Goal: Task Accomplishment & Management: Complete application form

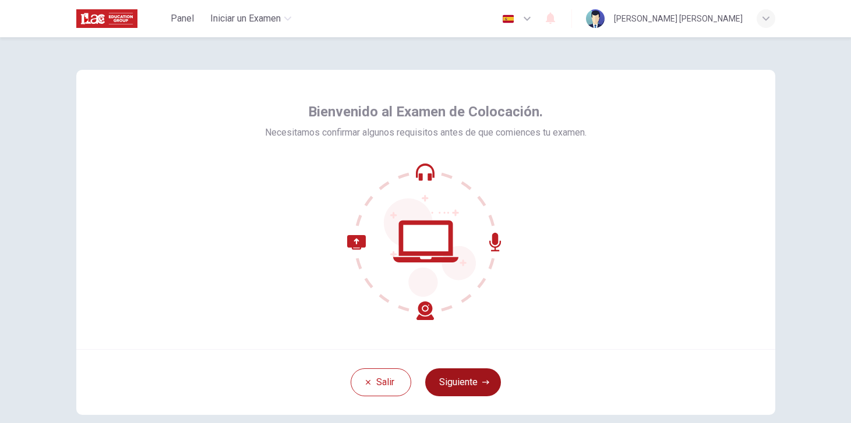
click at [445, 383] on button "Siguiente" at bounding box center [463, 383] width 76 height 28
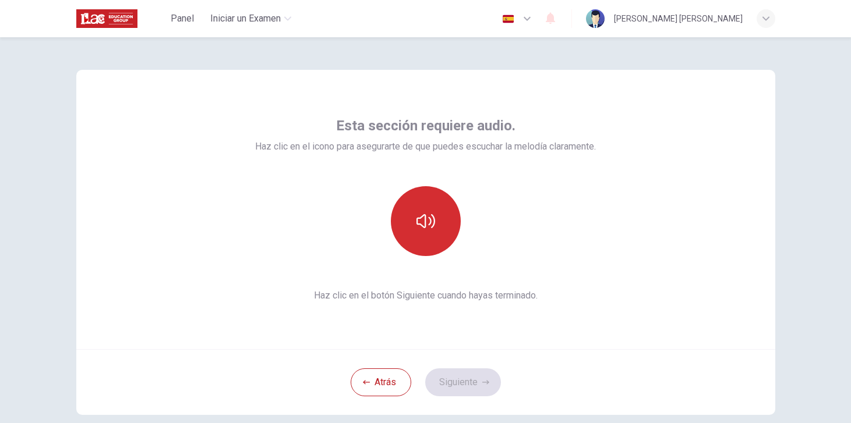
click at [418, 222] on icon "button" at bounding box center [425, 221] width 19 height 19
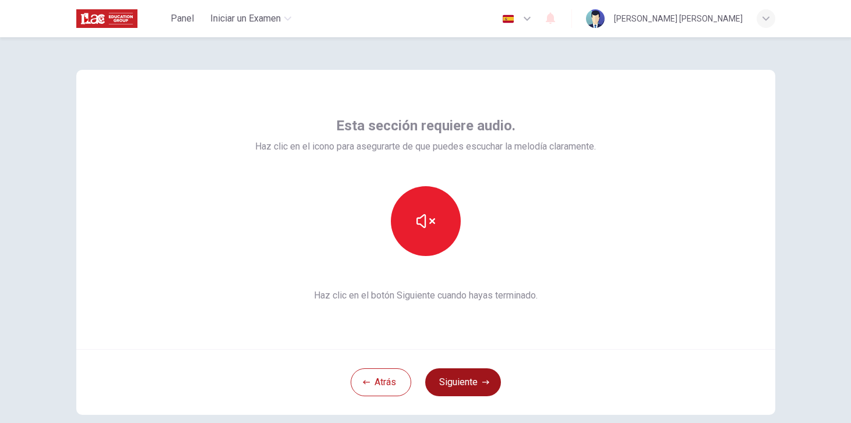
click at [487, 389] on button "Siguiente" at bounding box center [463, 383] width 76 height 28
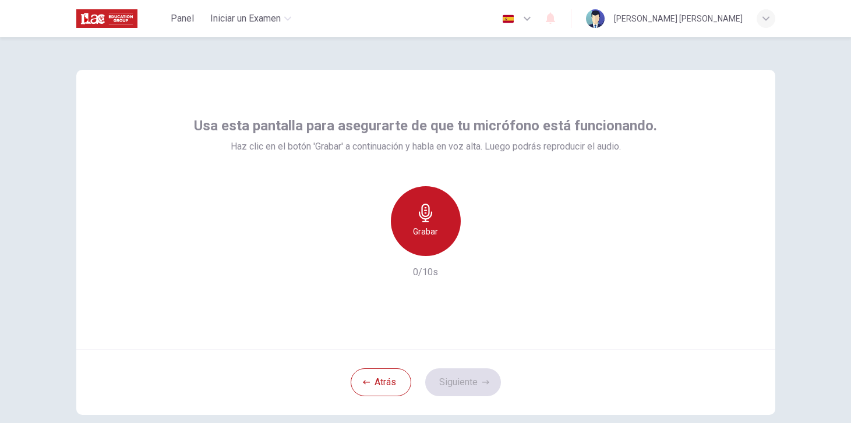
click at [432, 207] on icon "button" at bounding box center [425, 213] width 19 height 19
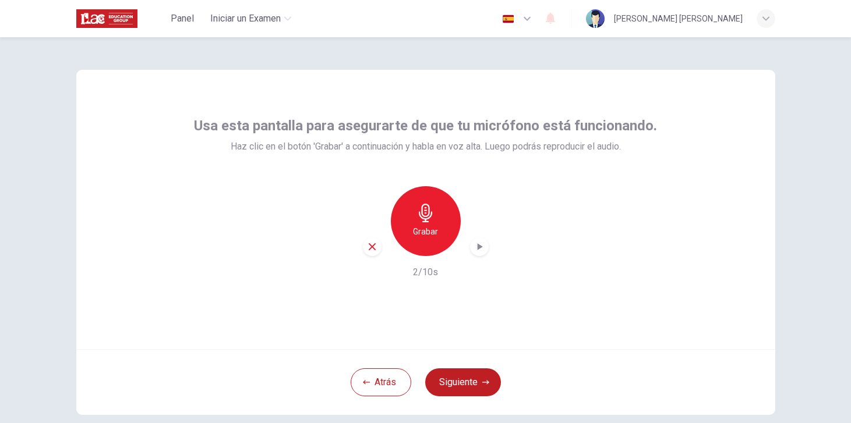
click at [483, 250] on icon "button" at bounding box center [479, 247] width 12 height 12
click at [471, 373] on button "Siguiente" at bounding box center [463, 383] width 76 height 28
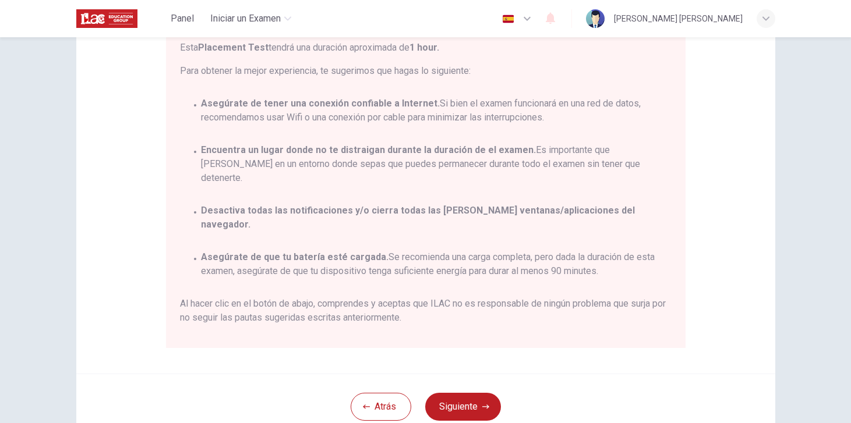
scroll to position [186, 0]
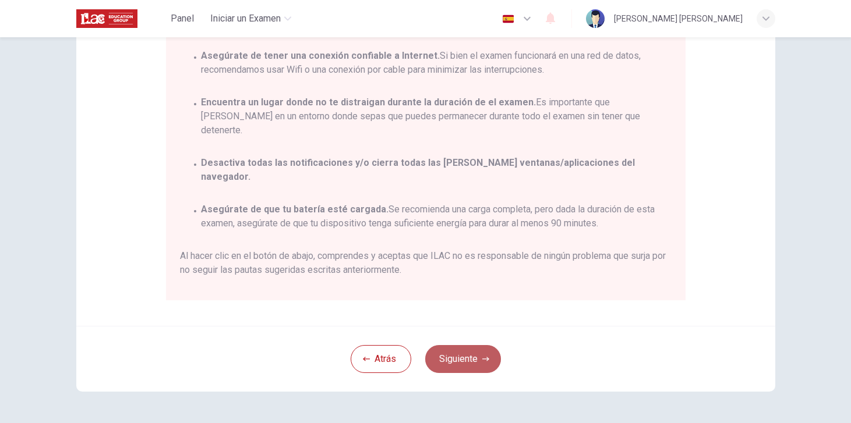
click at [472, 358] on button "Siguiente" at bounding box center [463, 359] width 76 height 28
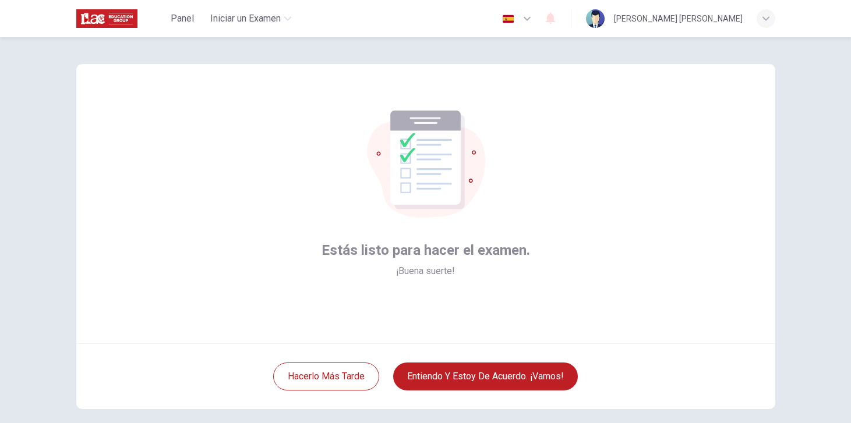
scroll to position [0, 0]
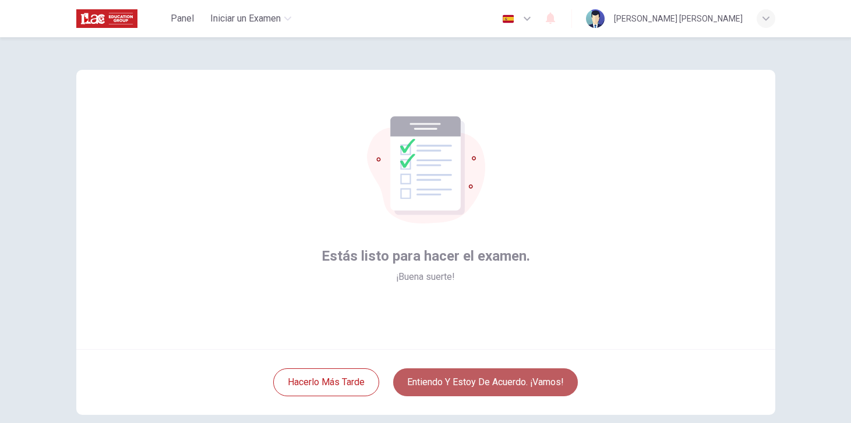
click at [452, 385] on button "Entiendo y estoy de acuerdo. ¡Vamos!" at bounding box center [485, 383] width 185 height 28
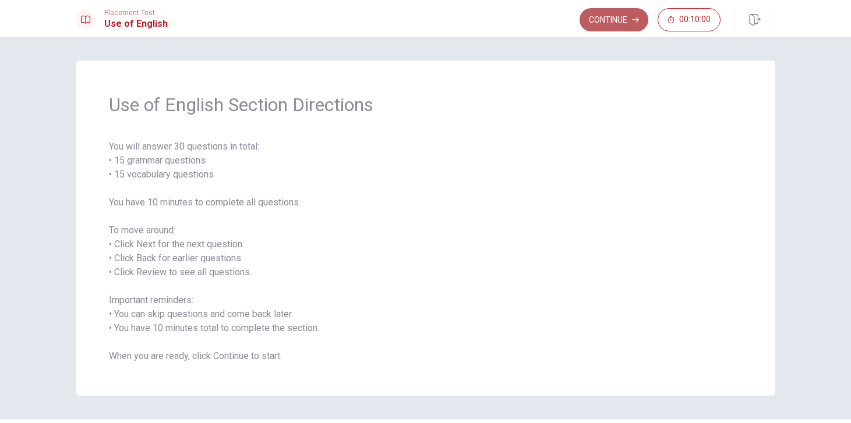
click at [609, 18] on button "Continue" at bounding box center [613, 19] width 69 height 23
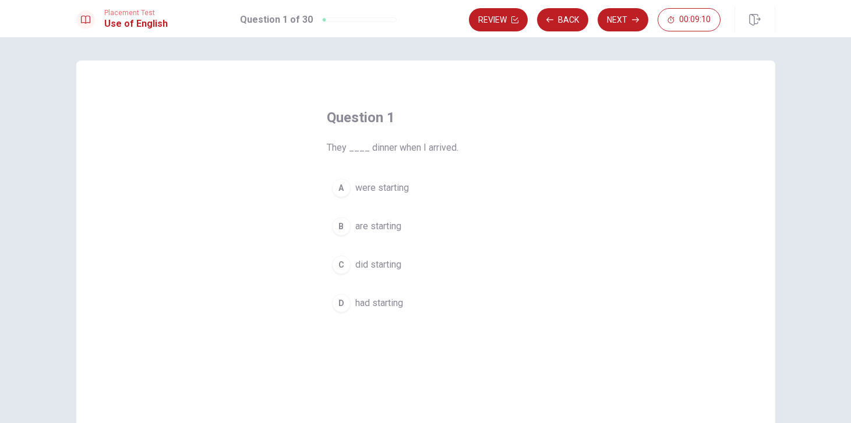
click at [341, 305] on div "D" at bounding box center [341, 303] width 19 height 19
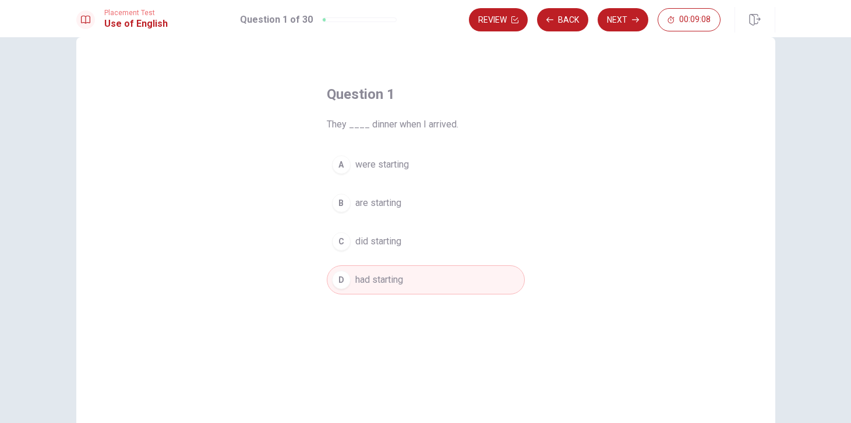
scroll to position [19, 0]
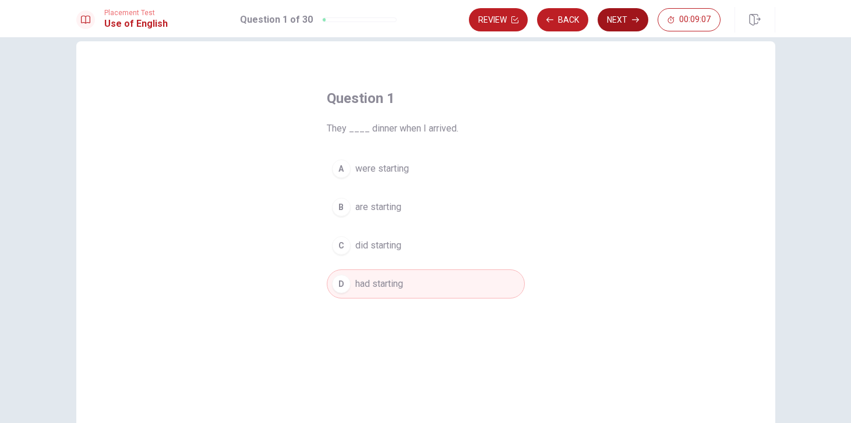
click at [612, 20] on button "Next" at bounding box center [622, 19] width 51 height 23
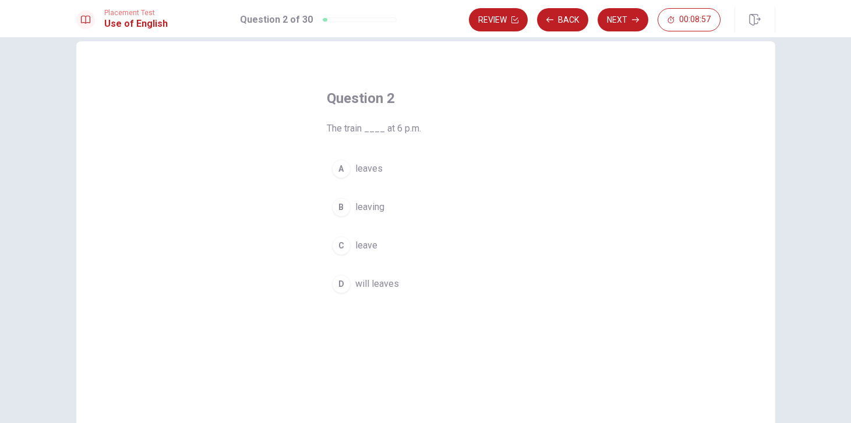
click at [339, 168] on div "A" at bounding box center [341, 169] width 19 height 19
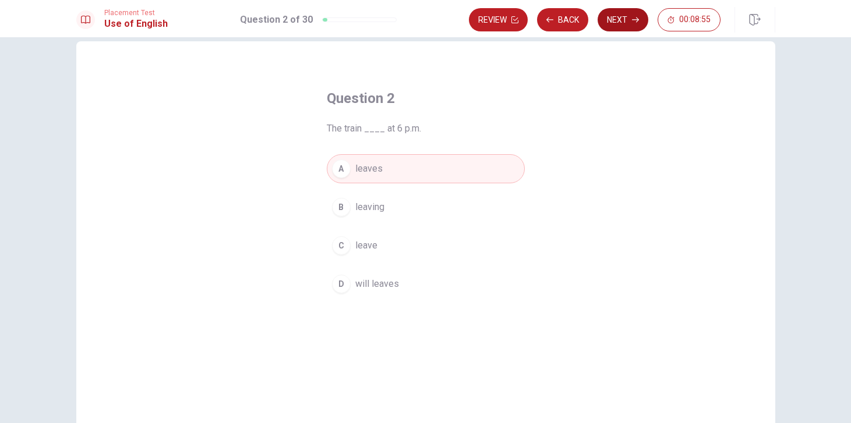
click at [624, 17] on button "Next" at bounding box center [622, 19] width 51 height 23
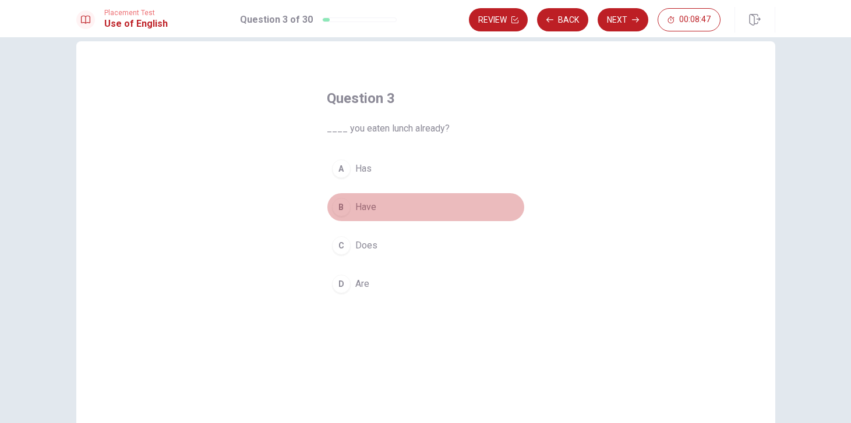
click at [342, 208] on div "B" at bounding box center [341, 207] width 19 height 19
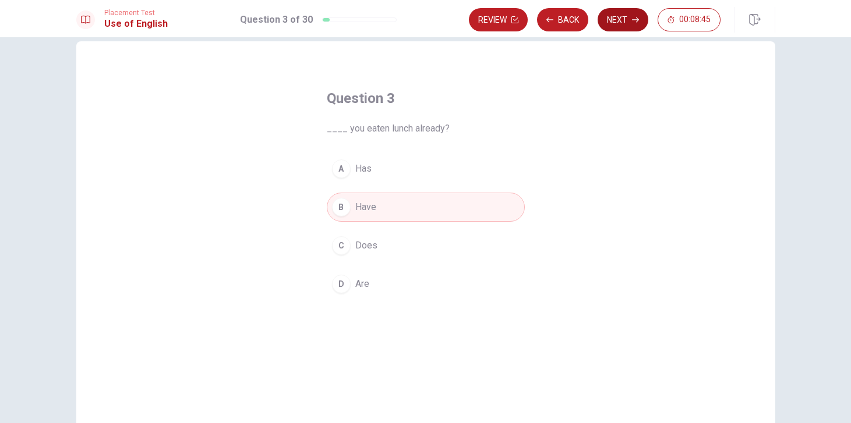
click at [616, 23] on button "Next" at bounding box center [622, 19] width 51 height 23
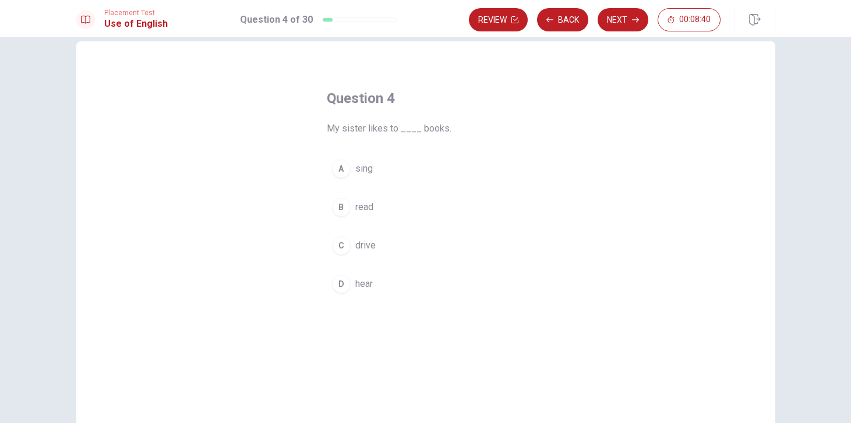
click at [342, 205] on div "B" at bounding box center [341, 207] width 19 height 19
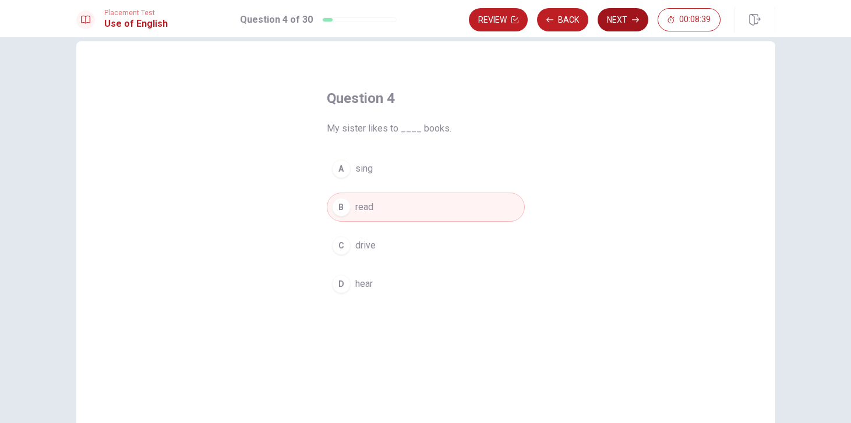
click at [624, 19] on button "Next" at bounding box center [622, 19] width 51 height 23
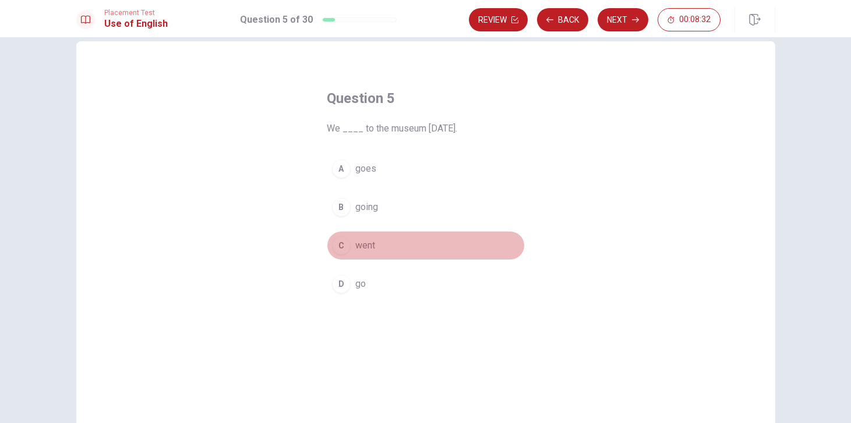
click at [339, 243] on div "C" at bounding box center [341, 245] width 19 height 19
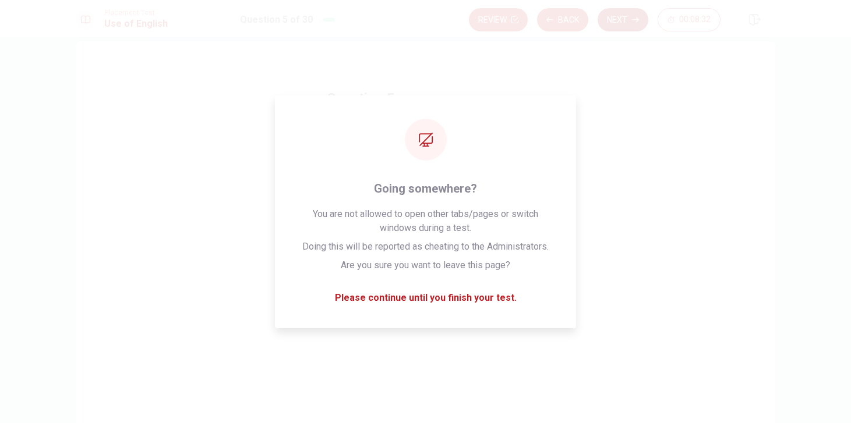
click at [627, 19] on button "Next" at bounding box center [622, 19] width 51 height 23
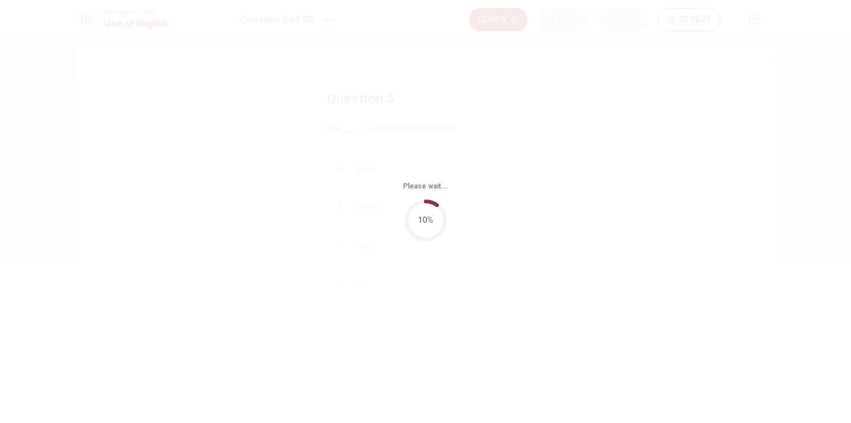
scroll to position [0, 0]
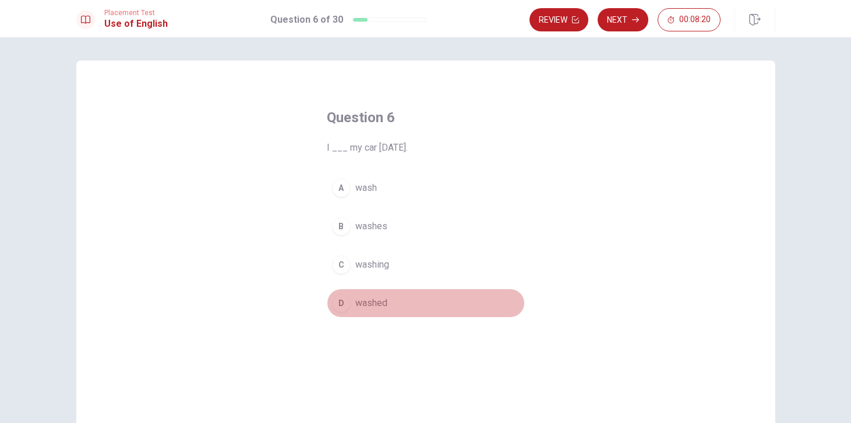
click at [342, 300] on div "D" at bounding box center [341, 303] width 19 height 19
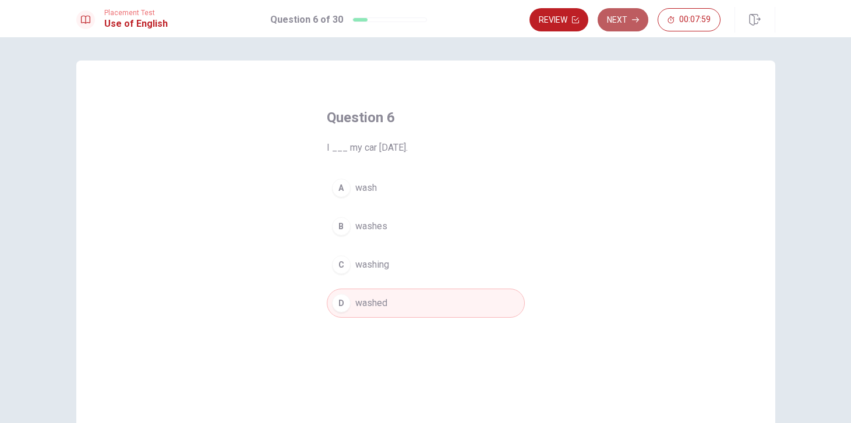
click at [617, 16] on button "Next" at bounding box center [622, 19] width 51 height 23
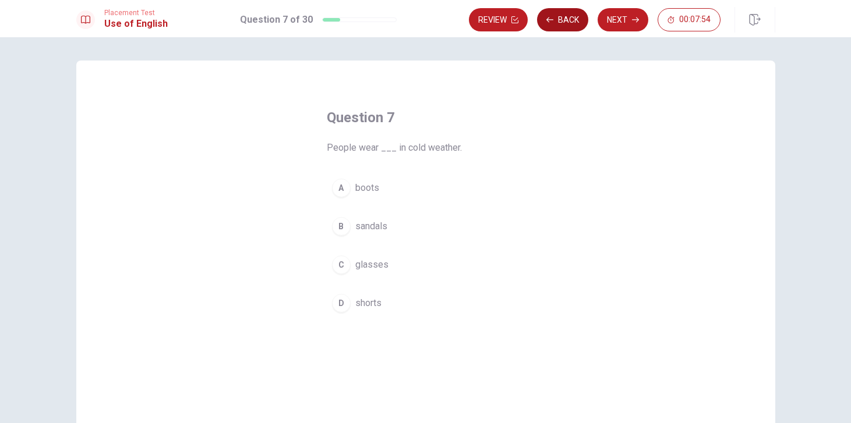
click at [580, 19] on button "Back" at bounding box center [562, 19] width 51 height 23
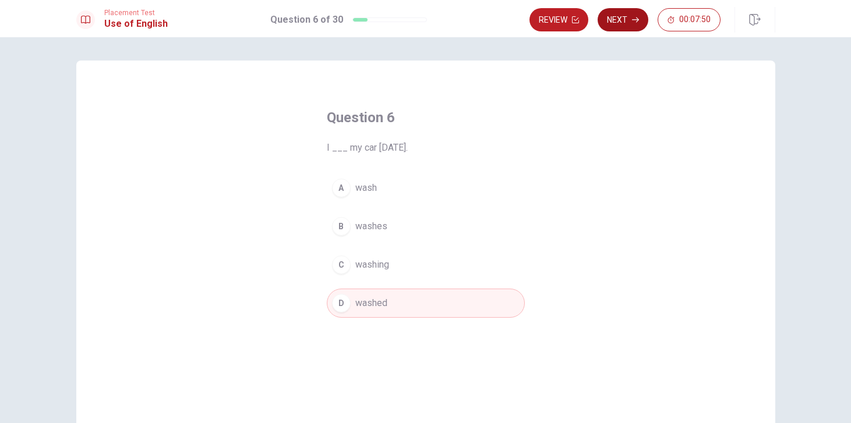
click at [621, 22] on button "Next" at bounding box center [622, 19] width 51 height 23
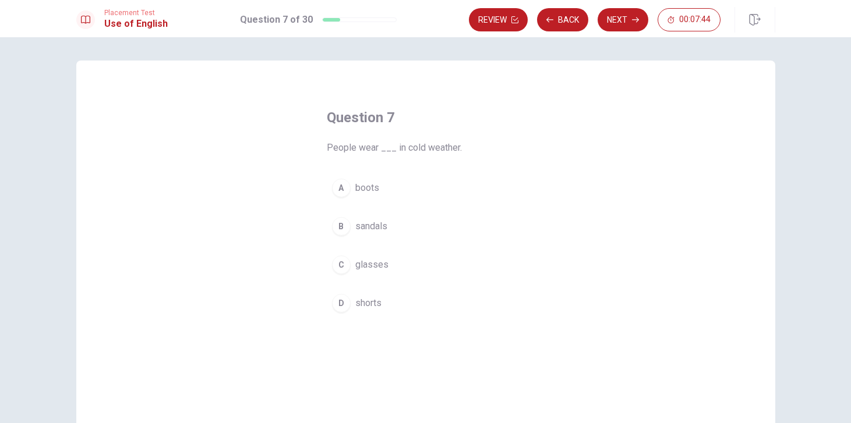
click at [341, 185] on div "A" at bounding box center [341, 188] width 19 height 19
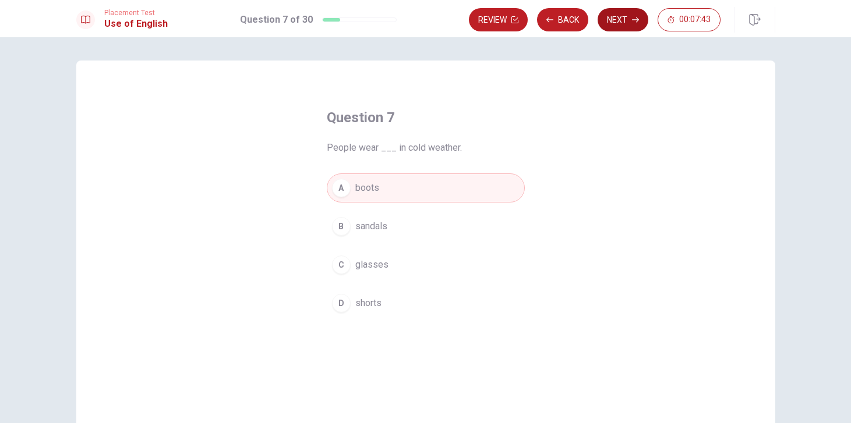
click at [628, 24] on button "Next" at bounding box center [622, 19] width 51 height 23
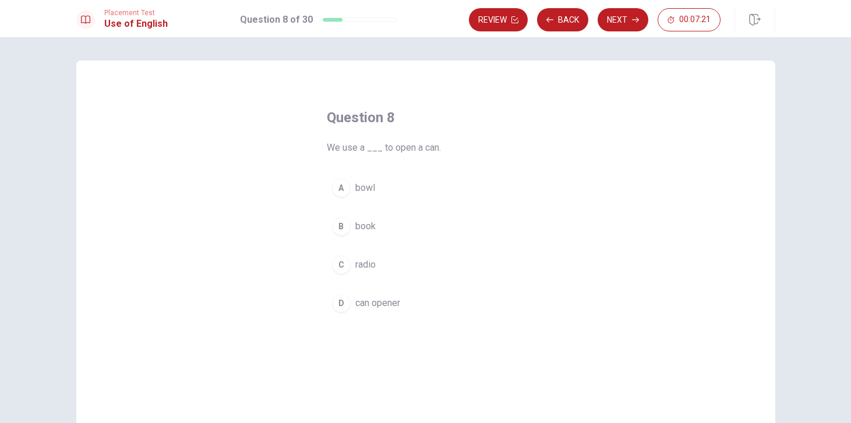
click at [338, 304] on div "D" at bounding box center [341, 303] width 19 height 19
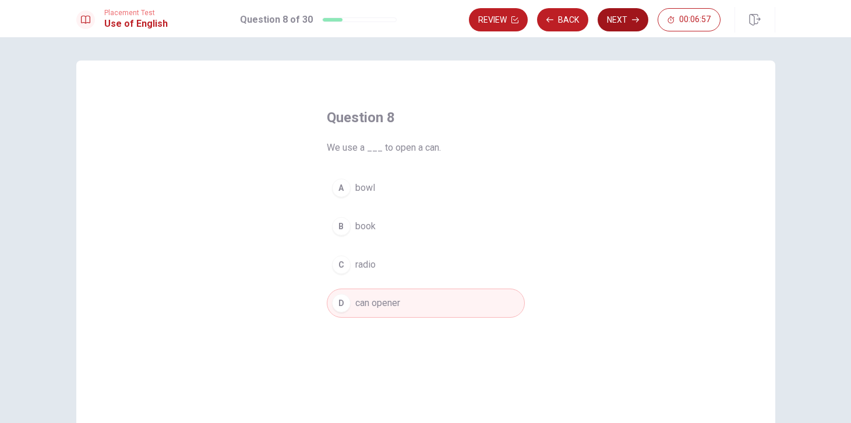
click at [625, 23] on button "Next" at bounding box center [622, 19] width 51 height 23
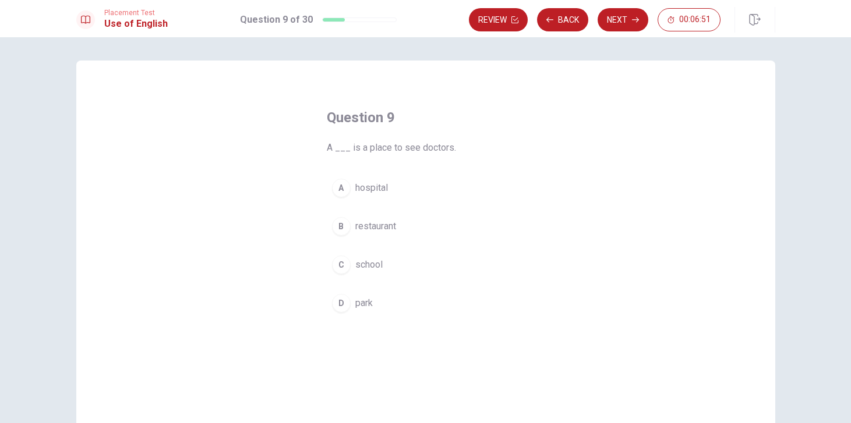
click at [346, 182] on div "A" at bounding box center [341, 188] width 19 height 19
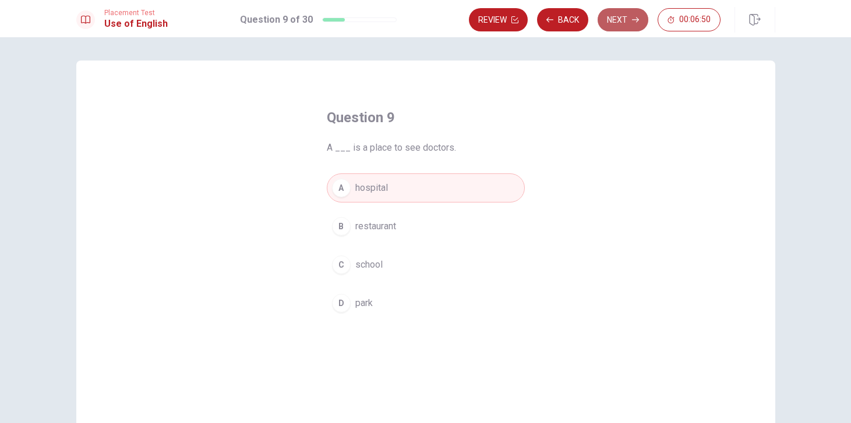
click at [627, 22] on button "Next" at bounding box center [622, 19] width 51 height 23
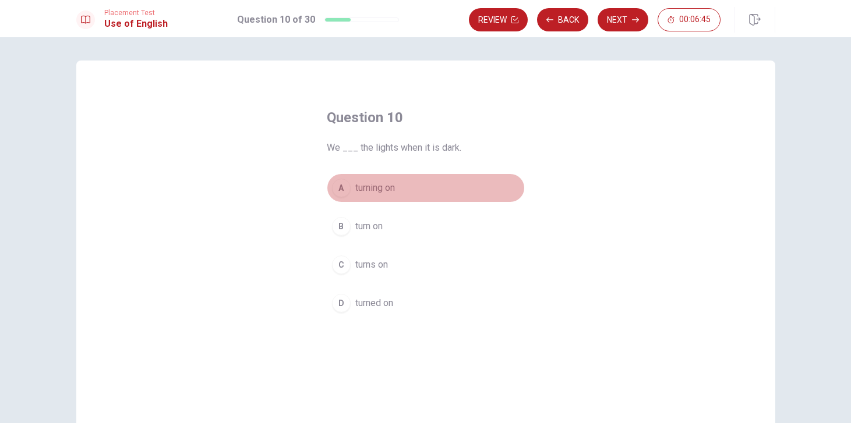
click at [346, 192] on div "A" at bounding box center [341, 188] width 19 height 19
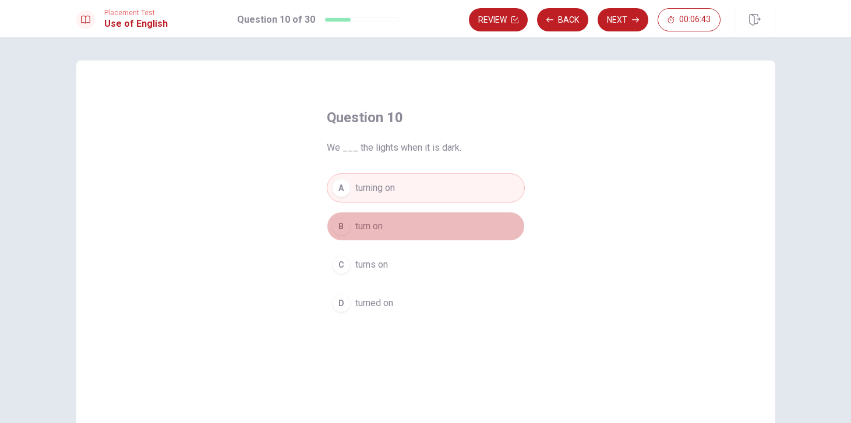
click at [349, 224] on div "B" at bounding box center [341, 226] width 19 height 19
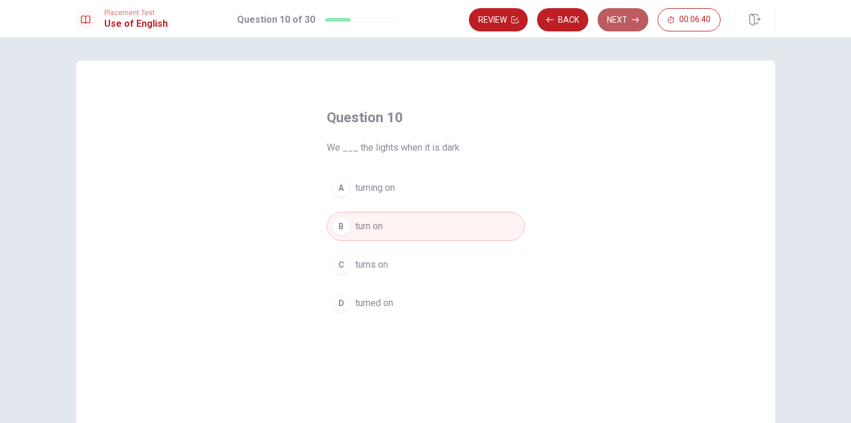
click at [622, 14] on button "Next" at bounding box center [622, 19] width 51 height 23
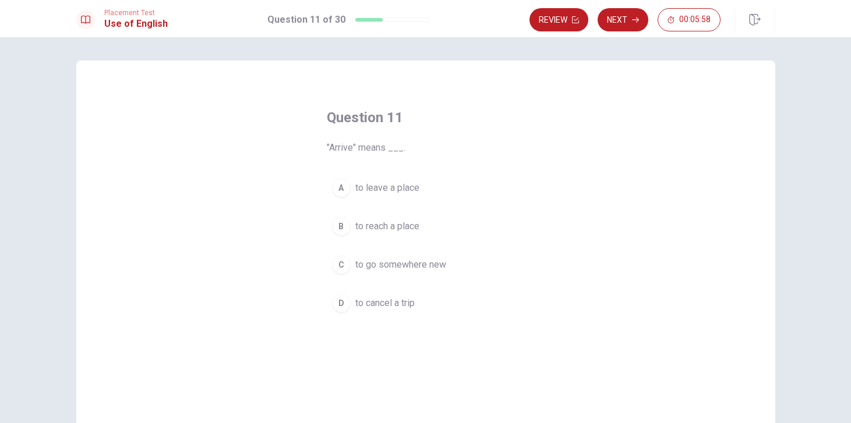
click at [344, 228] on div "B" at bounding box center [341, 226] width 19 height 19
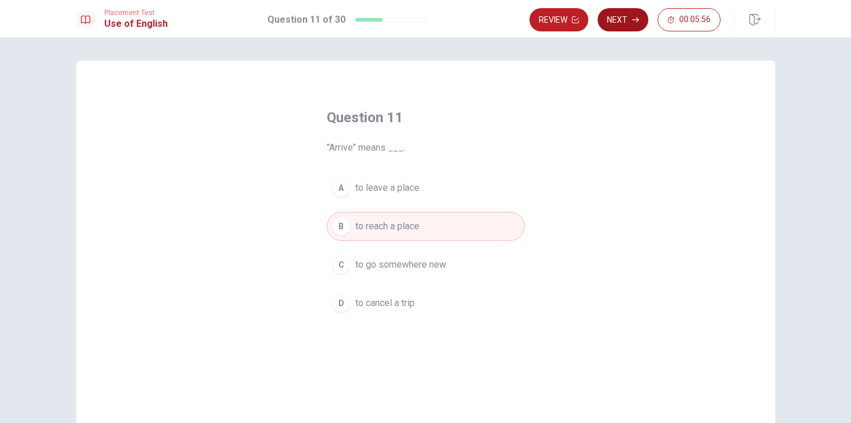
click at [627, 22] on button "Next" at bounding box center [622, 19] width 51 height 23
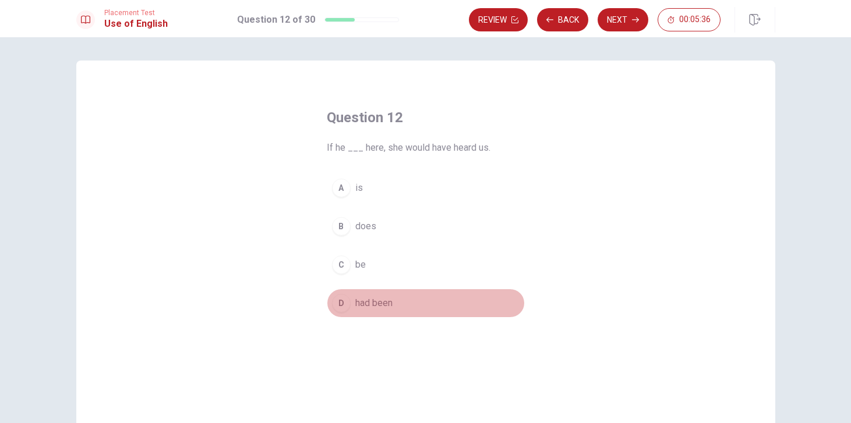
click at [340, 299] on div "D" at bounding box center [341, 303] width 19 height 19
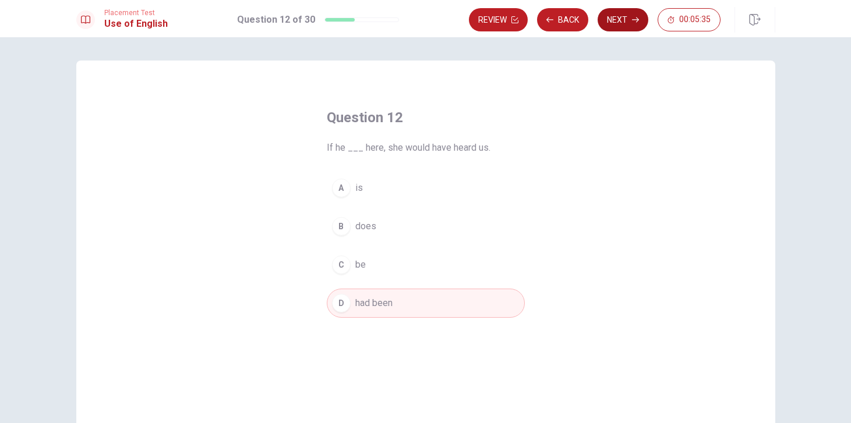
click at [618, 19] on button "Next" at bounding box center [622, 19] width 51 height 23
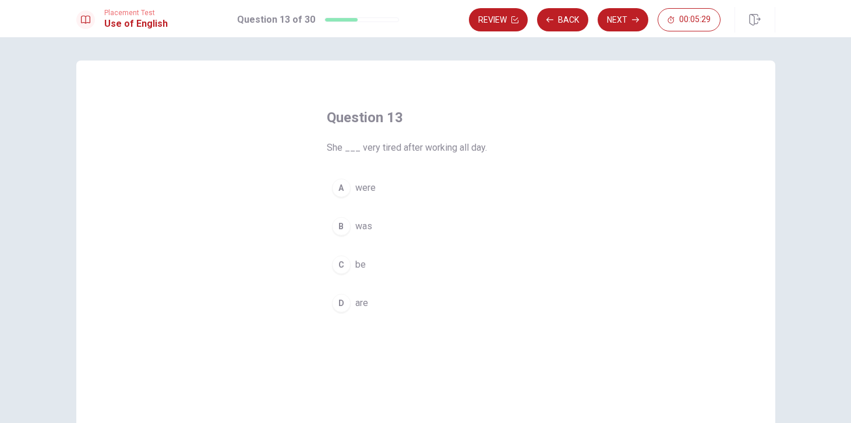
click at [340, 226] on div "B" at bounding box center [341, 226] width 19 height 19
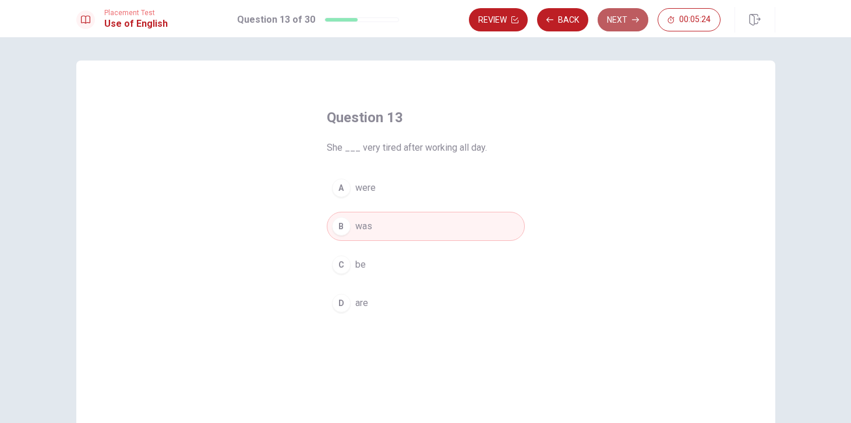
click at [625, 17] on button "Next" at bounding box center [622, 19] width 51 height 23
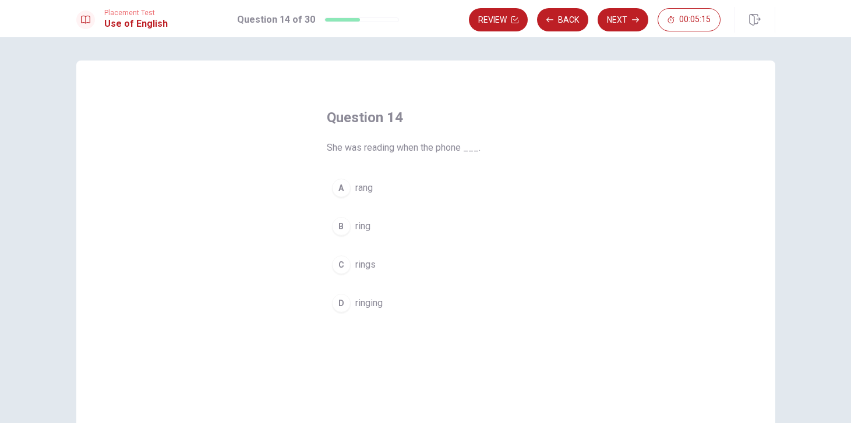
click at [339, 260] on div "C" at bounding box center [341, 265] width 19 height 19
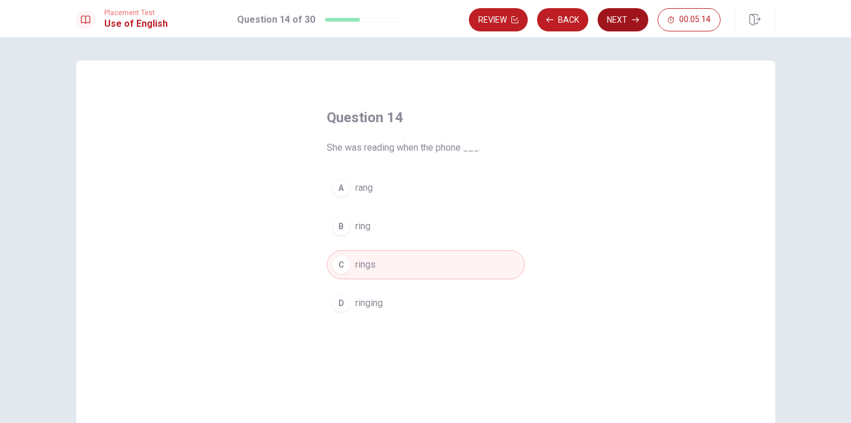
click at [623, 25] on button "Next" at bounding box center [622, 19] width 51 height 23
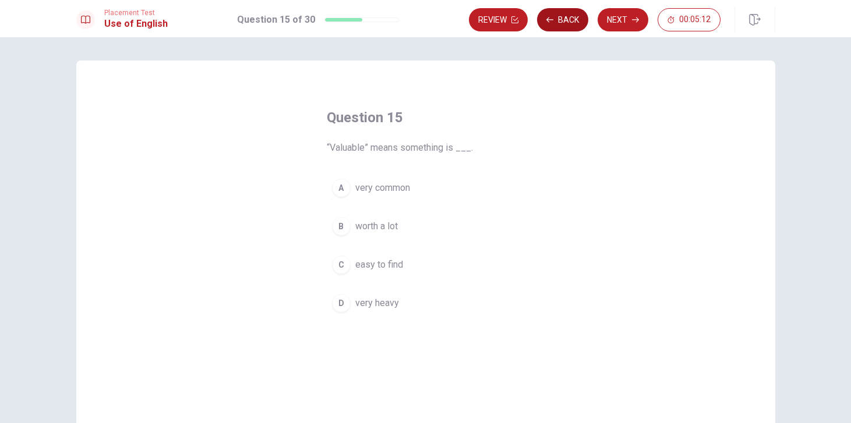
click at [554, 28] on button "Back" at bounding box center [562, 19] width 51 height 23
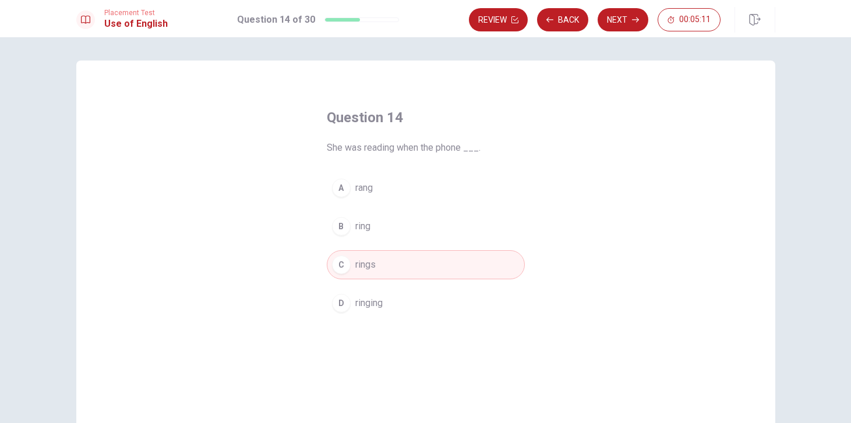
click at [345, 227] on div "B" at bounding box center [341, 226] width 19 height 19
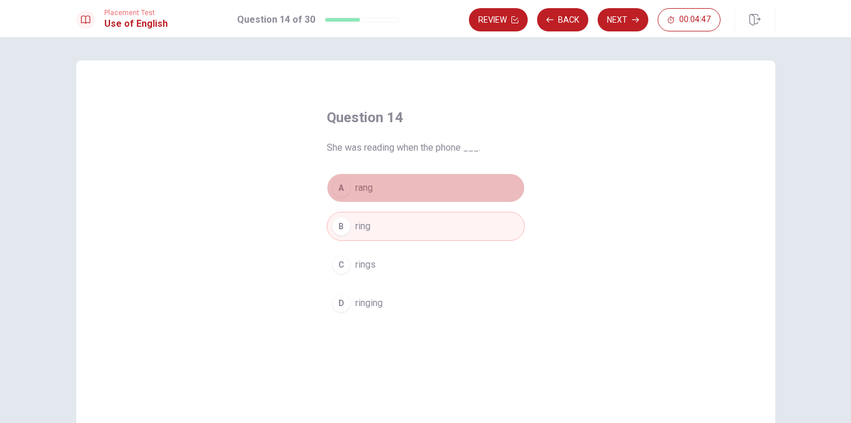
click at [379, 190] on button "A rang" at bounding box center [426, 188] width 198 height 29
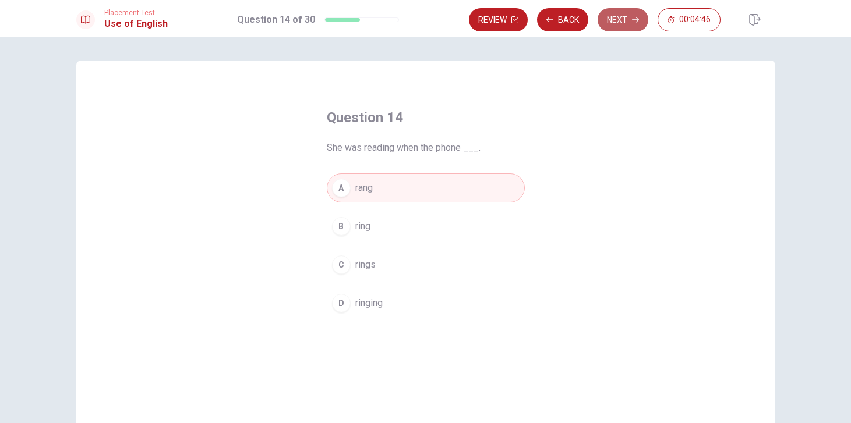
click at [617, 29] on button "Next" at bounding box center [622, 19] width 51 height 23
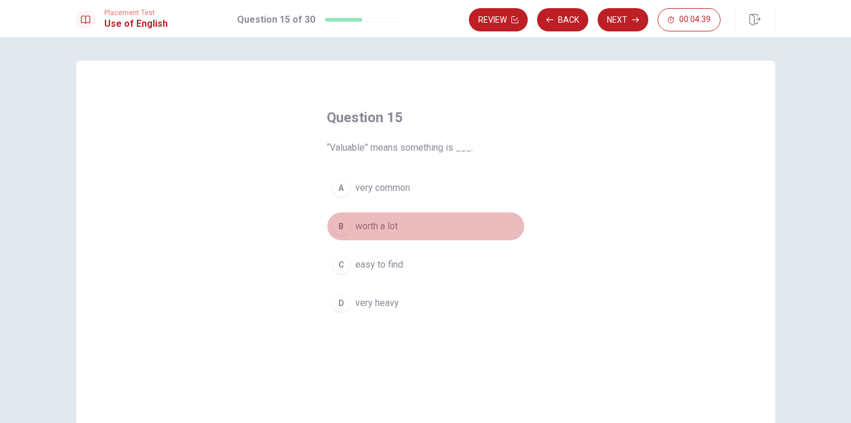
click at [336, 225] on div "B" at bounding box center [341, 226] width 19 height 19
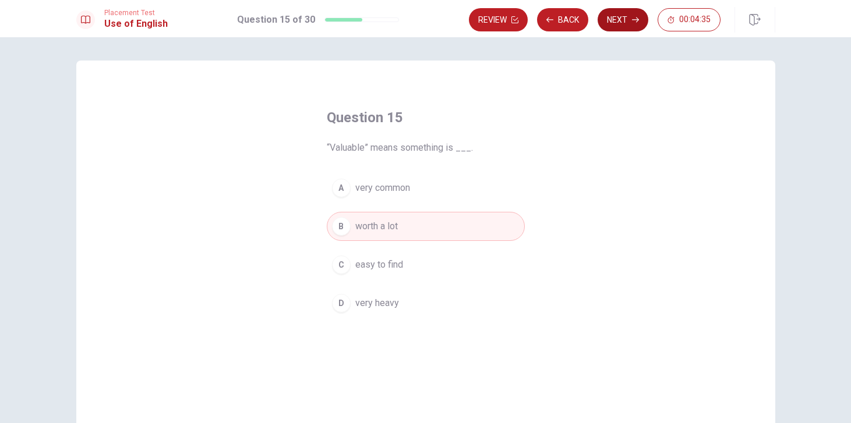
click at [627, 24] on button "Next" at bounding box center [622, 19] width 51 height 23
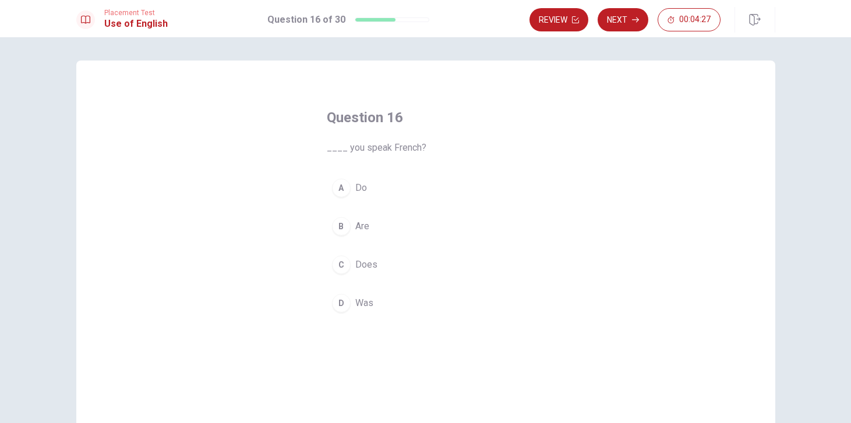
click at [343, 185] on div "A" at bounding box center [341, 188] width 19 height 19
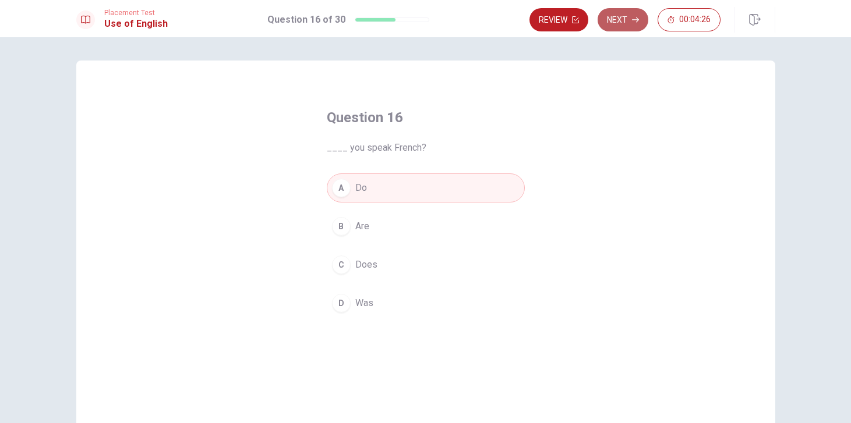
click at [624, 18] on button "Next" at bounding box center [622, 19] width 51 height 23
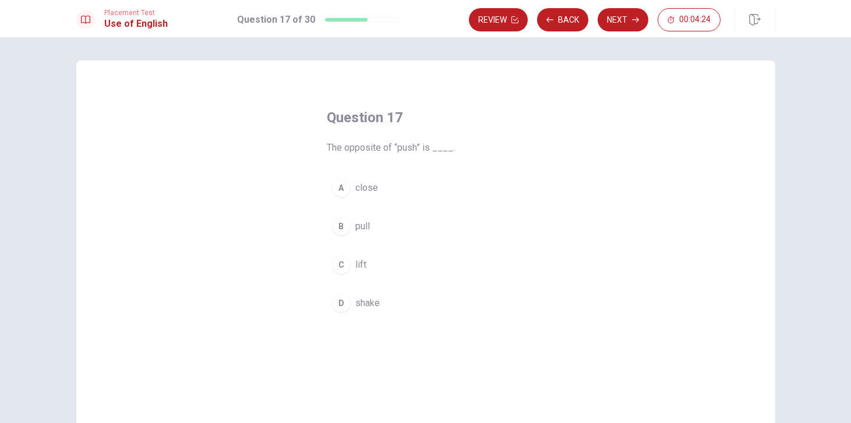
click at [333, 224] on div "B" at bounding box center [341, 226] width 19 height 19
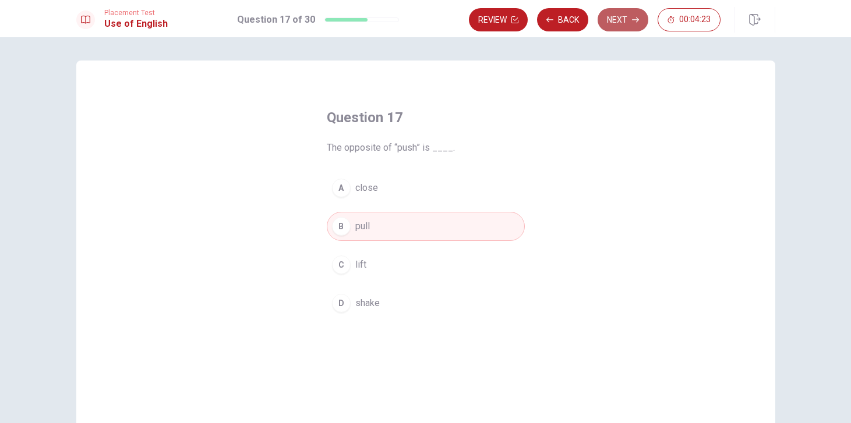
click at [617, 26] on button "Next" at bounding box center [622, 19] width 51 height 23
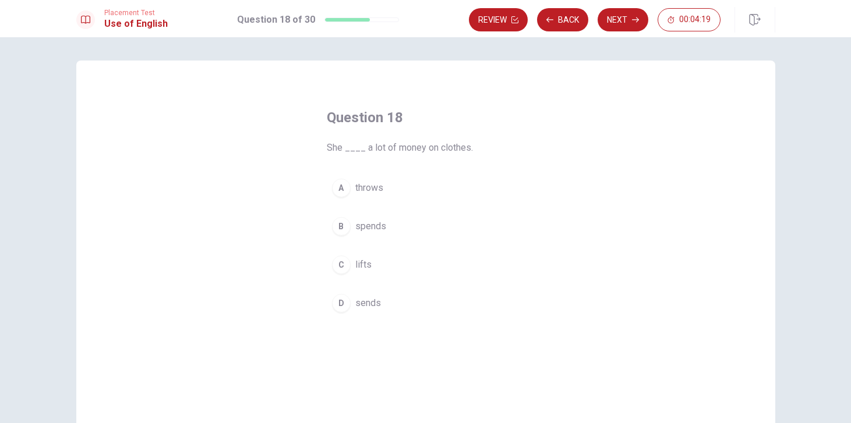
click at [342, 229] on div "B" at bounding box center [341, 226] width 19 height 19
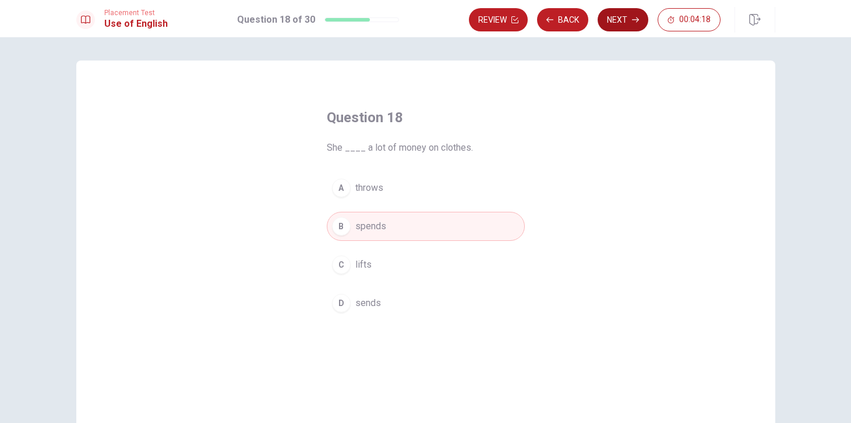
click at [628, 13] on button "Next" at bounding box center [622, 19] width 51 height 23
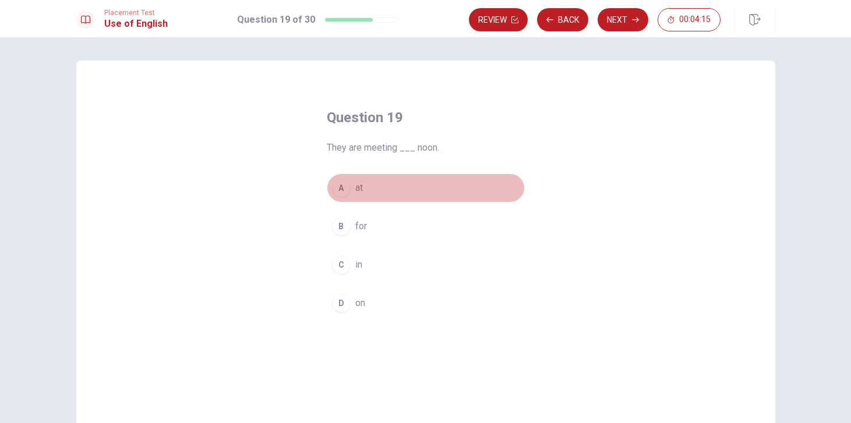
click at [340, 187] on div "A" at bounding box center [341, 188] width 19 height 19
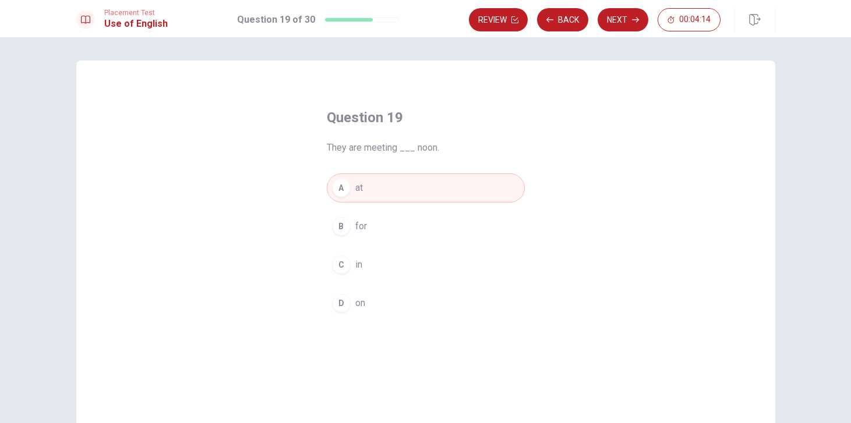
click at [626, 8] on div "Review Back Next 00:04:14" at bounding box center [622, 20] width 306 height 26
click at [623, 16] on button "Next" at bounding box center [622, 19] width 51 height 23
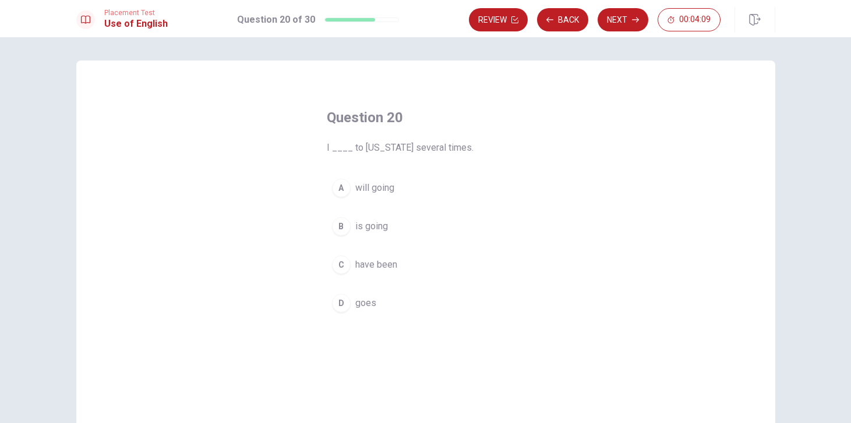
click at [343, 267] on div "C" at bounding box center [341, 265] width 19 height 19
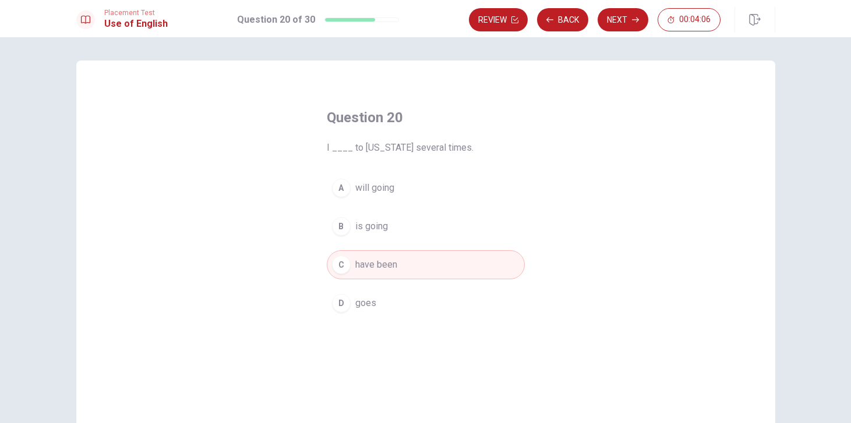
click at [344, 188] on div "A" at bounding box center [341, 188] width 19 height 19
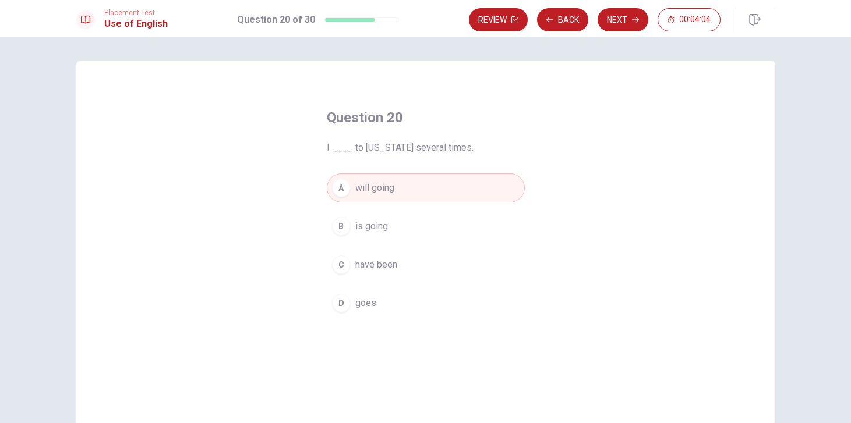
click at [344, 266] on div "C" at bounding box center [341, 265] width 19 height 19
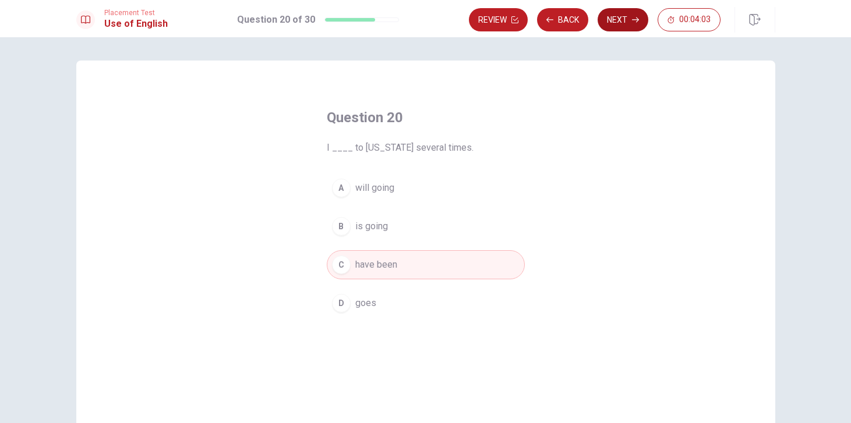
click at [631, 16] on button "Next" at bounding box center [622, 19] width 51 height 23
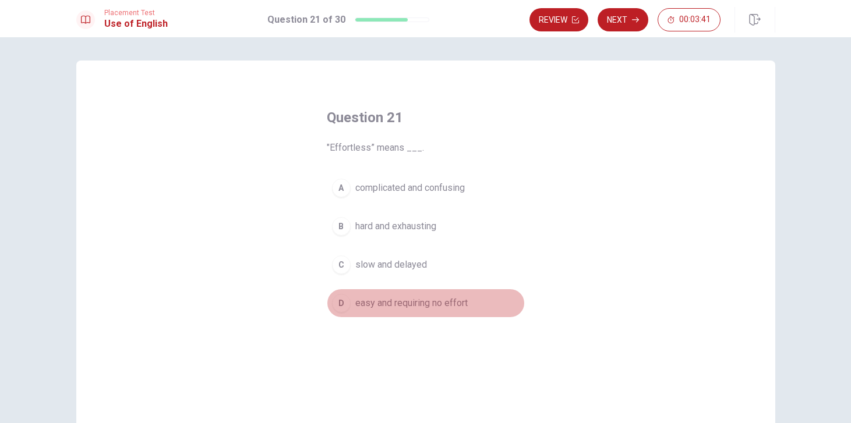
click at [346, 301] on div "D" at bounding box center [341, 303] width 19 height 19
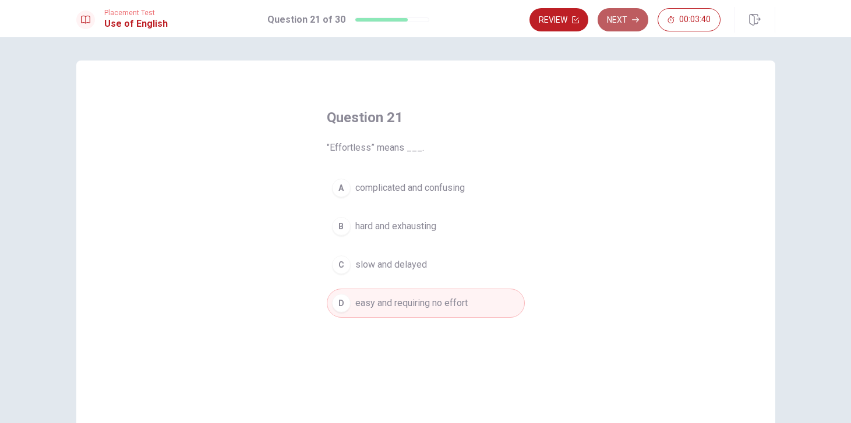
click at [624, 19] on button "Next" at bounding box center [622, 19] width 51 height 23
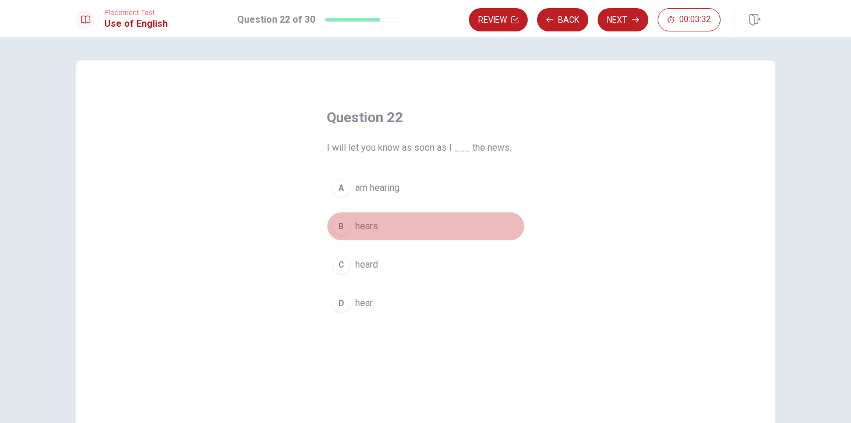
click at [342, 229] on div "B" at bounding box center [341, 226] width 19 height 19
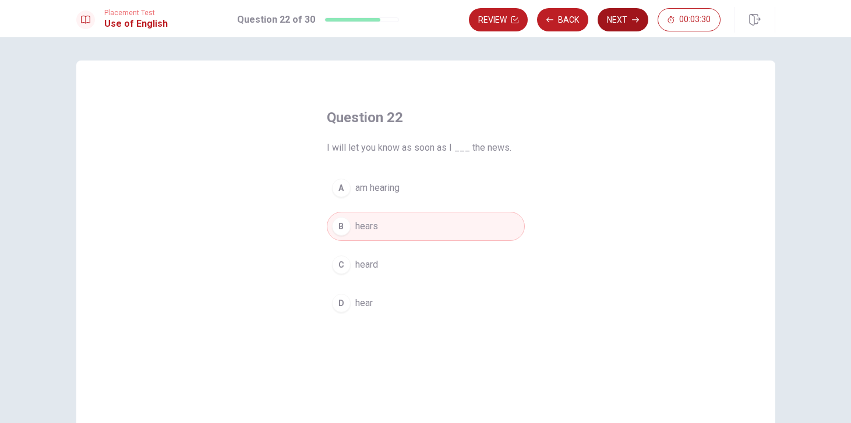
click at [621, 19] on button "Next" at bounding box center [622, 19] width 51 height 23
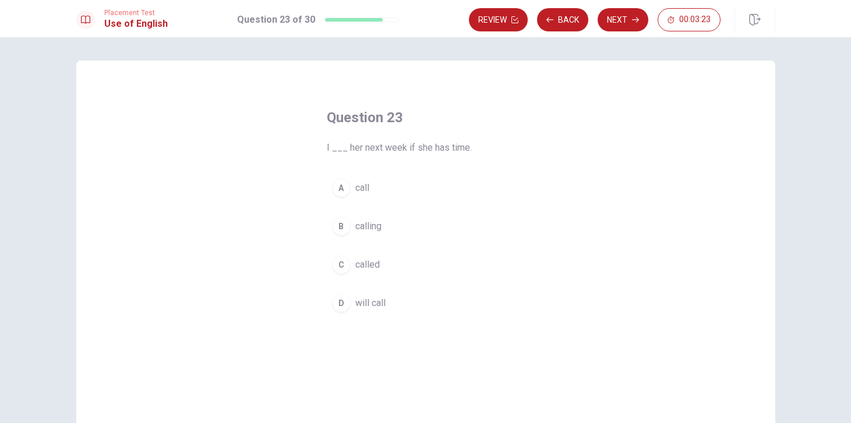
click at [341, 307] on div "D" at bounding box center [341, 303] width 19 height 19
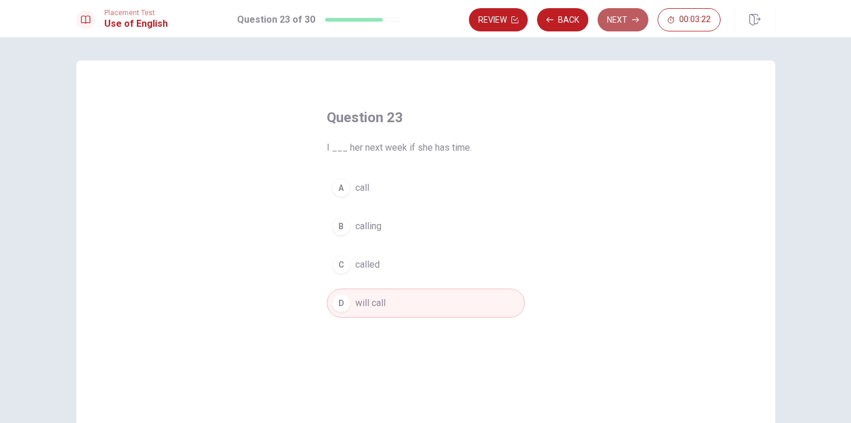
click at [641, 18] on button "Next" at bounding box center [622, 19] width 51 height 23
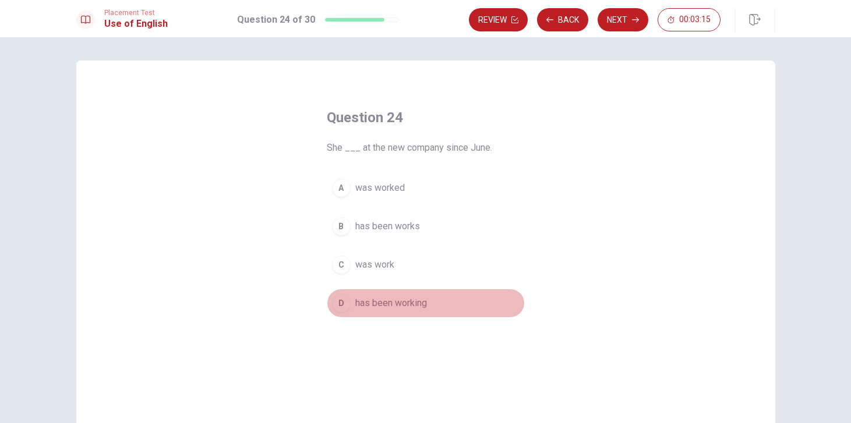
click at [342, 301] on div "D" at bounding box center [341, 303] width 19 height 19
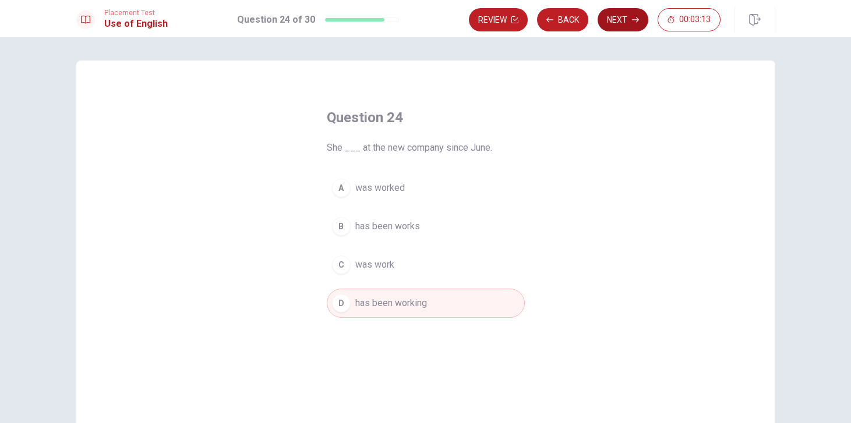
click at [632, 20] on icon "button" at bounding box center [635, 19] width 7 height 7
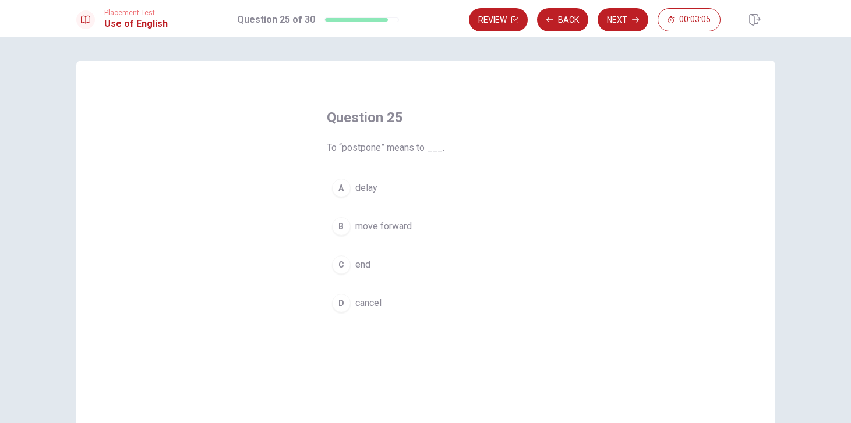
click at [349, 194] on button "A delay" at bounding box center [426, 188] width 198 height 29
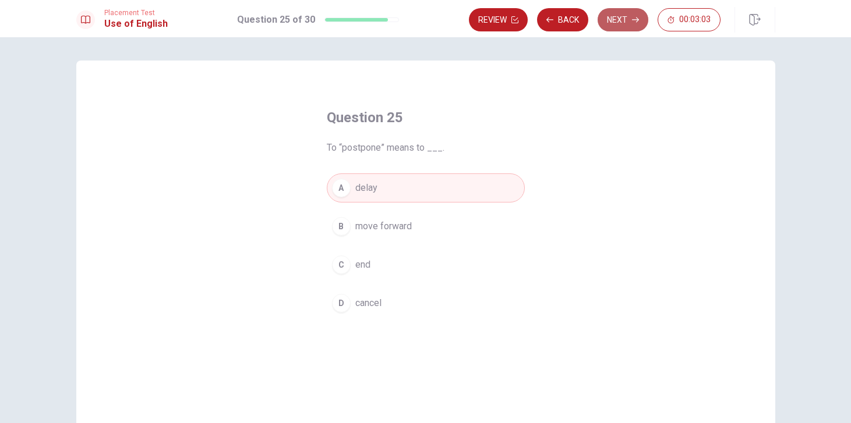
click at [630, 23] on button "Next" at bounding box center [622, 19] width 51 height 23
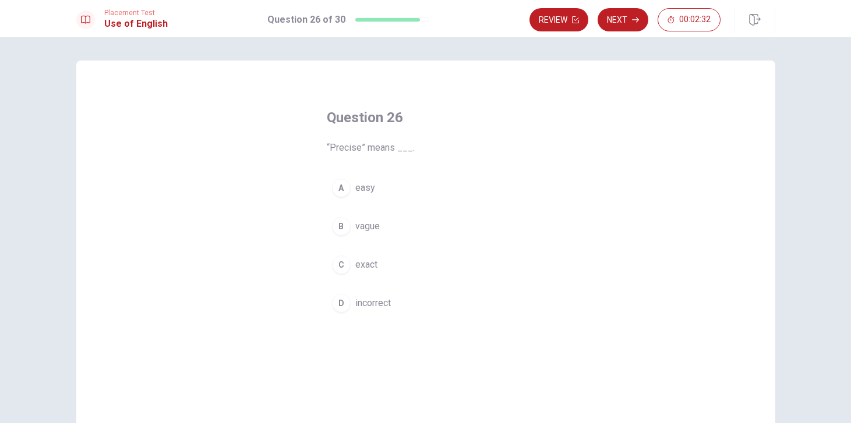
click at [340, 271] on div "C" at bounding box center [341, 265] width 19 height 19
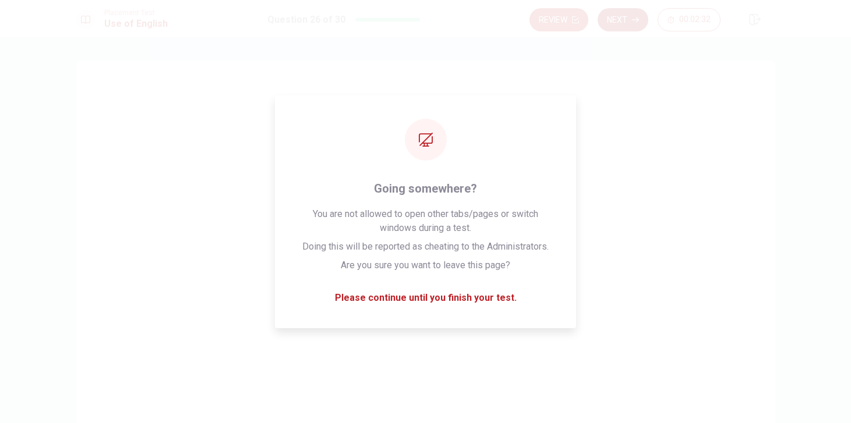
click at [631, 20] on button "Next" at bounding box center [622, 19] width 51 height 23
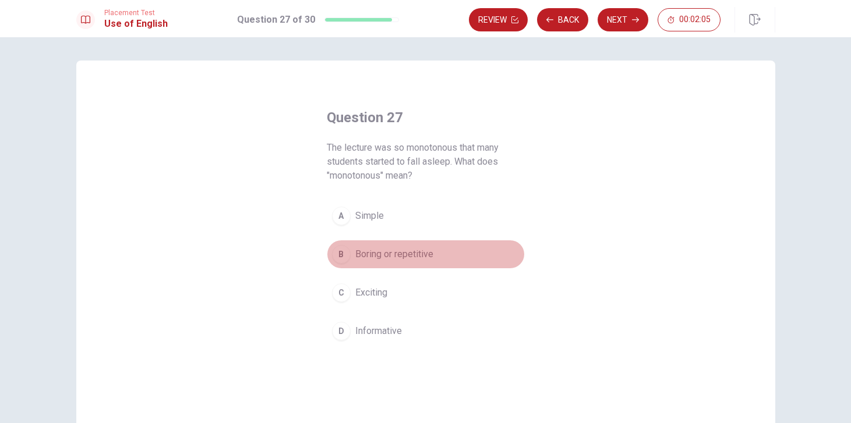
click at [359, 256] on span "Boring or repetitive" at bounding box center [394, 254] width 78 height 14
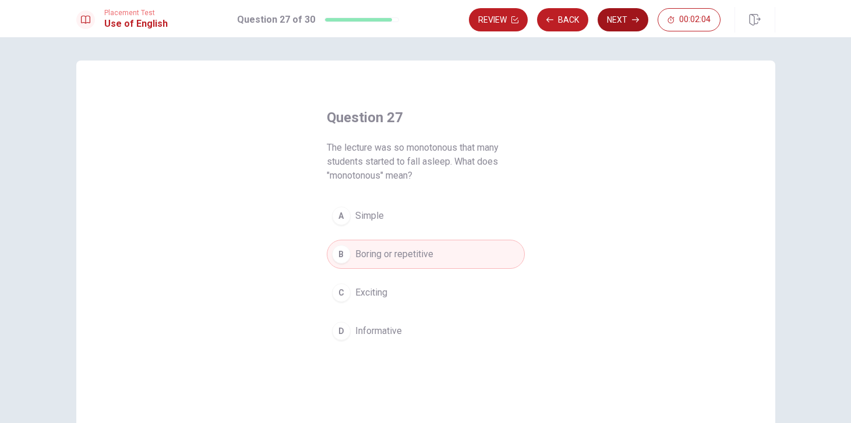
click at [636, 19] on icon "button" at bounding box center [635, 19] width 7 height 7
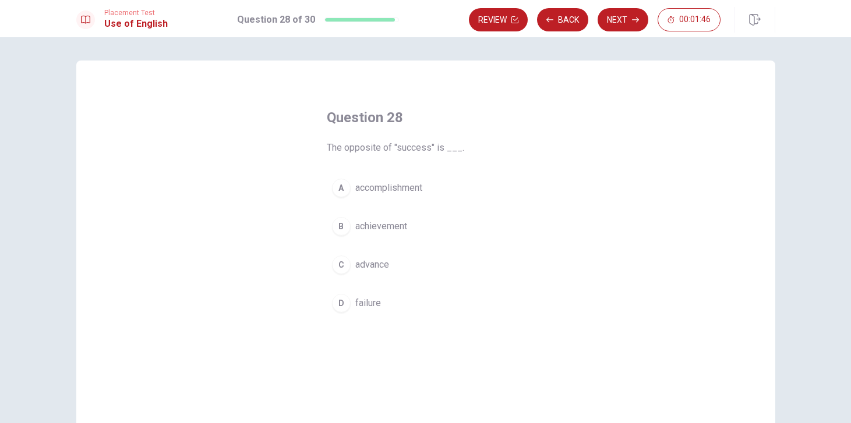
click at [344, 306] on div "D" at bounding box center [341, 303] width 19 height 19
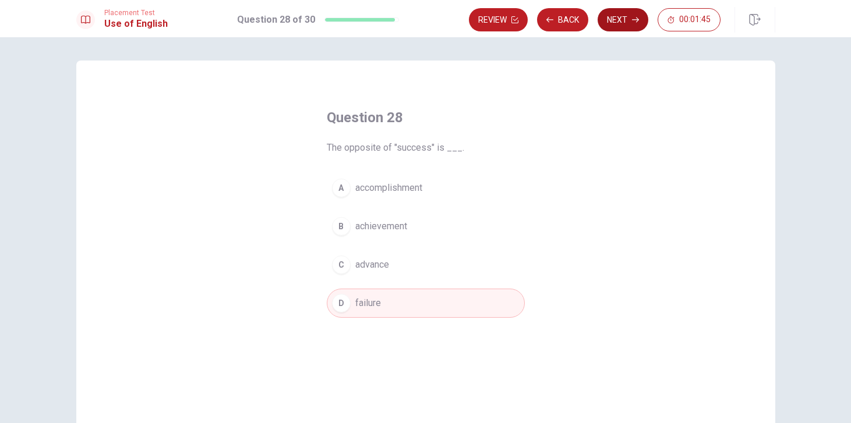
click at [618, 24] on button "Next" at bounding box center [622, 19] width 51 height 23
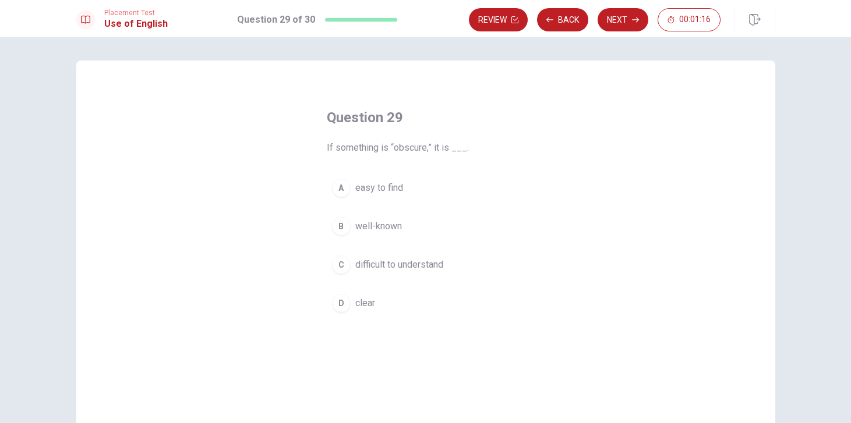
click at [345, 224] on div "B" at bounding box center [341, 226] width 19 height 19
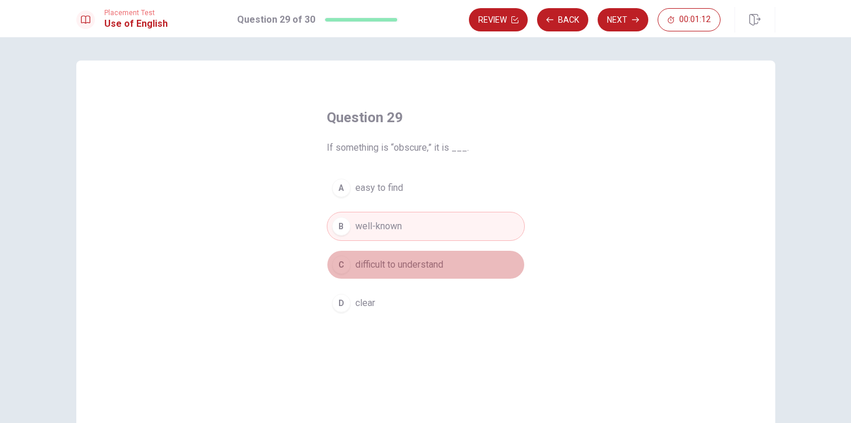
click at [365, 264] on span "difficult to understand" at bounding box center [399, 265] width 88 height 14
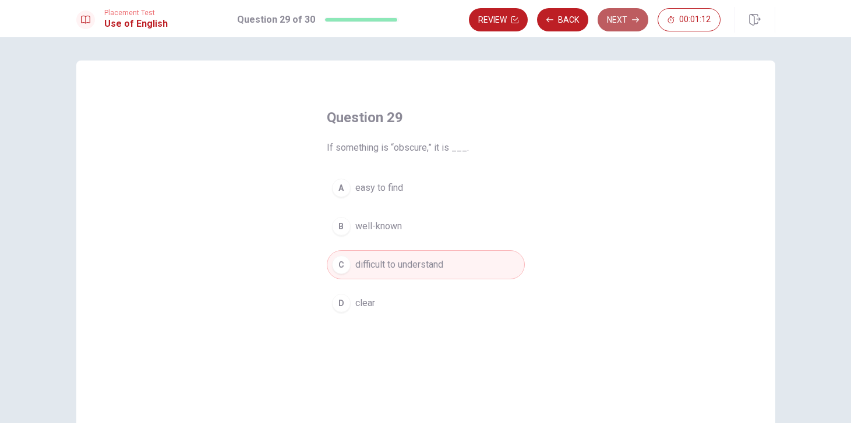
click at [632, 18] on icon "button" at bounding box center [635, 19] width 7 height 7
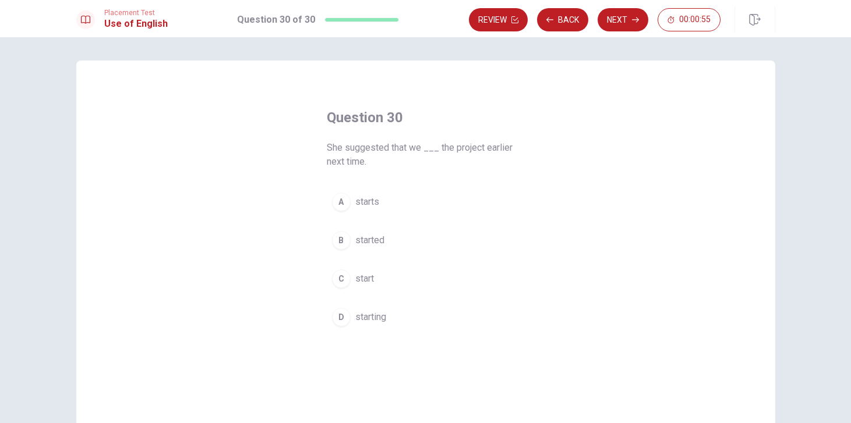
click at [342, 204] on div "A" at bounding box center [341, 202] width 19 height 19
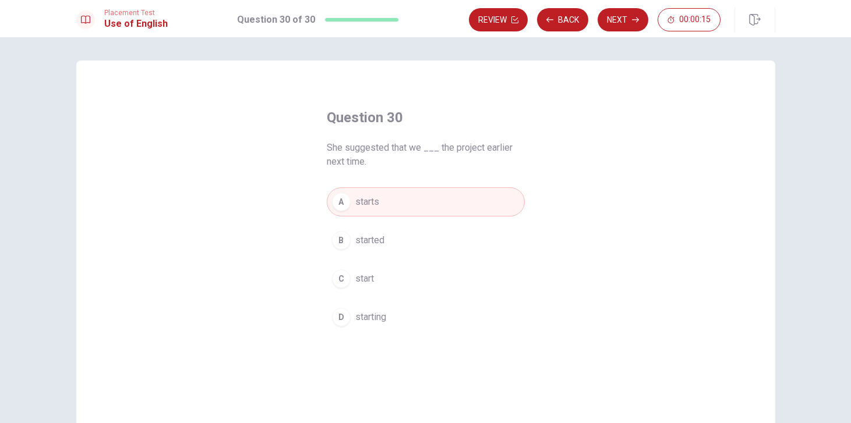
click at [386, 274] on button "C start" at bounding box center [426, 278] width 198 height 29
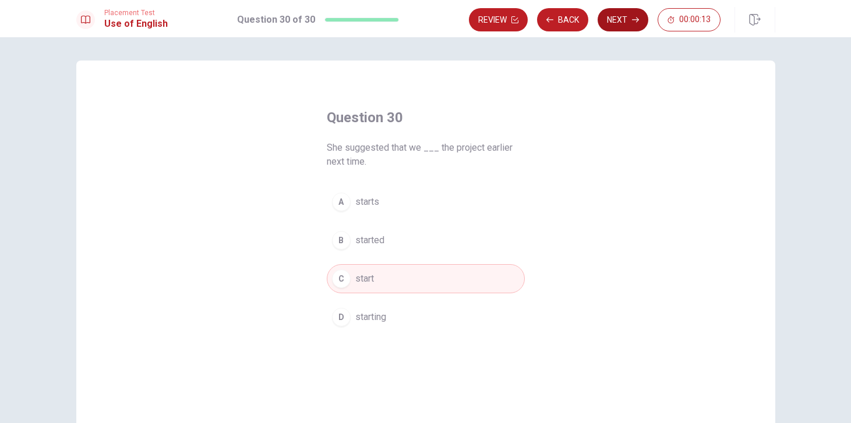
click at [623, 20] on button "Next" at bounding box center [622, 19] width 51 height 23
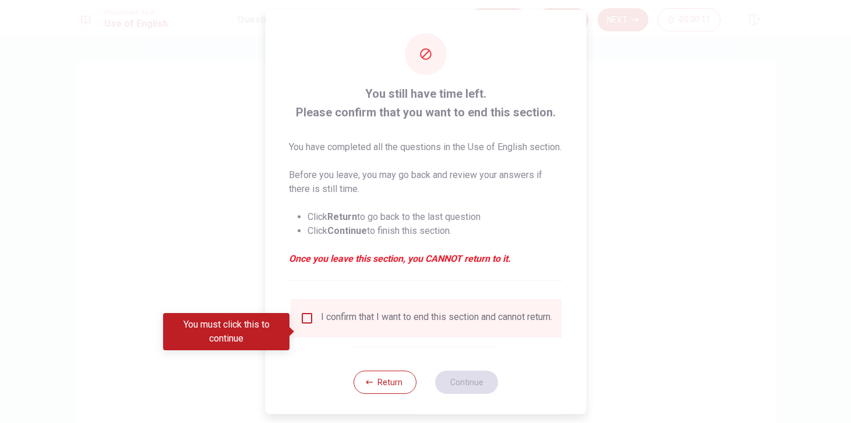
click at [306, 325] on input "You must click this to continue" at bounding box center [306, 318] width 14 height 14
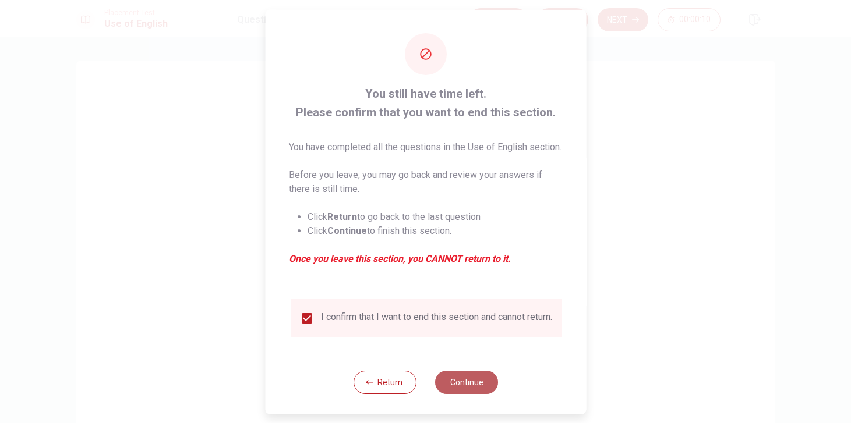
click at [473, 394] on button "Continue" at bounding box center [466, 381] width 63 height 23
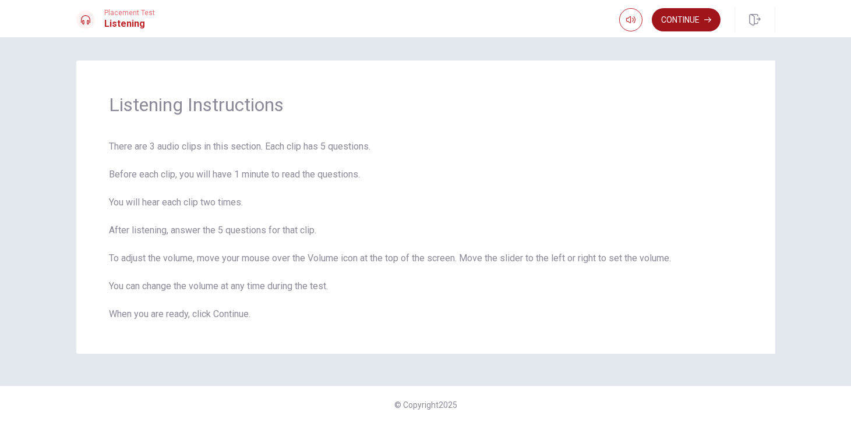
click at [676, 28] on button "Continue" at bounding box center [686, 19] width 69 height 23
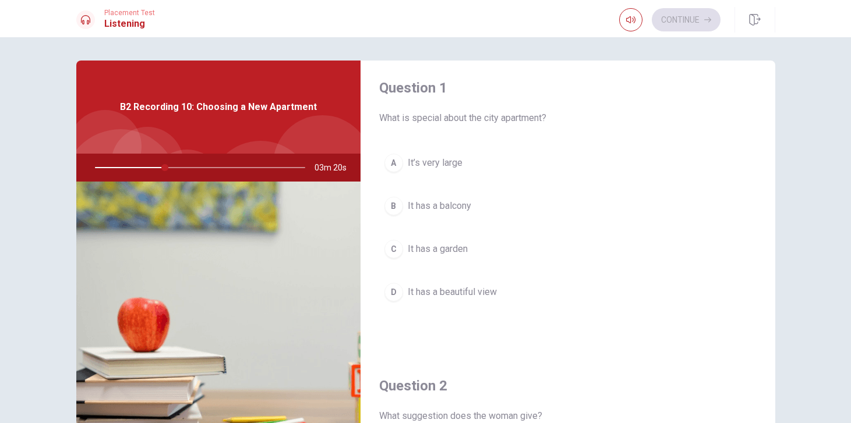
scroll to position [6, 0]
click at [399, 160] on div "A" at bounding box center [393, 162] width 19 height 19
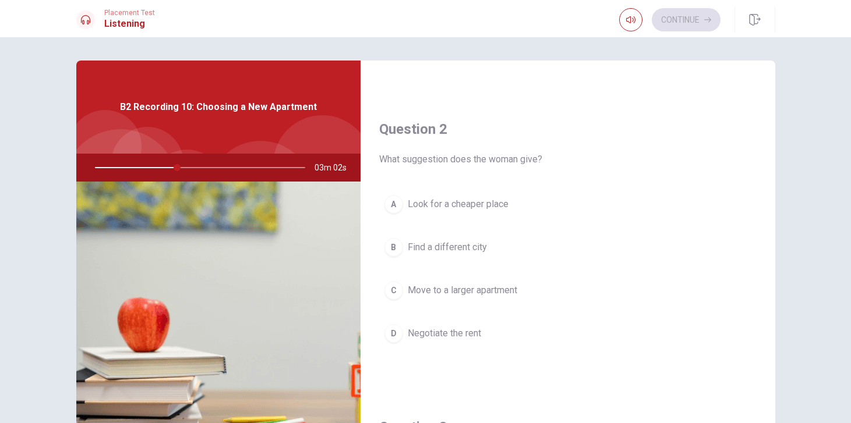
scroll to position [276, 0]
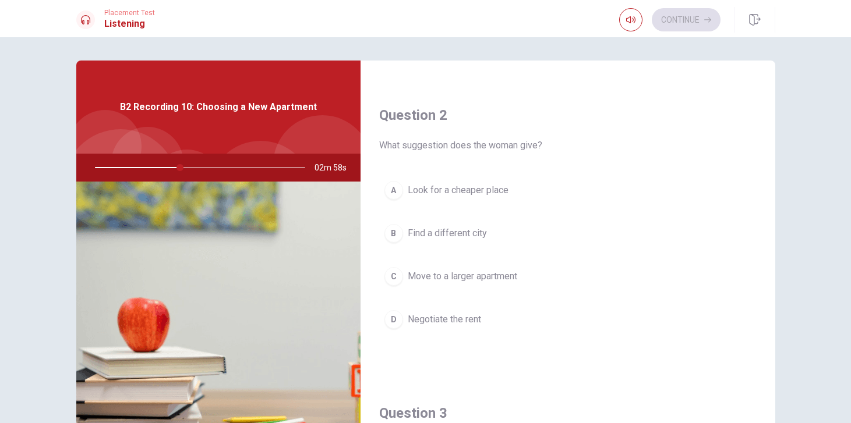
click at [468, 191] on span "Look for a cheaper place" at bounding box center [458, 190] width 101 height 14
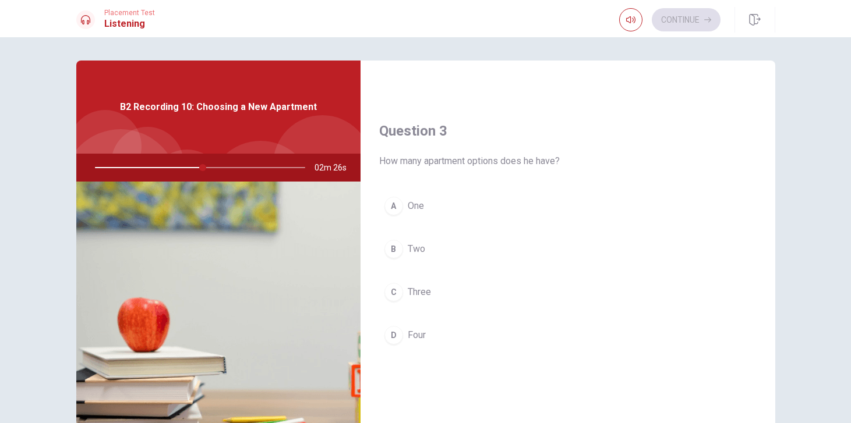
scroll to position [554, 0]
click at [396, 254] on div "B" at bounding box center [393, 254] width 19 height 19
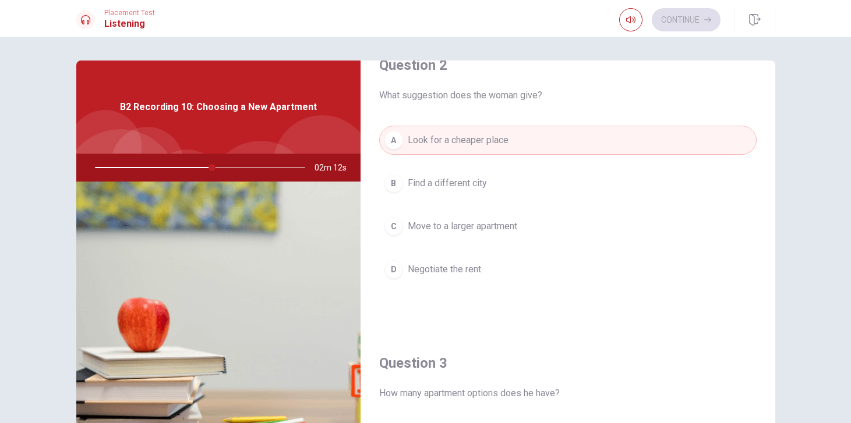
scroll to position [327, 0]
click at [466, 269] on span "Negotiate the rent" at bounding box center [444, 268] width 73 height 14
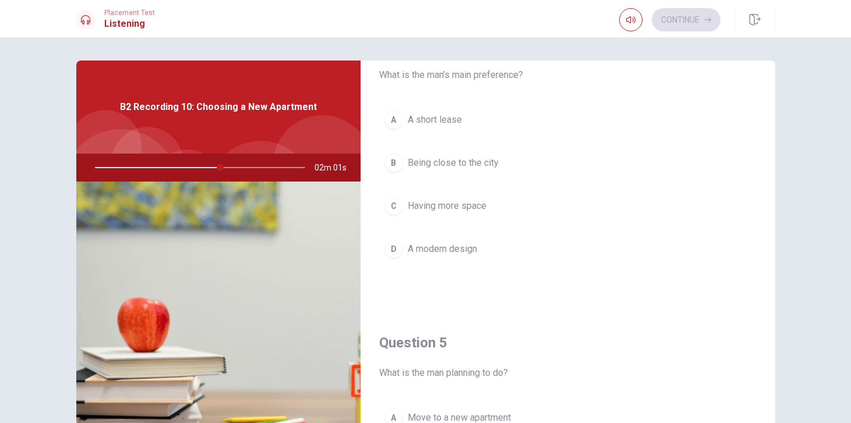
scroll to position [945, 0]
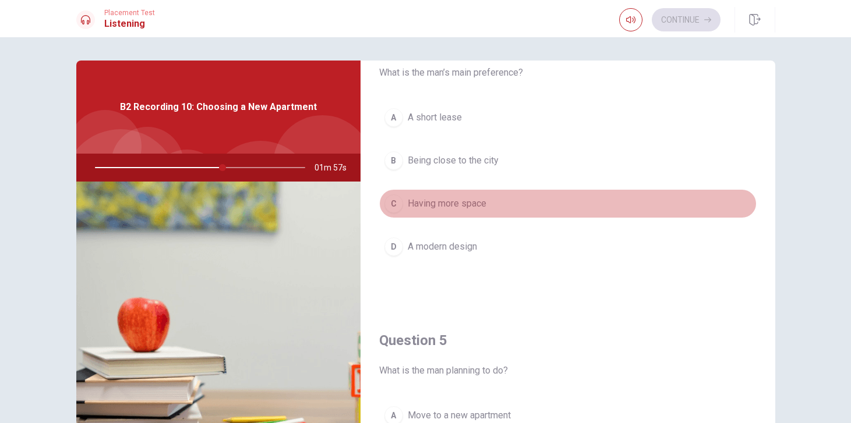
click at [427, 201] on span "Having more space" at bounding box center [447, 204] width 79 height 14
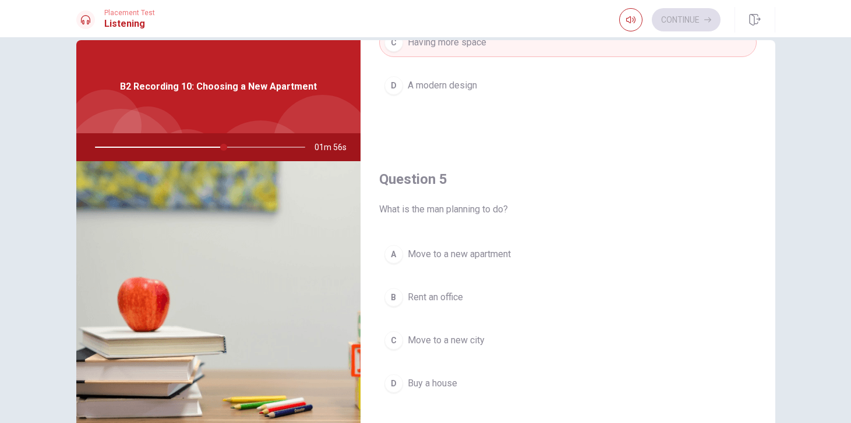
scroll to position [98, 0]
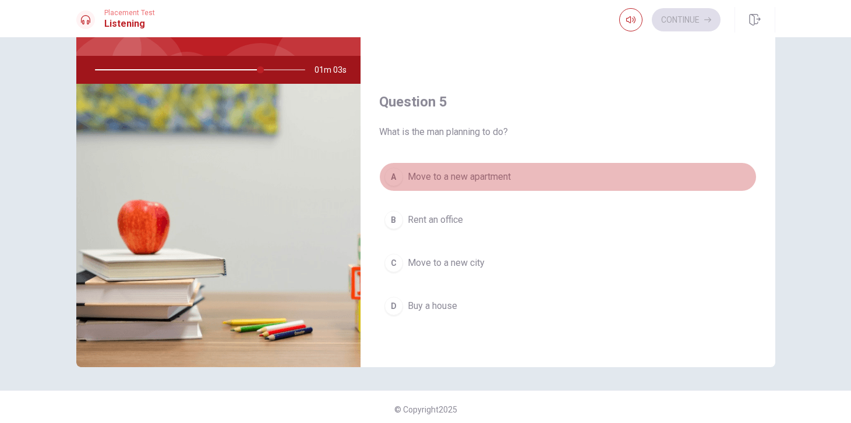
click at [398, 176] on div "A" at bounding box center [393, 177] width 19 height 19
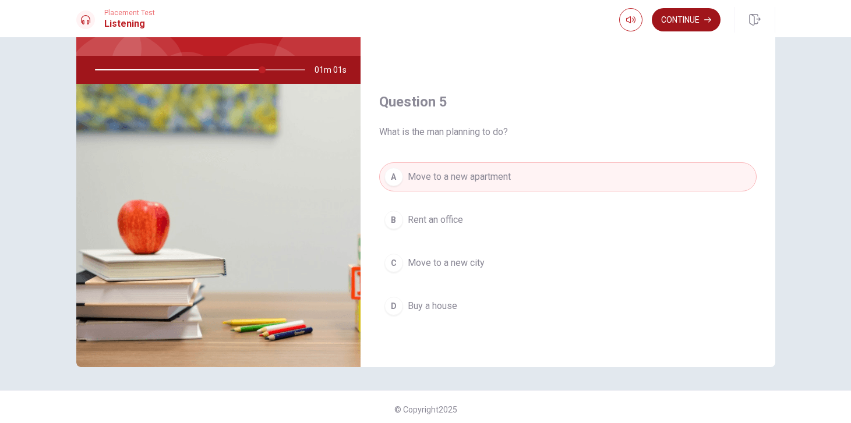
click at [690, 19] on button "Continue" at bounding box center [686, 19] width 69 height 23
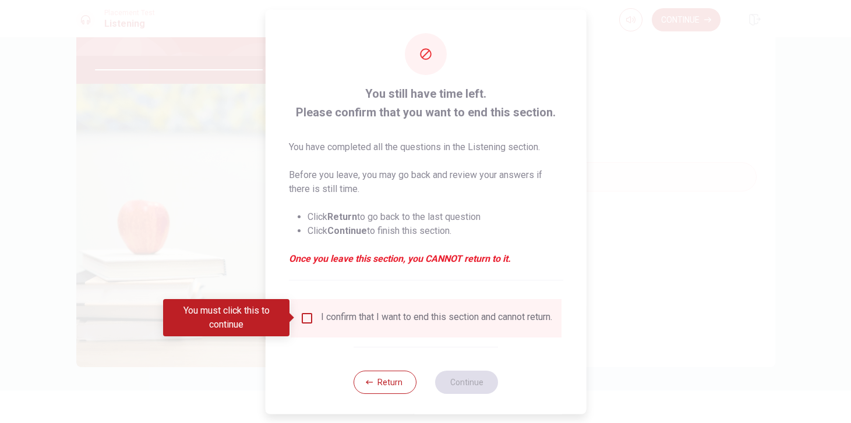
click at [302, 323] on input "You must click this to continue" at bounding box center [306, 318] width 14 height 14
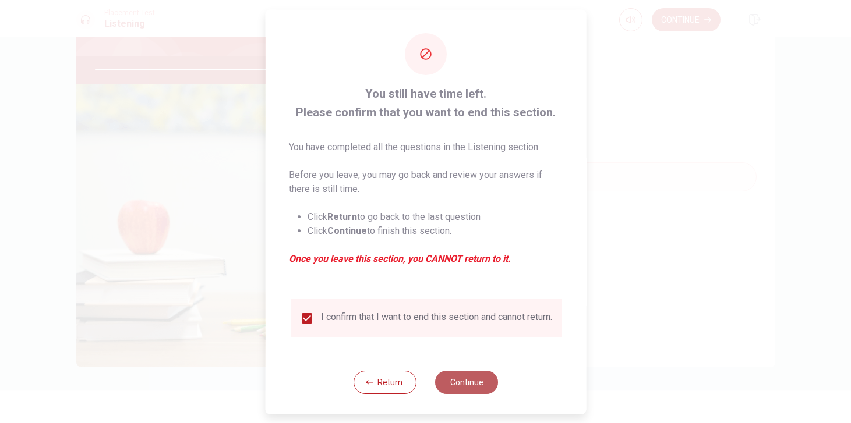
click at [478, 386] on button "Continue" at bounding box center [466, 381] width 63 height 23
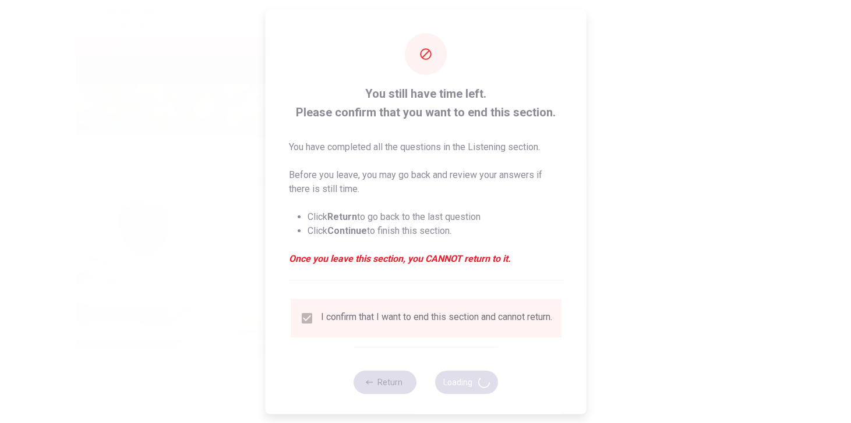
type input "84"
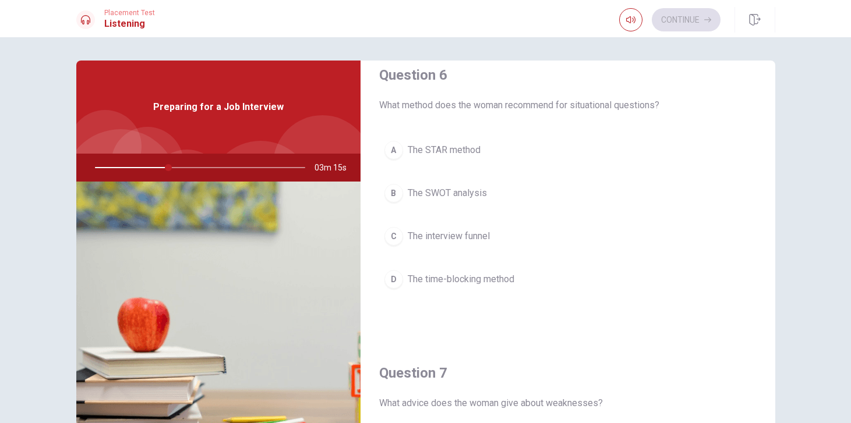
scroll to position [13, 0]
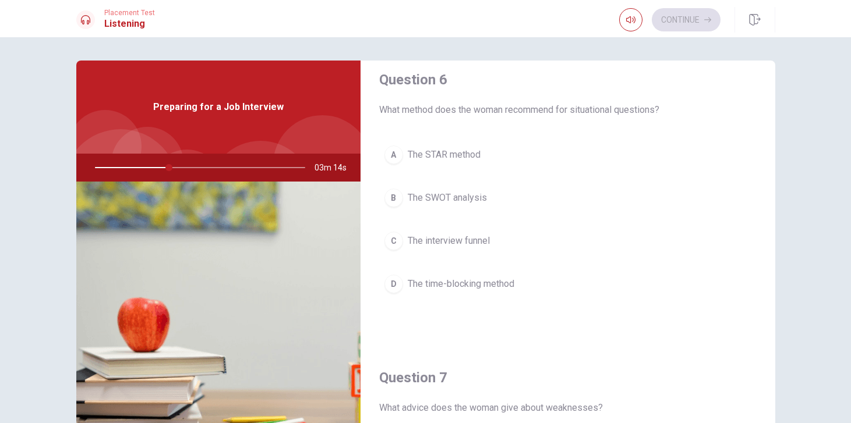
click at [397, 151] on div "A" at bounding box center [393, 155] width 19 height 19
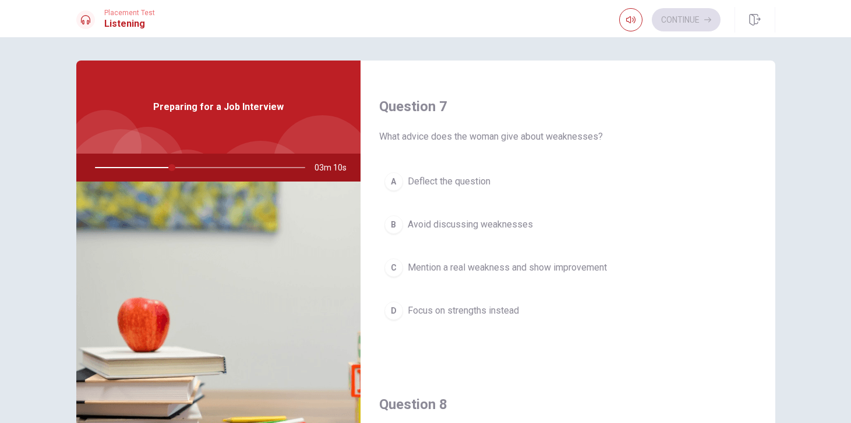
scroll to position [285, 0]
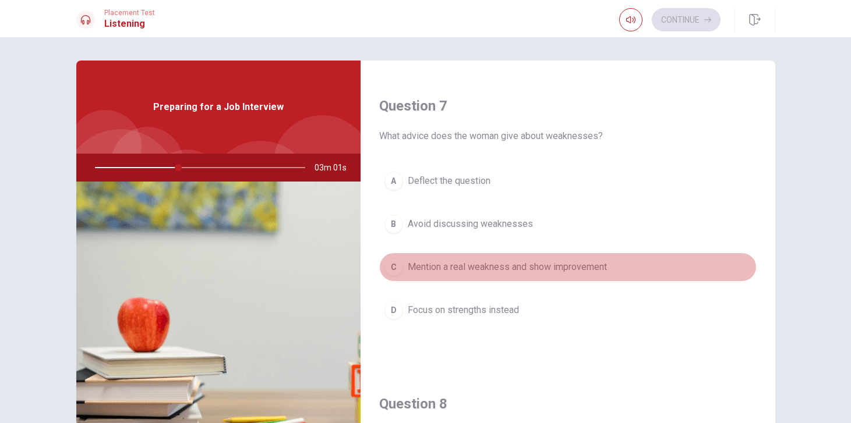
click at [398, 264] on div "C" at bounding box center [393, 267] width 19 height 19
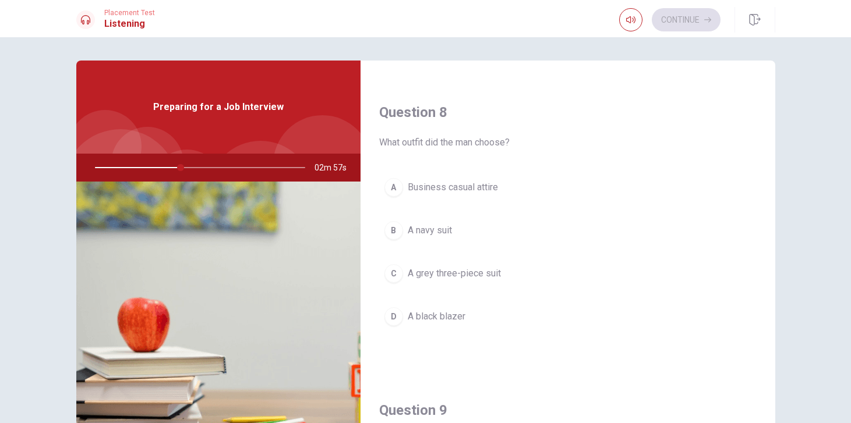
scroll to position [593, 0]
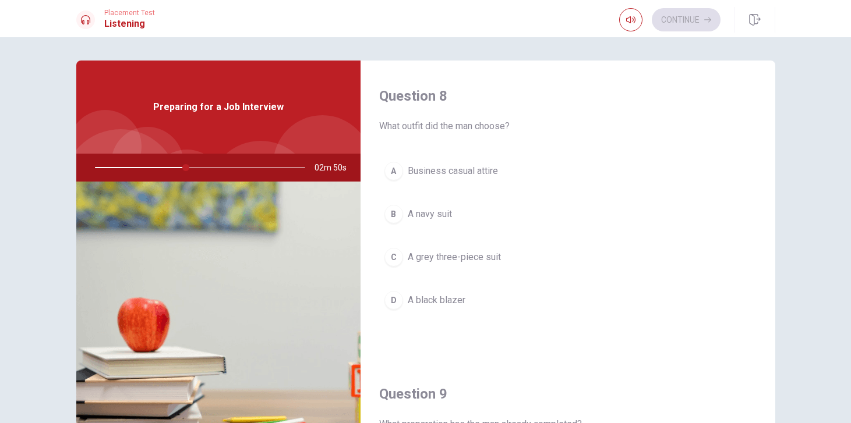
click at [391, 218] on div "B" at bounding box center [393, 214] width 19 height 19
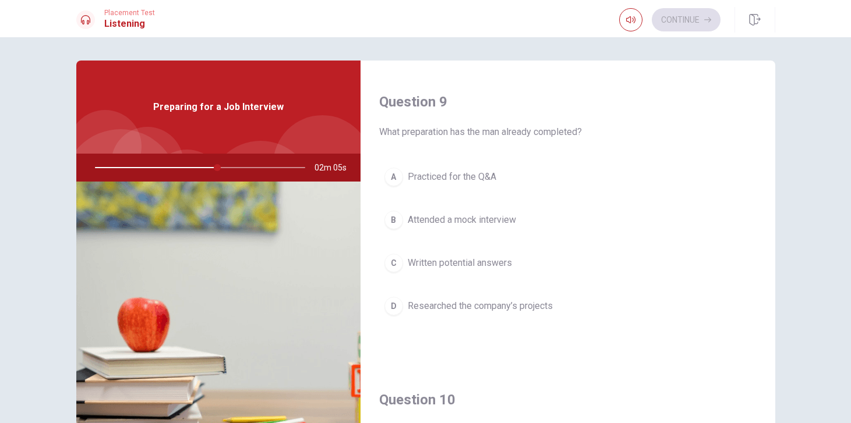
scroll to position [889, 0]
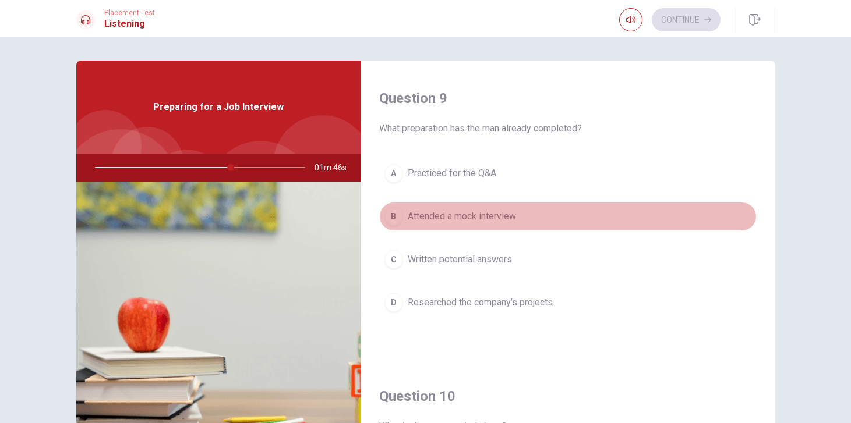
click at [397, 217] on div "B" at bounding box center [393, 216] width 19 height 19
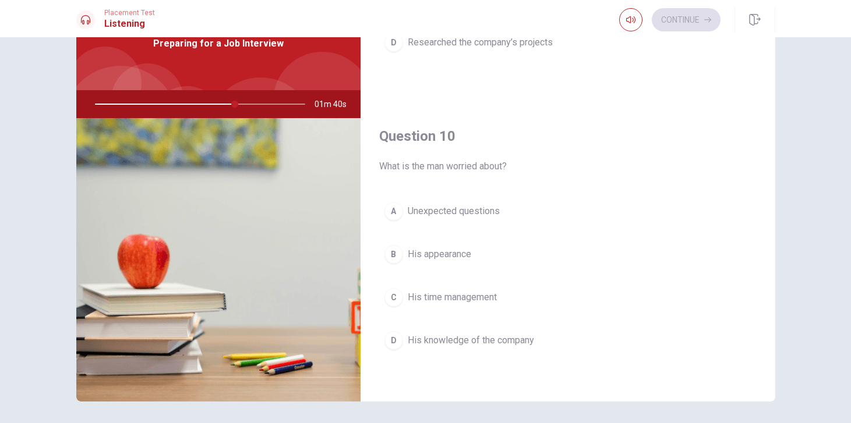
scroll to position [87, 0]
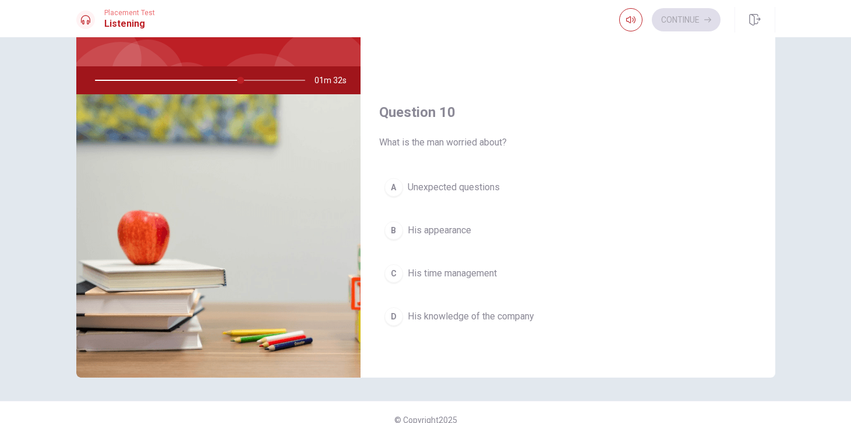
click at [394, 183] on div "A" at bounding box center [393, 187] width 19 height 19
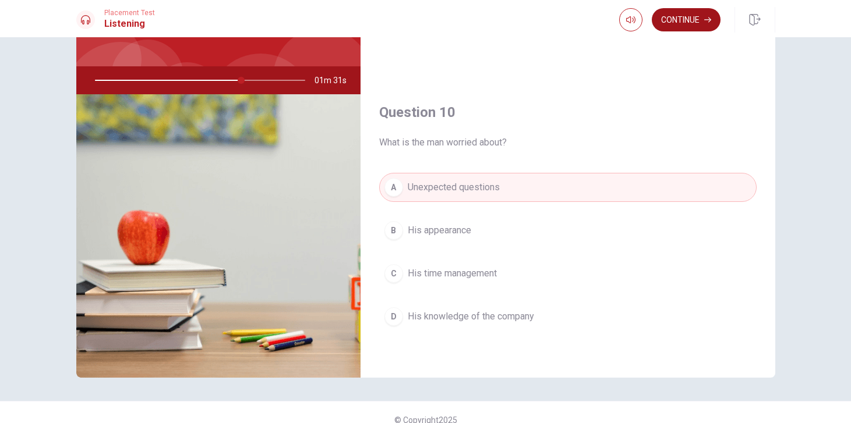
click at [688, 24] on button "Continue" at bounding box center [686, 19] width 69 height 23
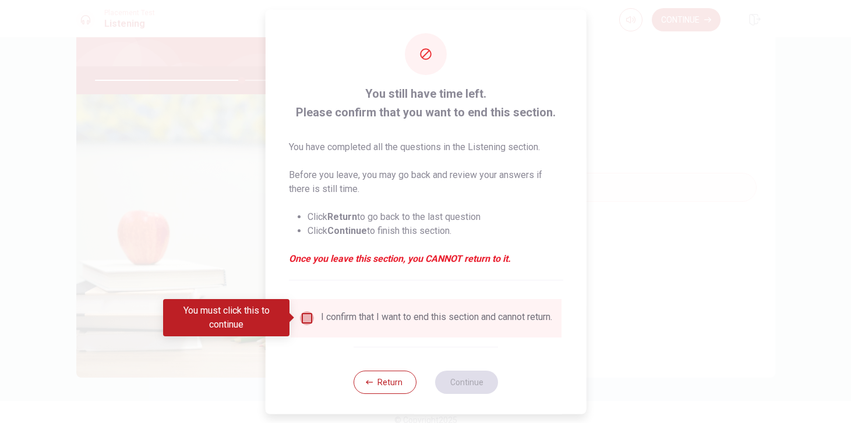
click at [307, 313] on input "You must click this to continue" at bounding box center [306, 318] width 14 height 14
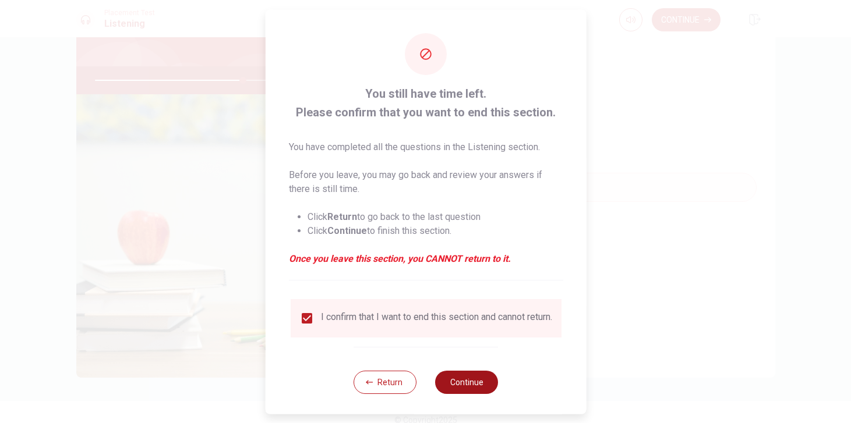
click at [472, 387] on button "Continue" at bounding box center [466, 381] width 63 height 23
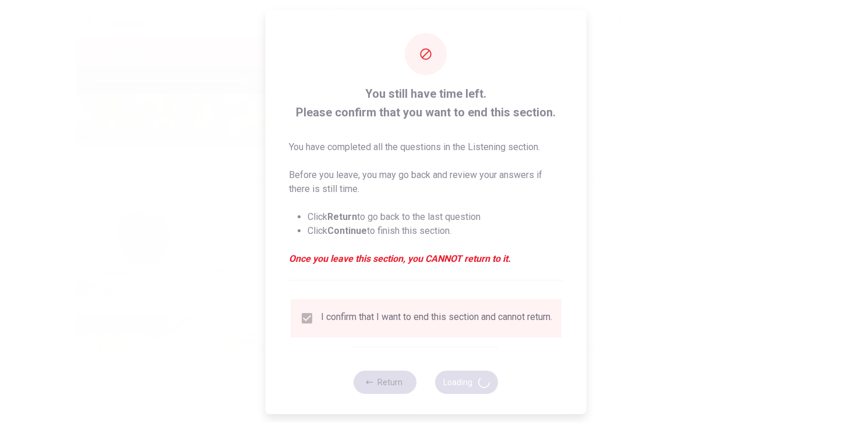
type input "71"
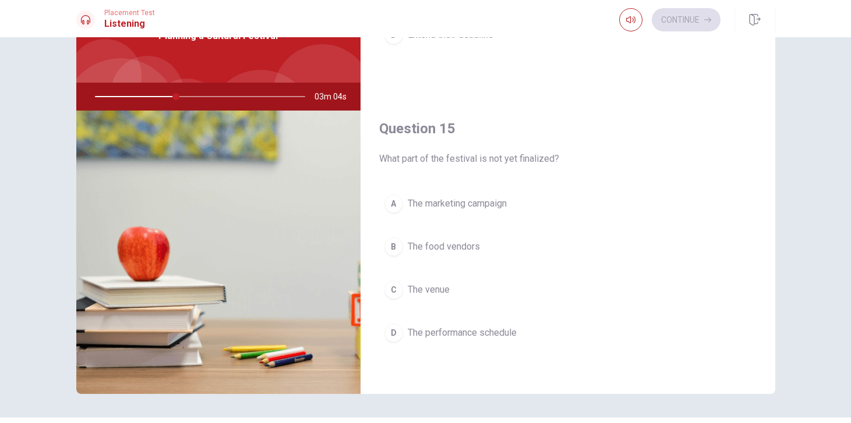
scroll to position [72, 0]
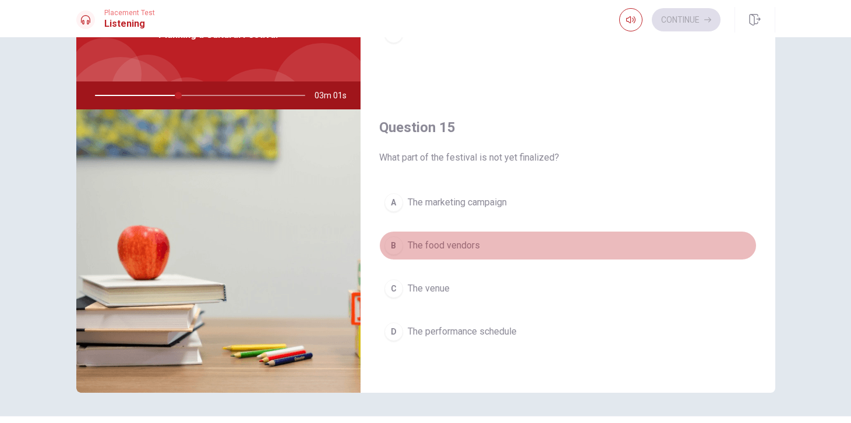
click at [419, 248] on span "The food vendors" at bounding box center [444, 246] width 72 height 14
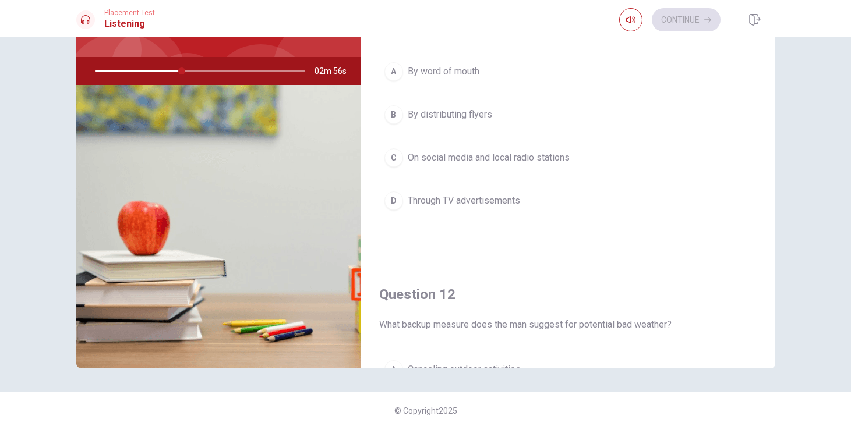
scroll to position [0, 0]
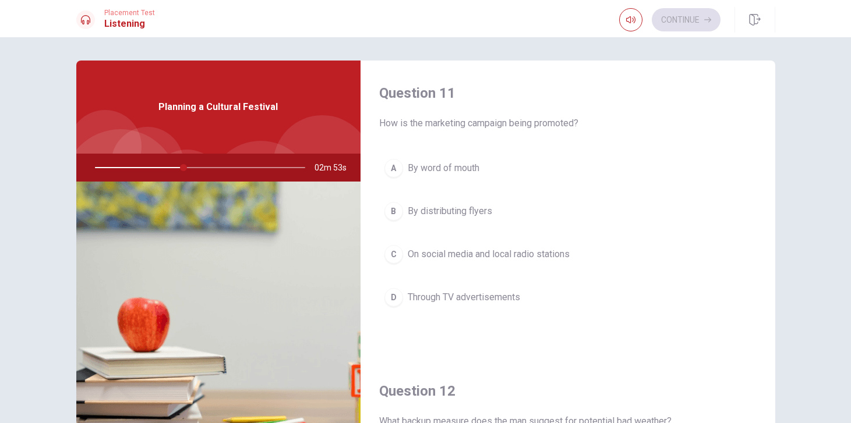
click at [422, 256] on span "On social media and local radio stations" at bounding box center [489, 254] width 162 height 14
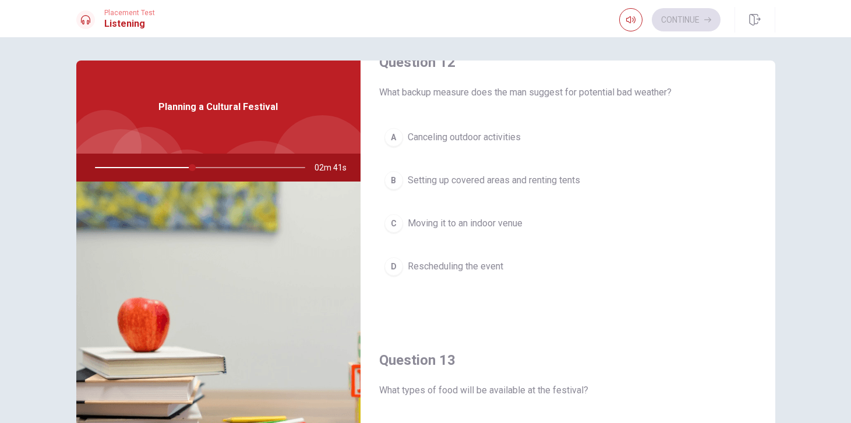
scroll to position [316, 0]
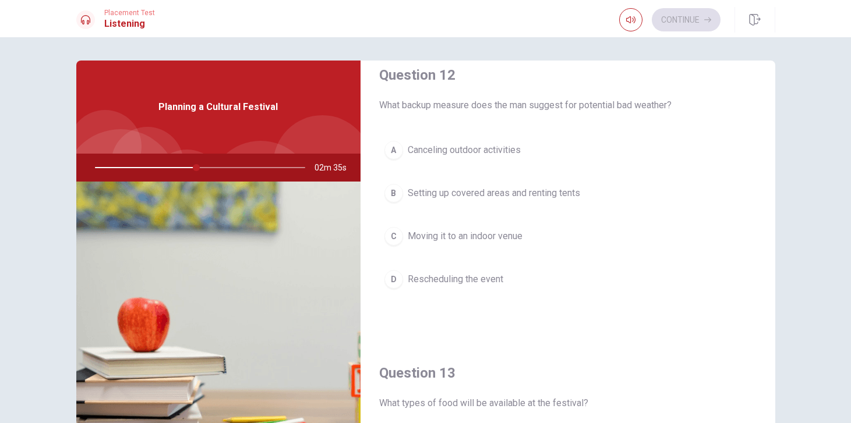
click at [471, 194] on span "Setting up covered areas and renting tents" at bounding box center [494, 193] width 172 height 14
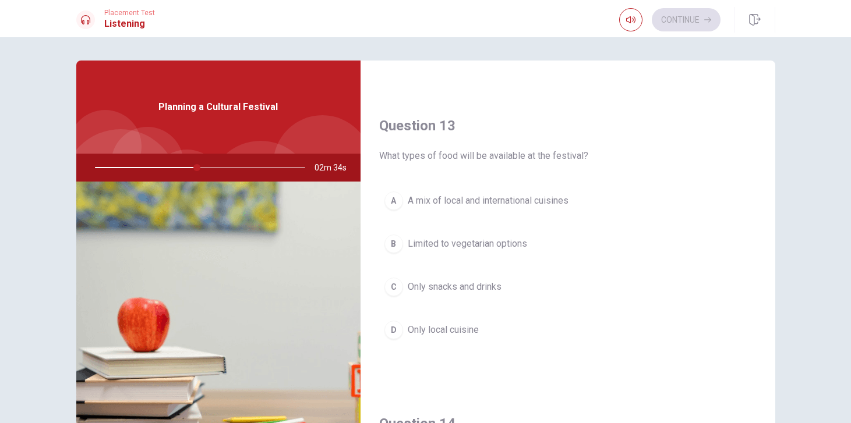
scroll to position [564, 0]
click at [515, 195] on span "A mix of local and international cuisines" at bounding box center [488, 200] width 161 height 14
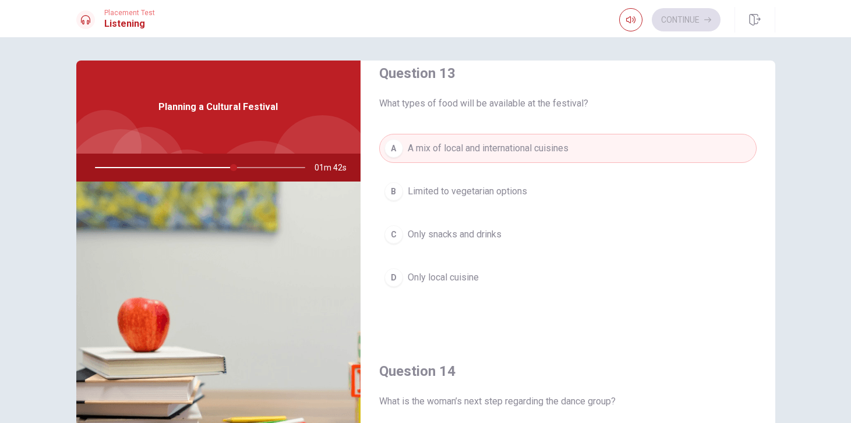
scroll to position [622, 0]
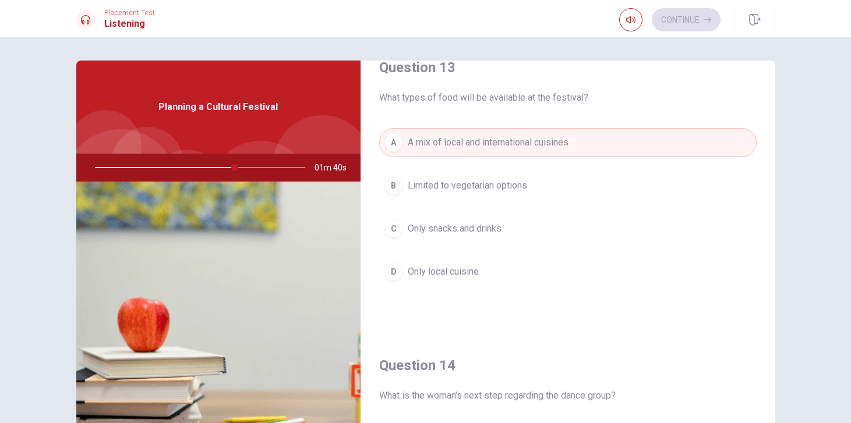
click at [501, 186] on span "Limited to vegetarian options" at bounding box center [467, 186] width 119 height 14
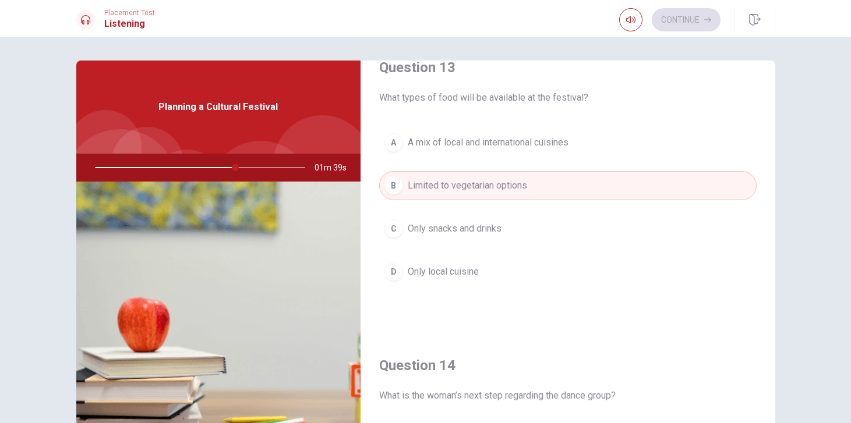
click at [500, 150] on button "A A mix of local and international cuisines" at bounding box center [567, 142] width 377 height 29
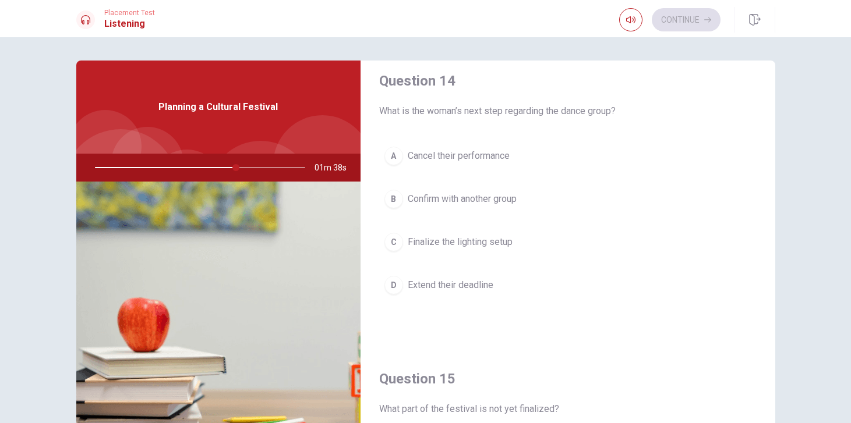
scroll to position [911, 0]
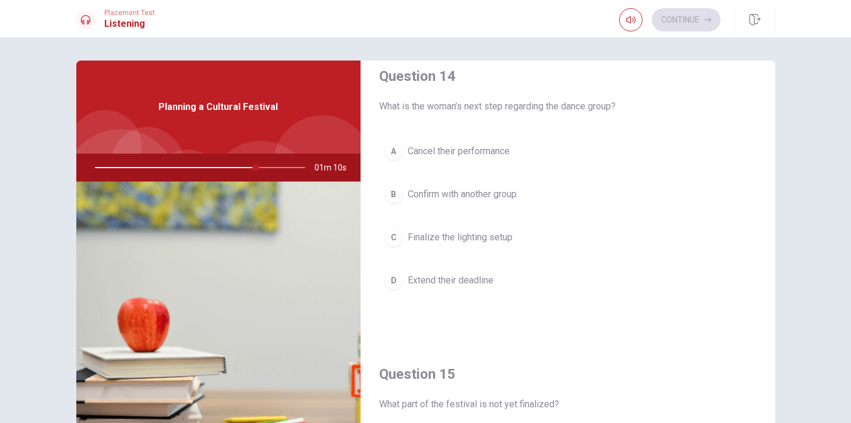
click at [472, 194] on span "Confirm with another group" at bounding box center [462, 195] width 109 height 14
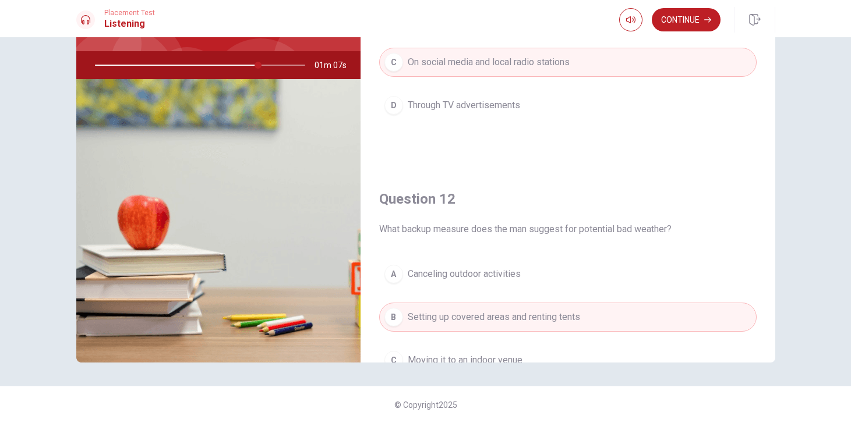
scroll to position [0, 0]
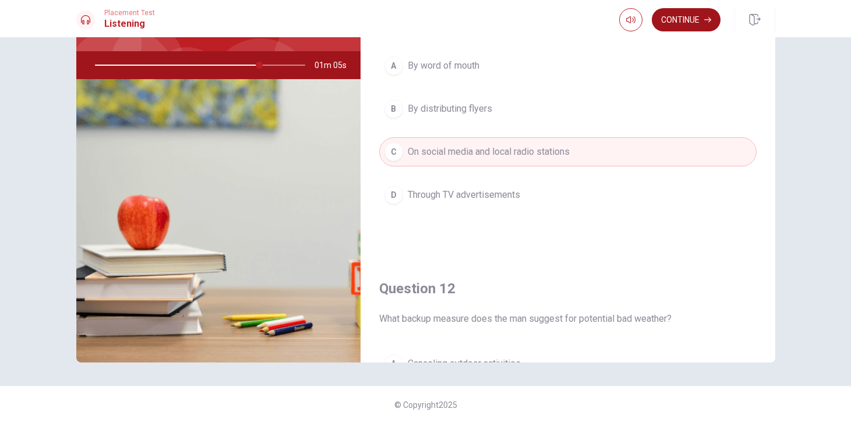
click at [694, 26] on button "Continue" at bounding box center [686, 19] width 69 height 23
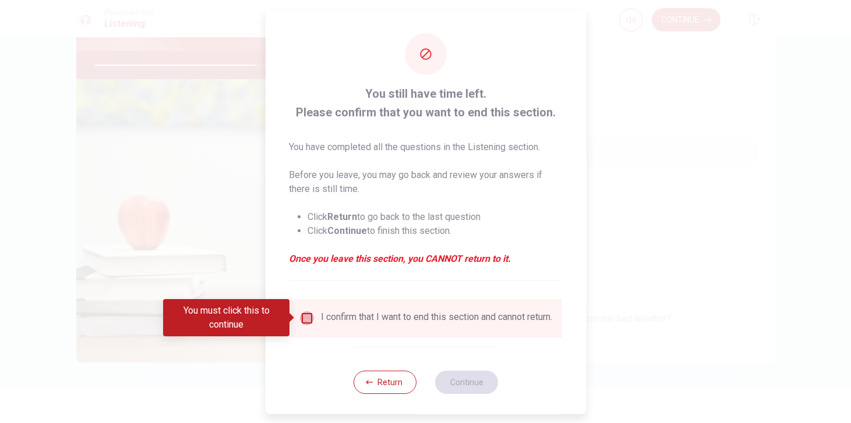
click at [307, 319] on input "You must click this to continue" at bounding box center [306, 318] width 14 height 14
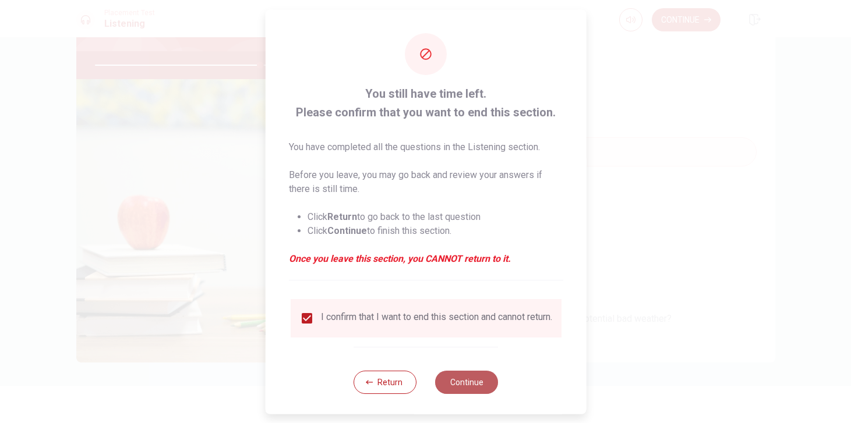
click at [463, 391] on button "Continue" at bounding box center [466, 381] width 63 height 23
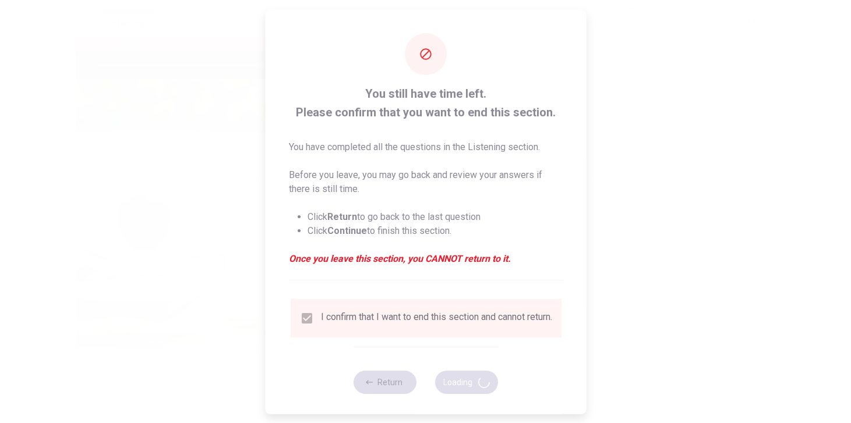
type input "80"
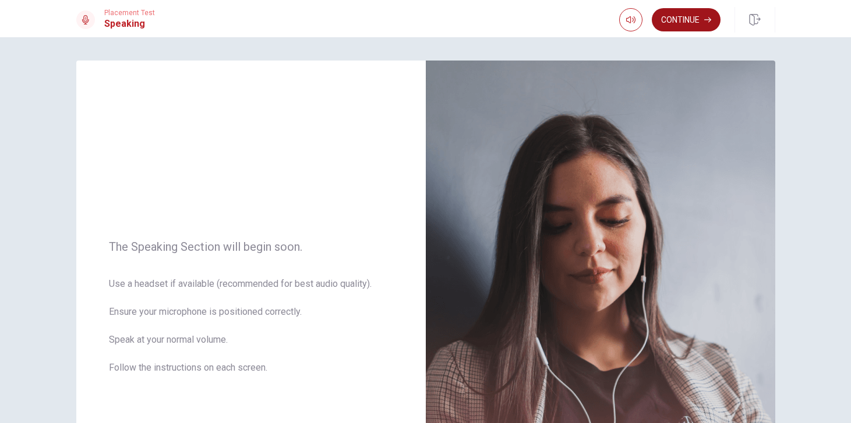
click at [669, 22] on button "Continue" at bounding box center [686, 19] width 69 height 23
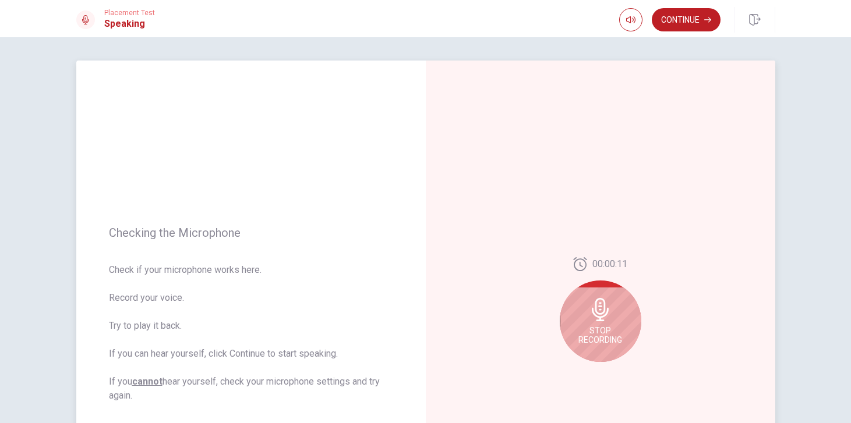
click at [607, 342] on span "Stop Recording" at bounding box center [600, 335] width 44 height 19
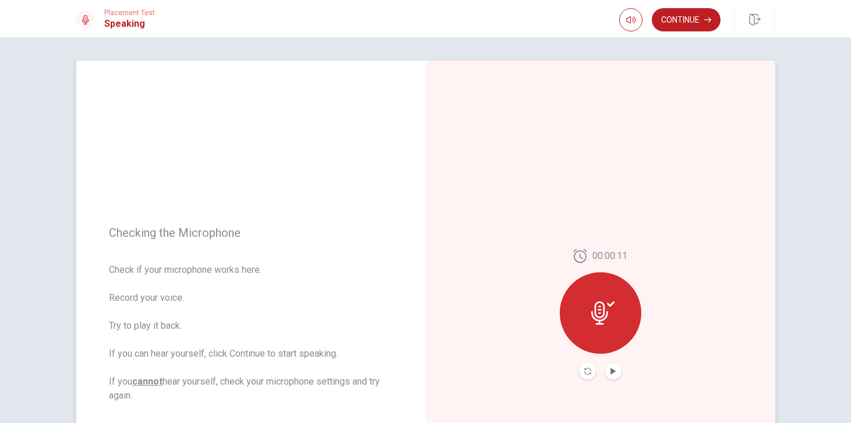
click at [604, 329] on div at bounding box center [601, 314] width 82 height 82
click at [613, 369] on icon "Play Audio" at bounding box center [613, 371] width 7 height 7
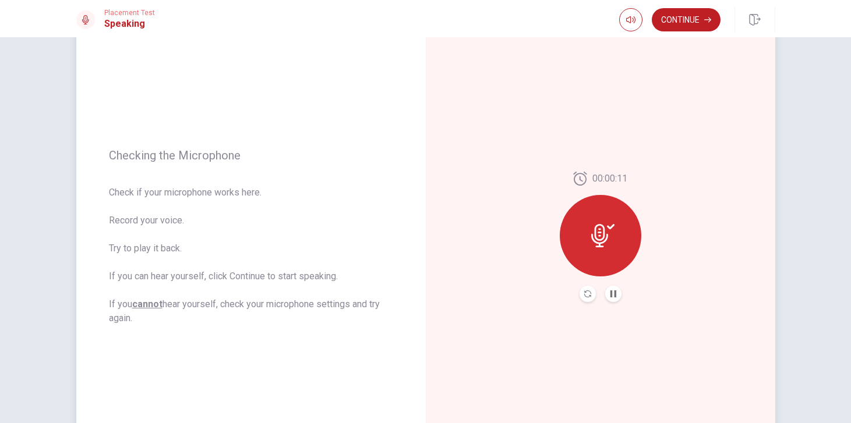
scroll to position [79, 0]
click at [600, 233] on icon at bounding box center [602, 234] width 23 height 23
click at [614, 291] on icon "Play Audio" at bounding box center [613, 292] width 7 height 7
click at [591, 292] on button "Record Again" at bounding box center [587, 293] width 16 height 16
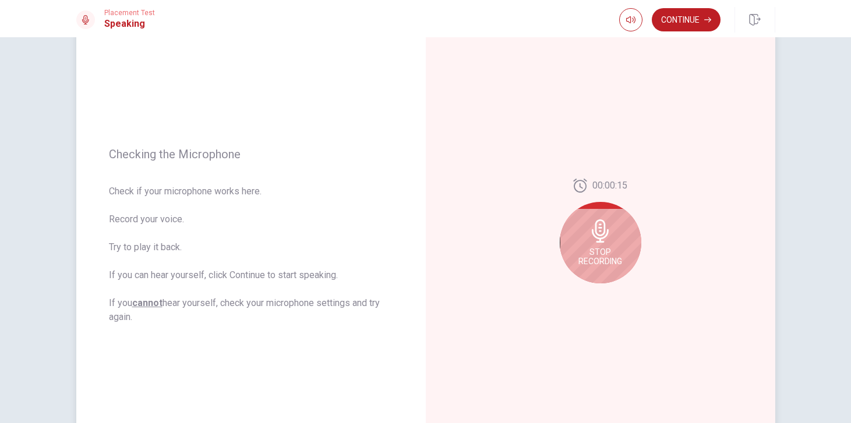
click at [602, 235] on icon at bounding box center [600, 231] width 17 height 23
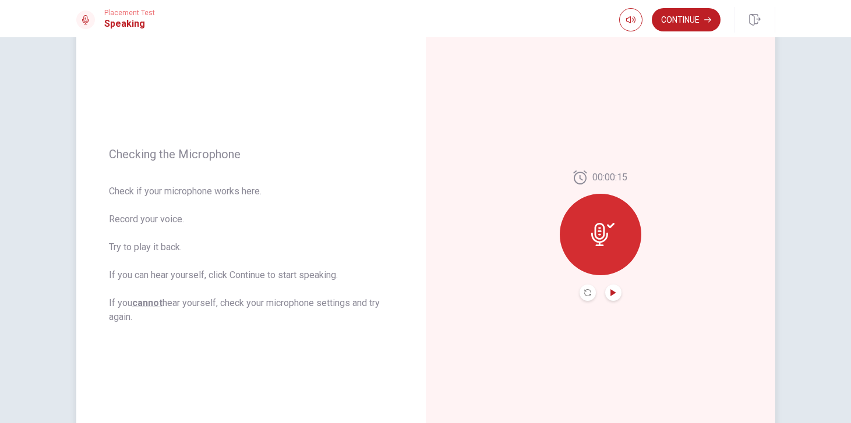
click at [614, 296] on icon "Play Audio" at bounding box center [613, 292] width 7 height 7
click at [612, 294] on icon "Play Audio" at bounding box center [612, 292] width 5 height 7
click at [589, 296] on icon "Record Again" at bounding box center [587, 292] width 7 height 7
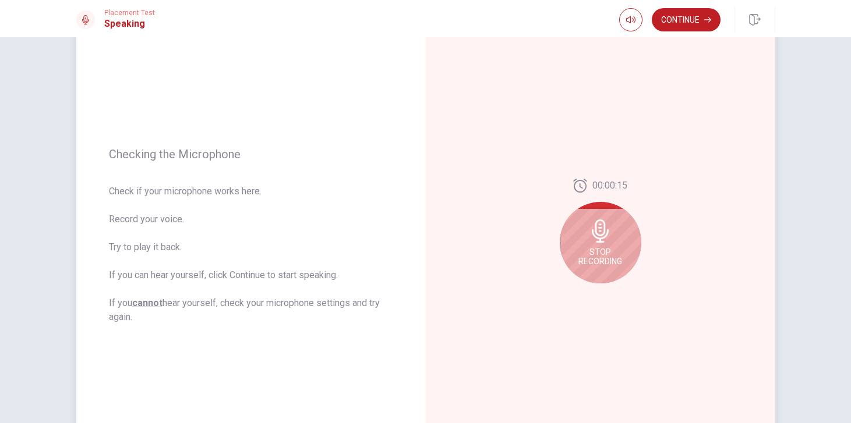
click at [601, 241] on icon at bounding box center [600, 231] width 17 height 23
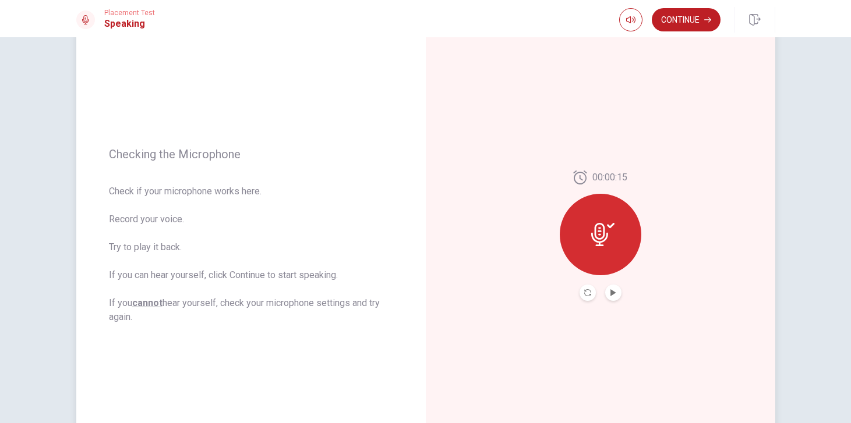
click at [589, 286] on button "Record Again" at bounding box center [587, 293] width 16 height 16
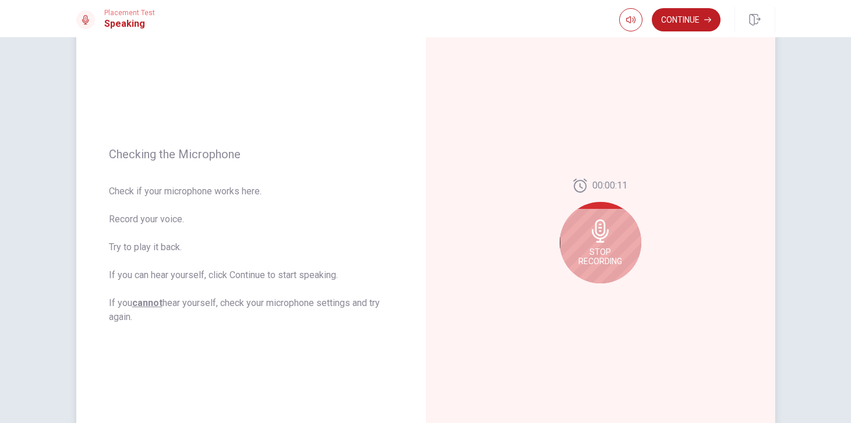
click at [602, 229] on icon at bounding box center [600, 231] width 23 height 23
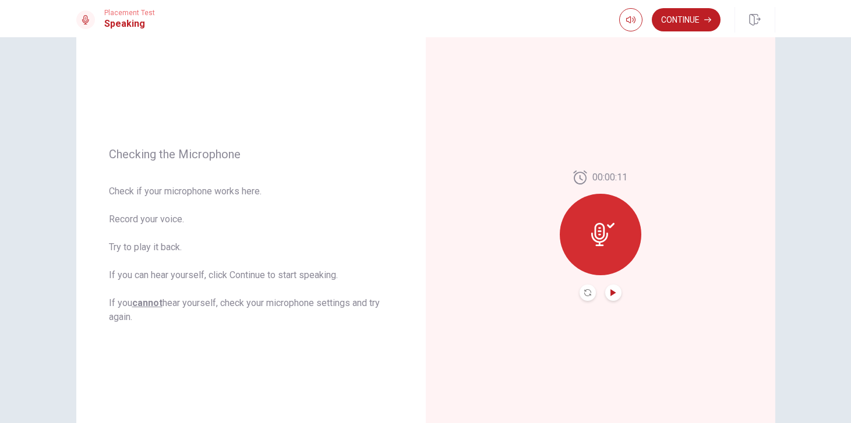
click at [616, 292] on icon "Play Audio" at bounding box center [613, 292] width 7 height 7
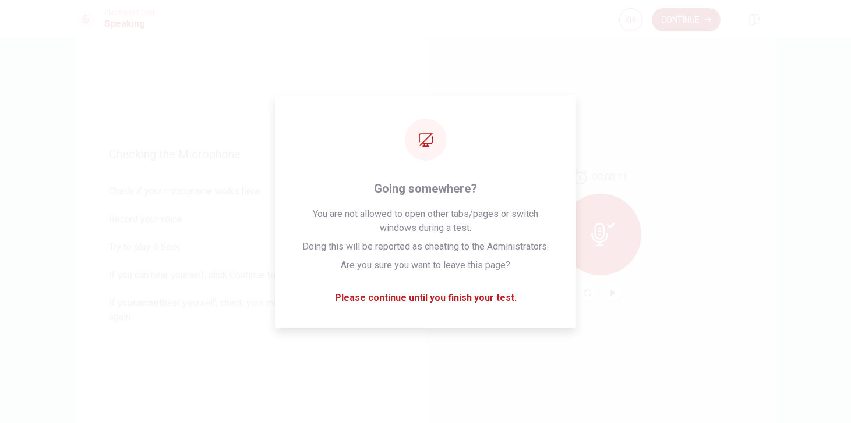
click at [689, 16] on button "Continue" at bounding box center [686, 19] width 69 height 23
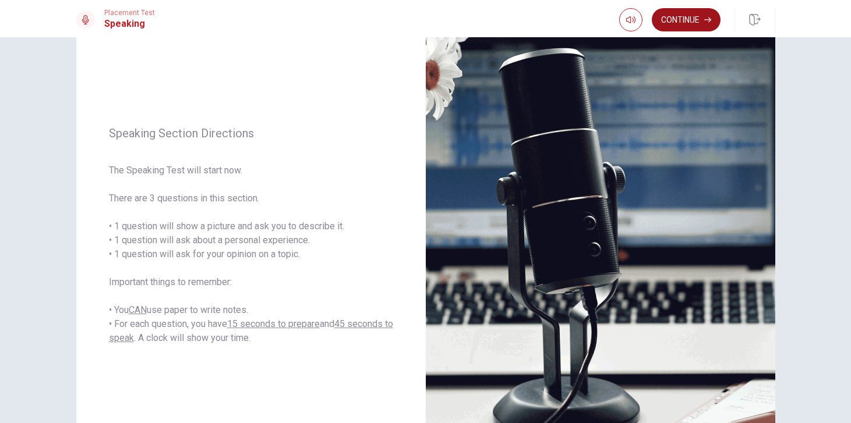
click at [685, 22] on button "Continue" at bounding box center [686, 19] width 69 height 23
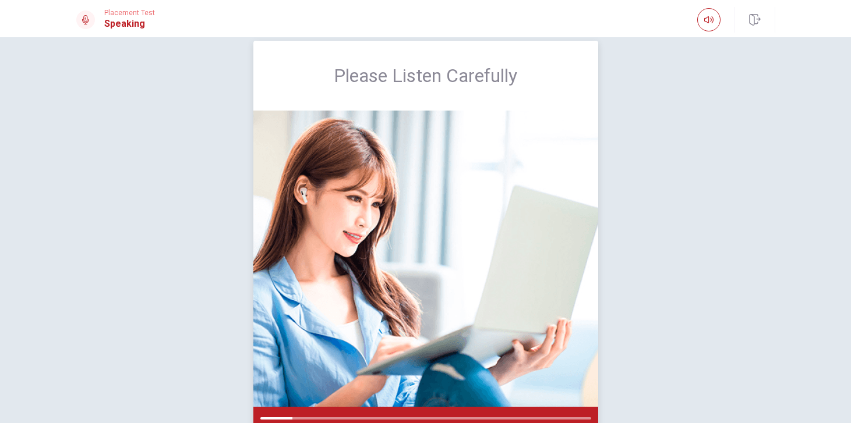
scroll to position [24, 0]
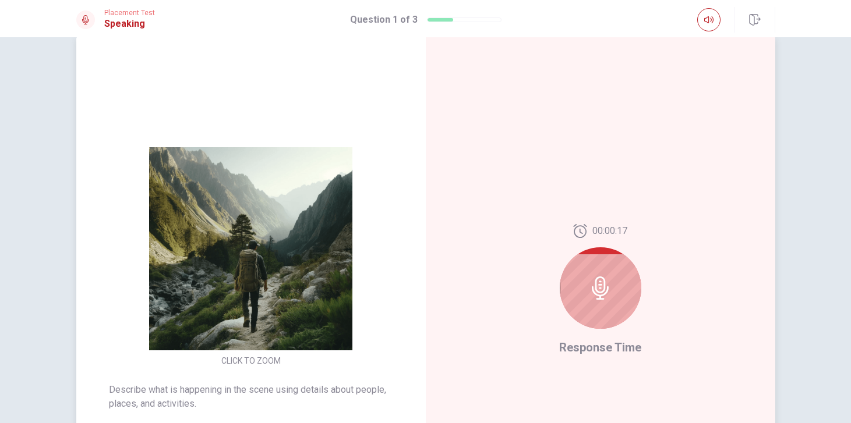
click at [604, 278] on icon at bounding box center [600, 288] width 23 height 23
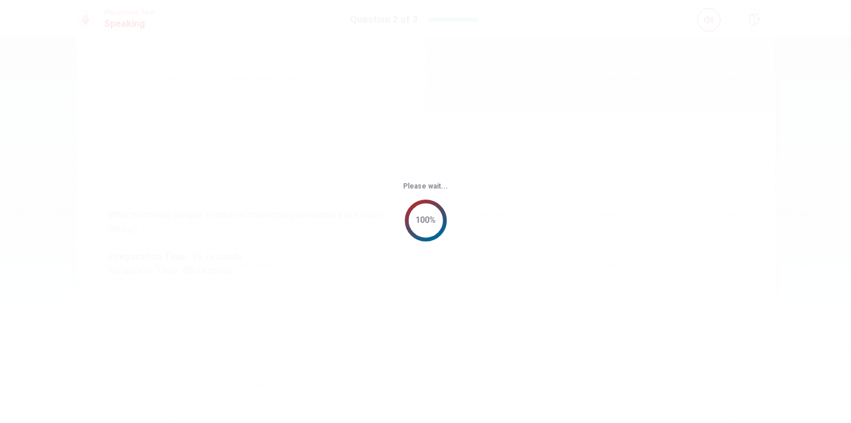
scroll to position [0, 0]
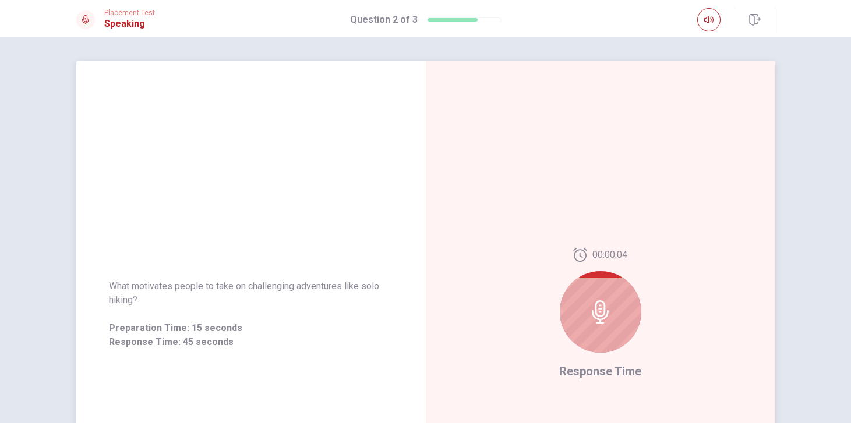
click at [604, 278] on div at bounding box center [601, 312] width 82 height 82
click at [607, 281] on div at bounding box center [601, 312] width 82 height 82
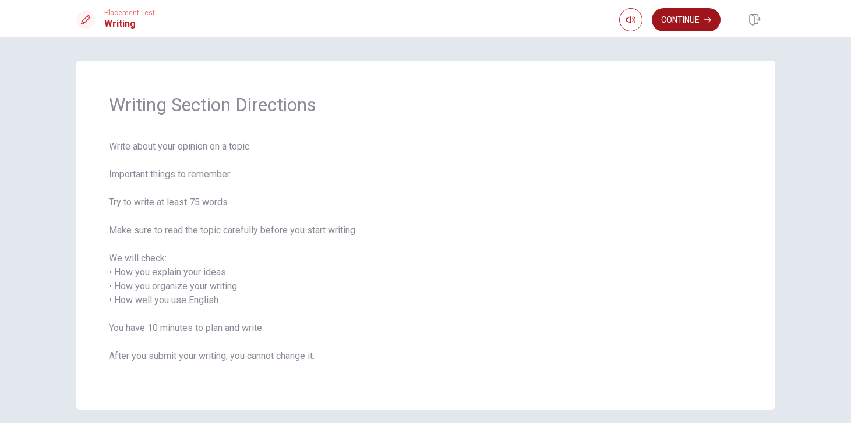
click at [687, 24] on button "Continue" at bounding box center [686, 19] width 69 height 23
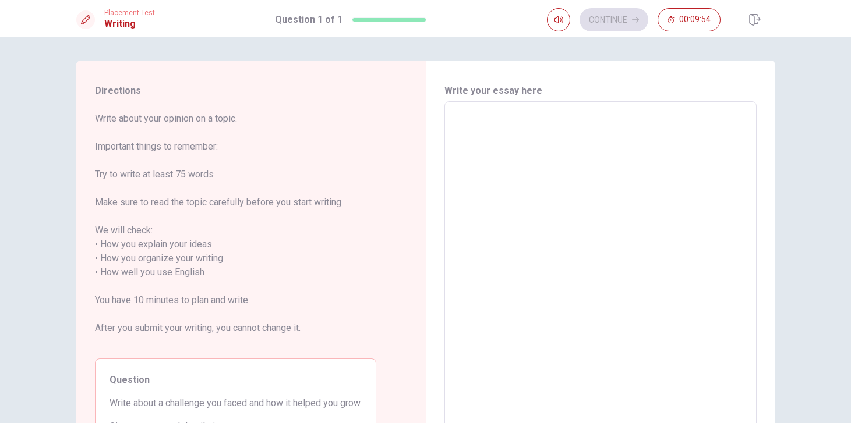
click at [485, 123] on textarea at bounding box center [600, 265] width 296 height 309
type textarea "O"
type textarea "x"
type textarea "On"
type textarea "x"
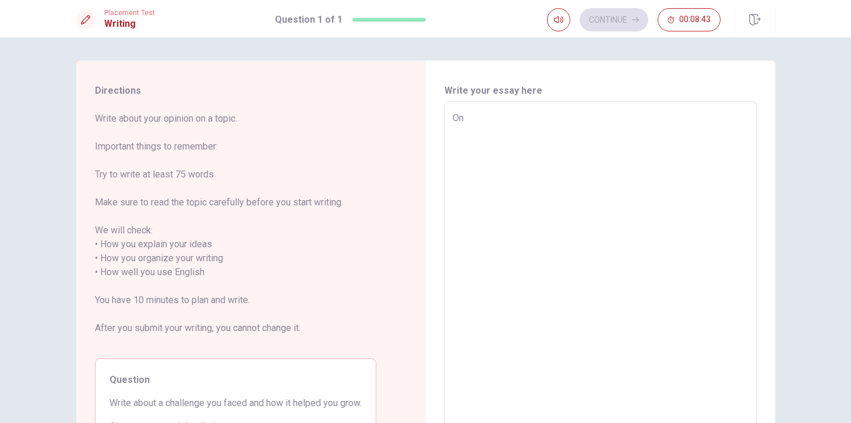
type textarea "One"
type textarea "x"
type textarea "One"
type textarea "x"
type textarea "One c"
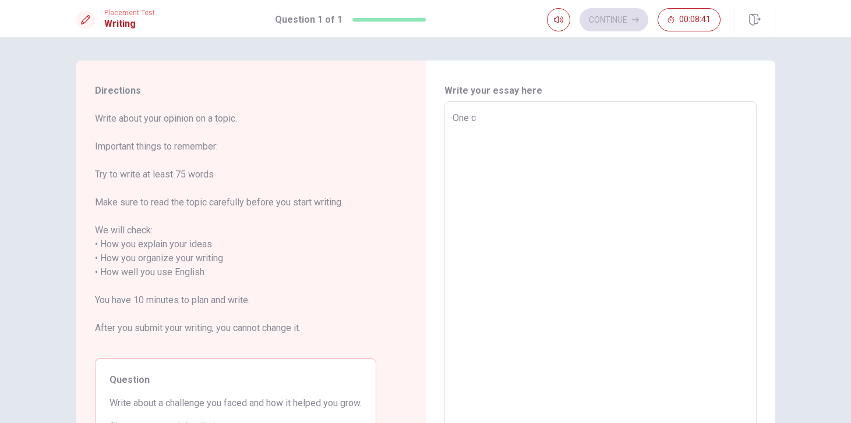
type textarea "x"
type textarea "One ca"
type textarea "x"
type textarea "One cah"
type textarea "x"
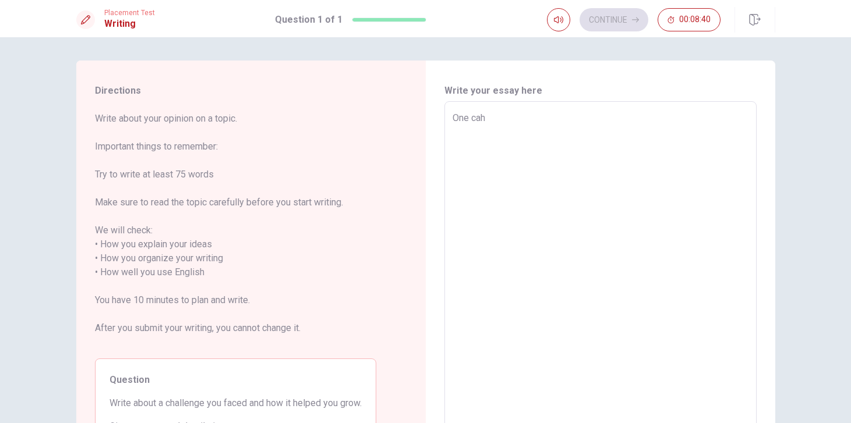
type textarea "One ca"
type textarea "x"
type textarea "One c"
type textarea "x"
type textarea "One cg"
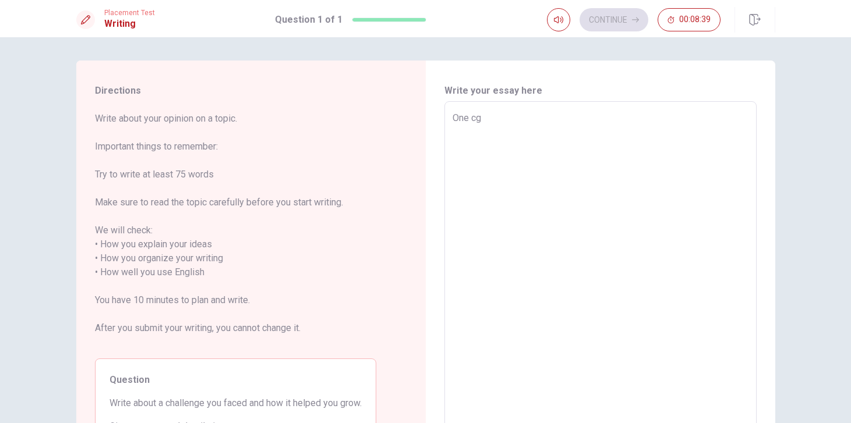
type textarea "x"
type textarea "One c"
type textarea "x"
type textarea "One ch"
type textarea "x"
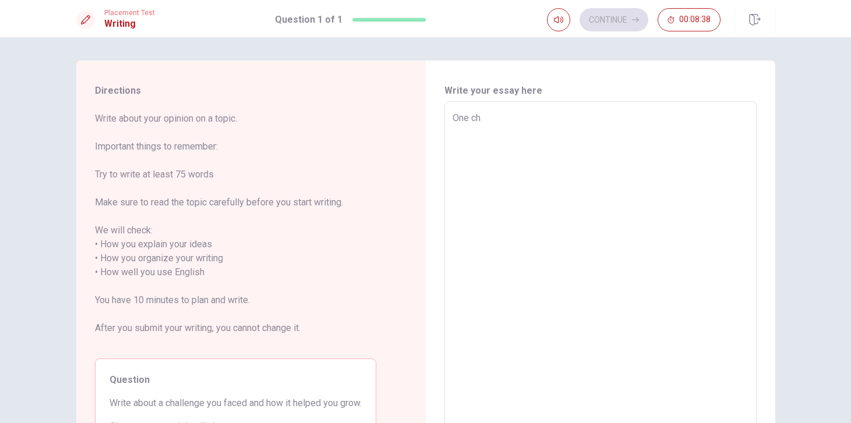
type textarea "One cha"
type textarea "x"
type textarea "One chal"
type textarea "x"
type textarea "One chall"
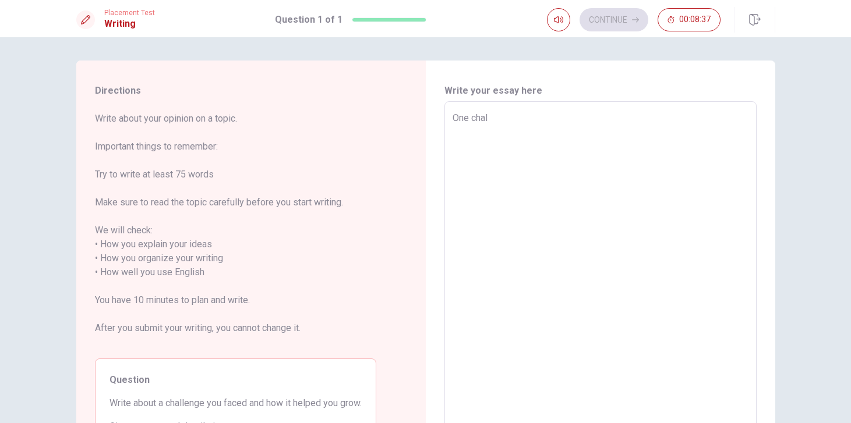
type textarea "x"
type textarea "One challe"
type textarea "x"
type textarea "One challen"
type textarea "x"
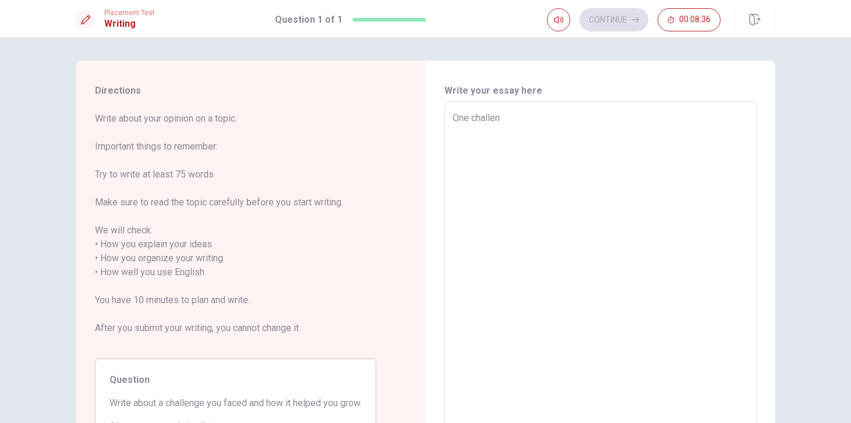
type textarea "One challeng"
type textarea "x"
type textarea "One challenge"
type textarea "x"
type textarea "One challenge"
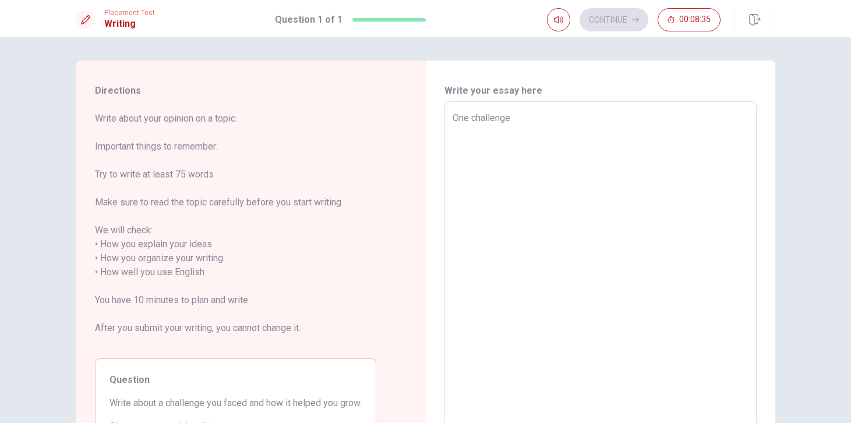
type textarea "x"
type textarea "One challenge I"
type textarea "x"
type textarea "One challenge I"
type textarea "x"
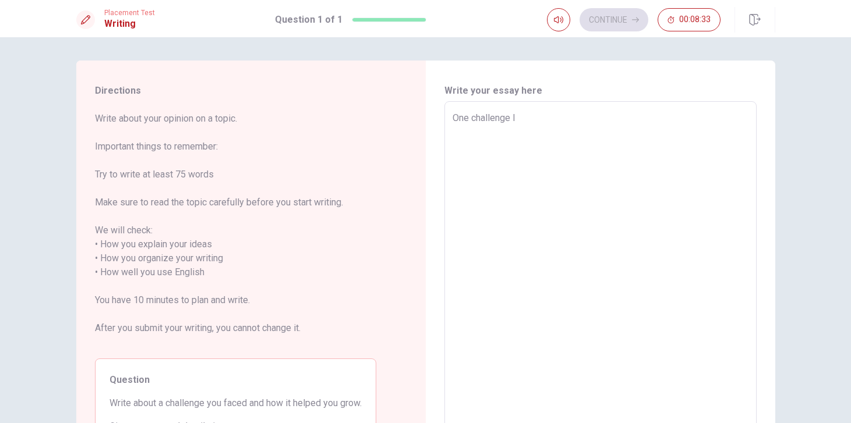
type textarea "One challenge I f"
type textarea "x"
type textarea "One challenge I fa"
type textarea "x"
type textarea "One challenge I fac"
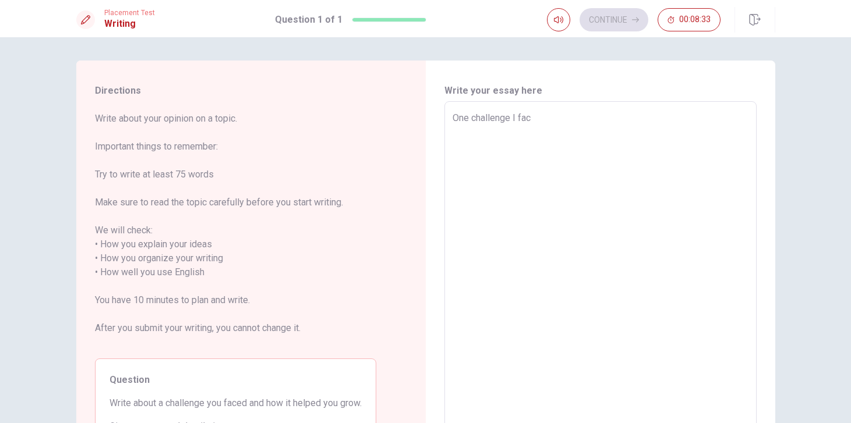
type textarea "x"
type textarea "One challenge I face"
type textarea "x"
type textarea "One challenge I faced"
type textarea "x"
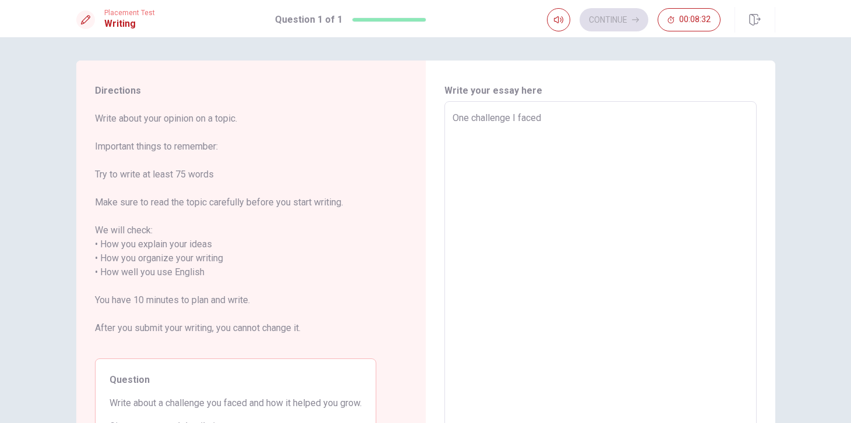
type textarea "One challenge I faced"
type textarea "x"
type textarea "One challenge I faced w"
type textarea "x"
type textarea "One challenge I faced wa"
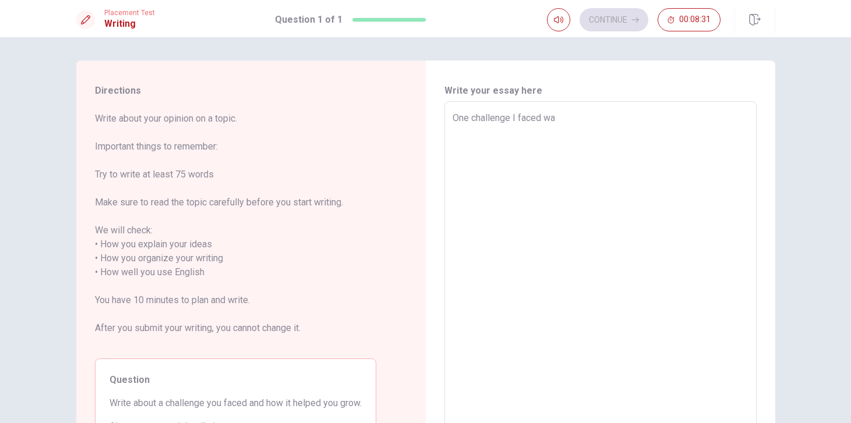
type textarea "x"
type textarea "One challenge I faced was"
type textarea "x"
type textarea "One challenge I faced was"
type textarea "x"
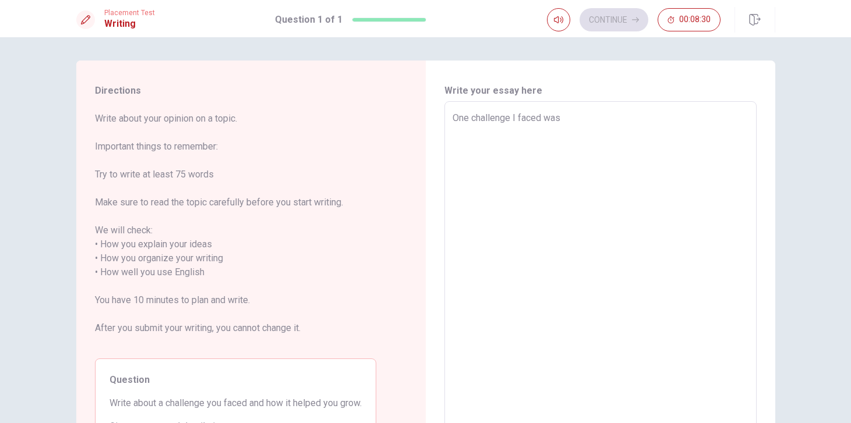
type textarea "One challenge I faced was l"
type textarea "x"
type textarea "One challenge I faced was le"
type textarea "x"
type textarea "One challenge I faced was lea"
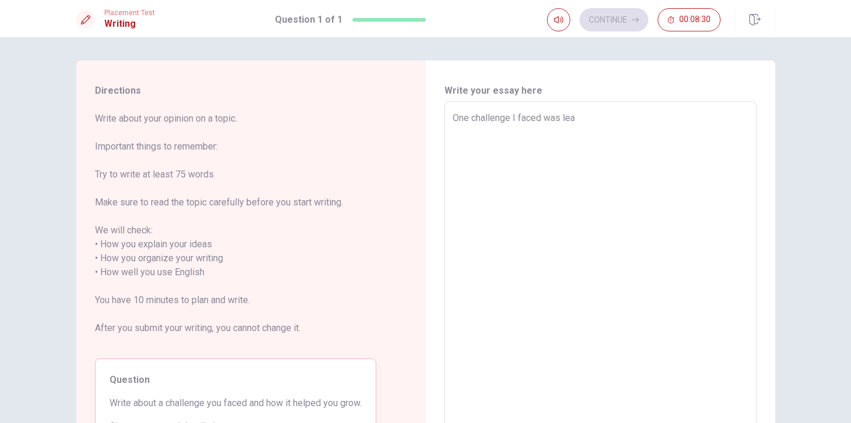
type textarea "x"
type textarea "One challenge I faced was [PERSON_NAME]"
type textarea "x"
type textarea "One challenge I faced was learn"
type textarea "x"
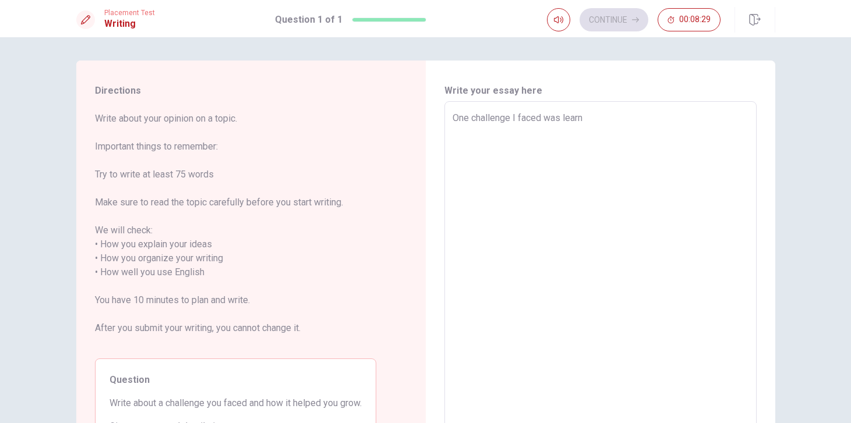
type textarea "One challenge I faced was learni"
type textarea "x"
type textarea "One challenge I faced was learnin"
type textarea "x"
type textarea "One challenge I faced was learning"
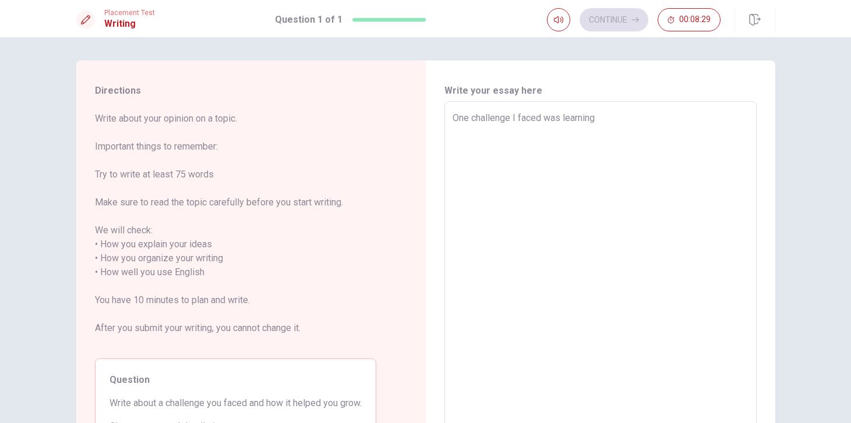
type textarea "x"
type textarea "One challenge I faced was learning"
type textarea "x"
type textarea "One challenge I faced was learning t"
type textarea "x"
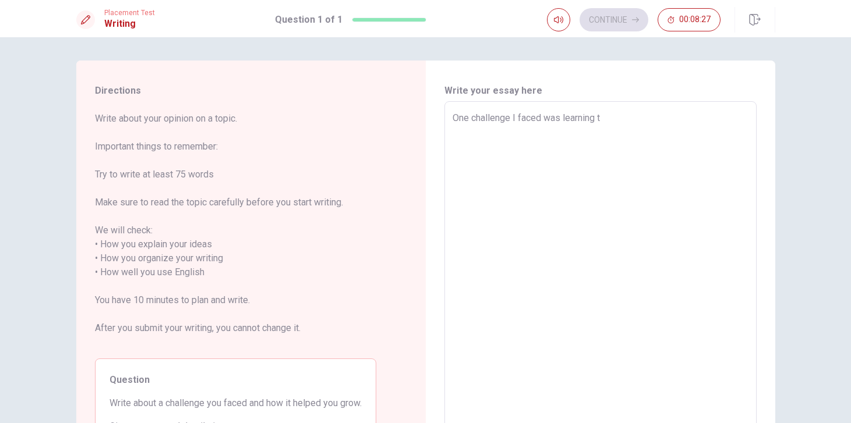
type textarea "One challenge I faced was learning to"
type textarea "x"
type textarea "One challenge I faced was learning to"
type textarea "x"
type textarea "One challenge I faced was learning to s"
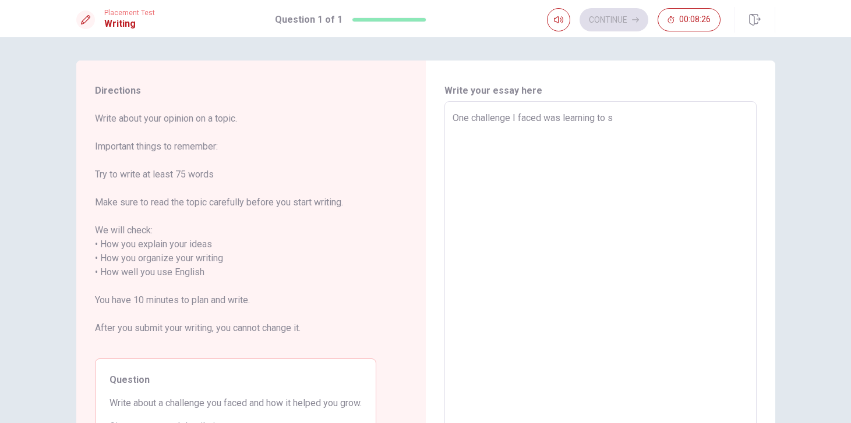
type textarea "x"
type textarea "One challenge I faced was learning to sp"
type textarea "x"
type textarea "One challenge I faced was learning to spi"
type textarea "x"
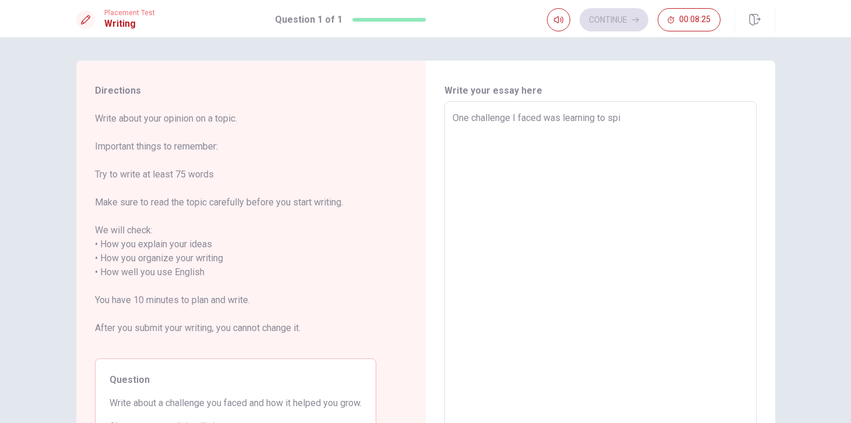
type textarea "One challenge I faced was learning to spic"
type textarea "x"
type textarea "One challenge I faced was learning to spi"
type textarea "x"
type textarea "One challenge I faced was learning to sp"
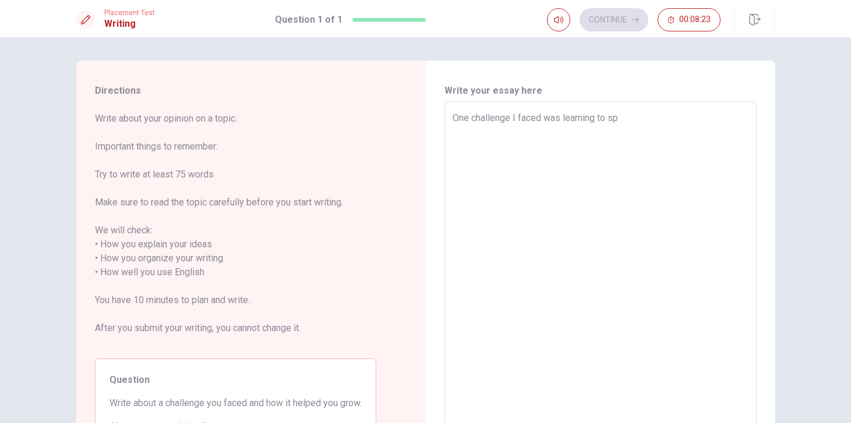
type textarea "x"
type textarea "One challenge I faced was learning to spe"
type textarea "x"
type textarea "One challenge I faced was learning to spea"
type textarea "x"
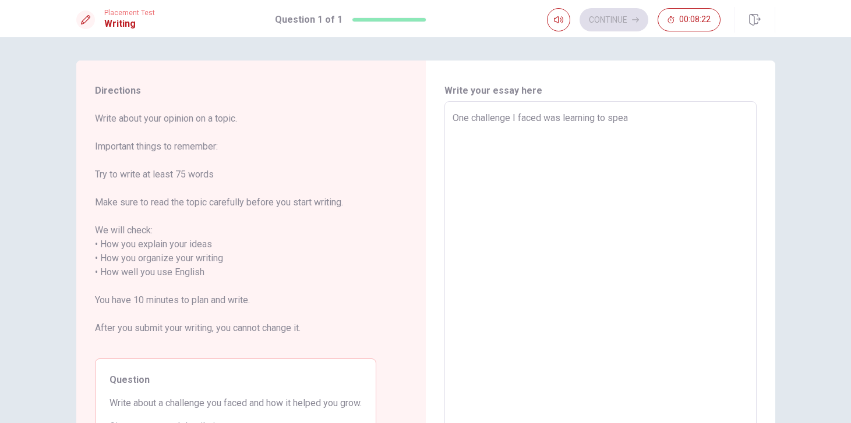
type textarea "One challenge I faced was learning to speak"
type textarea "x"
type textarea "One challenge I faced was learning to speak"
type textarea "x"
type textarea "One challenge I faced was learning to speak i"
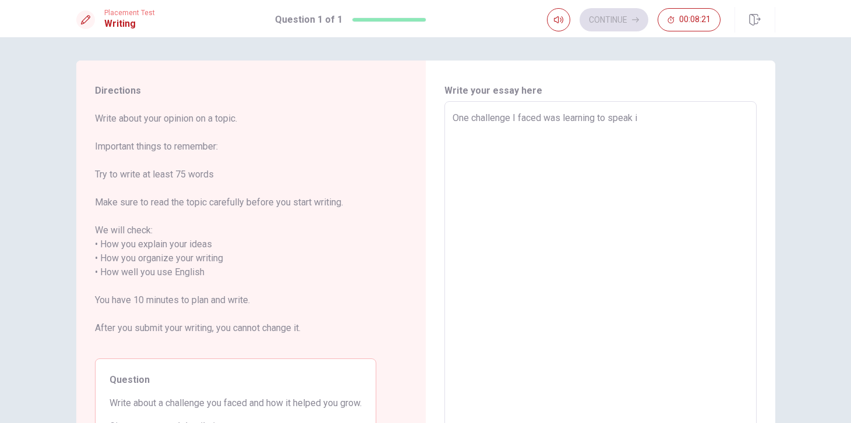
type textarea "x"
type textarea "One challenge I faced was learning to speak in"
type textarea "x"
type textarea "One challenge I faced was learning to speak in"
type textarea "x"
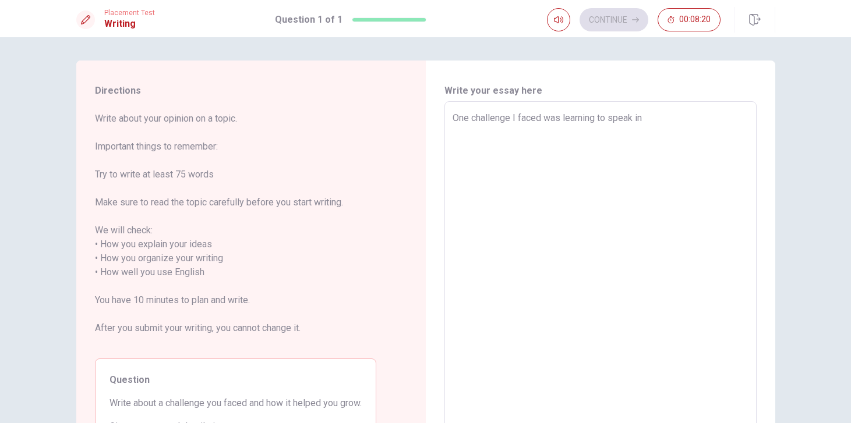
type textarea "One challenge I faced was learning to speak in p"
type textarea "x"
type textarea "One challenge I faced was learning to speak in pu"
type textarea "x"
type textarea "One challenge I faced was learning to speak in pub"
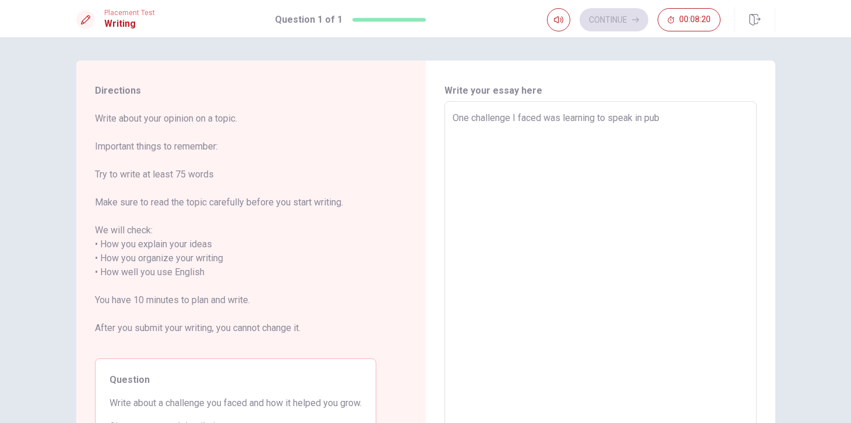
type textarea "x"
type textarea "One challenge I faced was learning to speak in publ"
type textarea "x"
type textarea "One challenge I faced was learning to speak in publi"
type textarea "x"
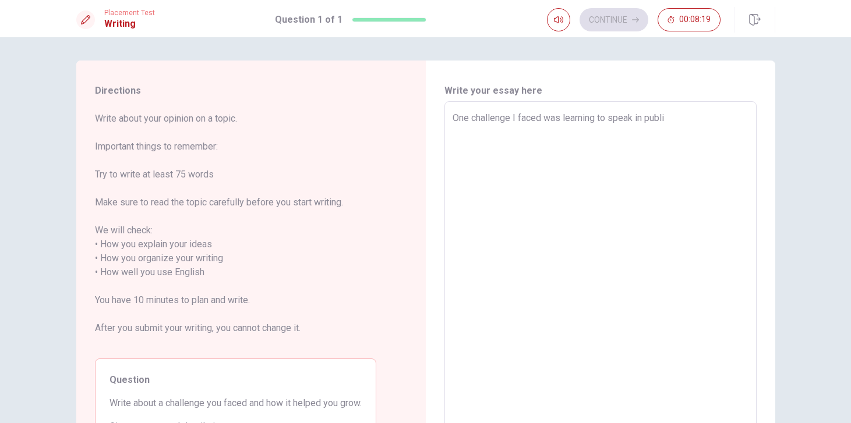
type textarea "One challenge I faced was learning to speak in public"
type textarea "x"
type textarea "One challenge I faced was learning to speak in public."
type textarea "x"
type textarea "One challenge I faced was learning to speak in public."
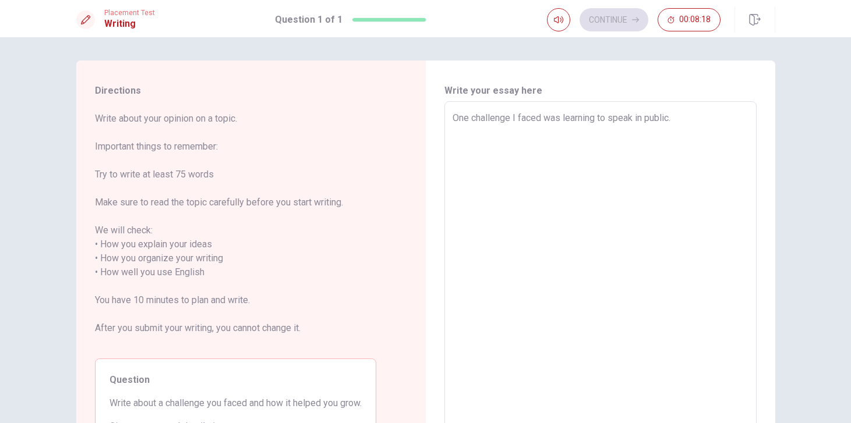
type textarea "x"
type textarea "One challenge I faced was learning to speak in public. A"
type textarea "x"
type textarea "One challenge I faced was learning to speak in public. At"
type textarea "x"
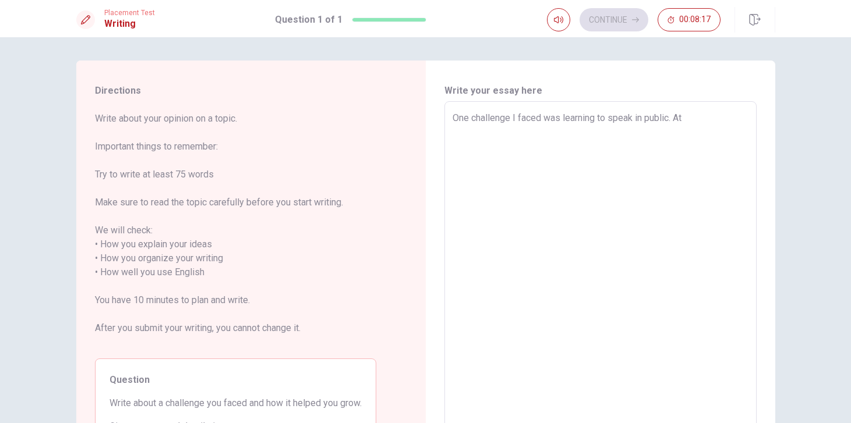
type textarea "One challenge I faced was learning to speak in public. At"
type textarea "x"
type textarea "One challenge I faced was learning to speak in public. At f"
type textarea "x"
type textarea "One challenge I faced was learning to speak in public. At fi"
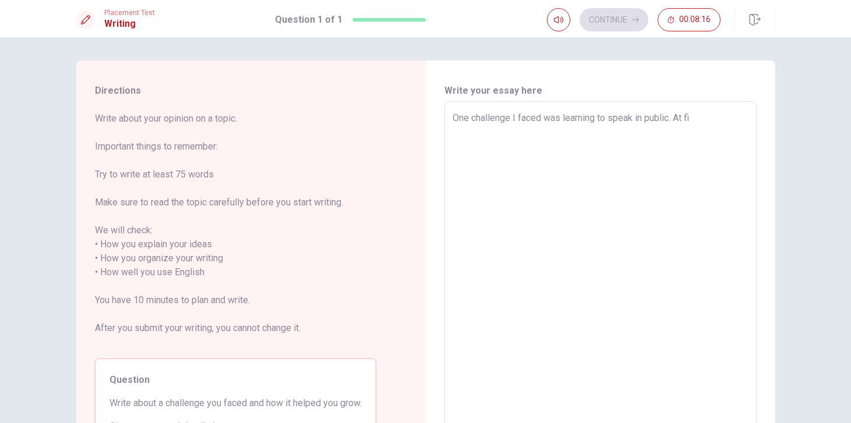
type textarea "x"
type textarea "One challenge I faced was learning to speak in public. At fir"
type textarea "x"
type textarea "One challenge I faced was learning to speak in public. At firt"
type textarea "x"
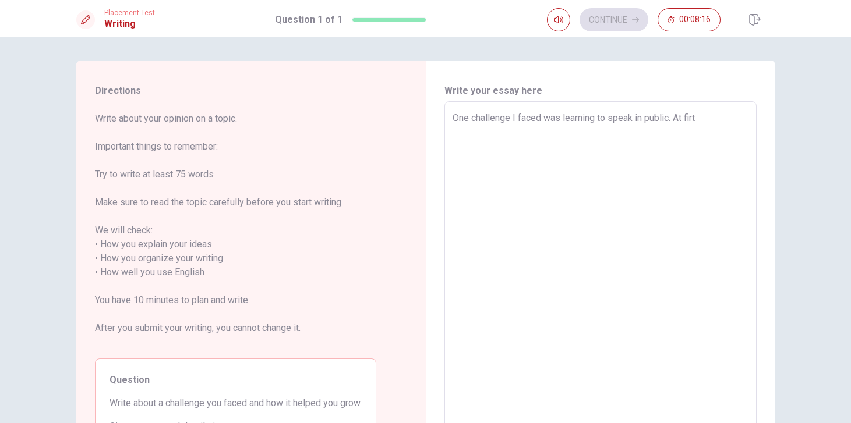
type textarea "One challenge I faced was learning to speak in public. At firts"
type textarea "x"
type textarea "One challenge I faced was learning to speak in public. At firts"
type textarea "x"
type textarea "One challenge I faced was learning to speak in public. At firts"
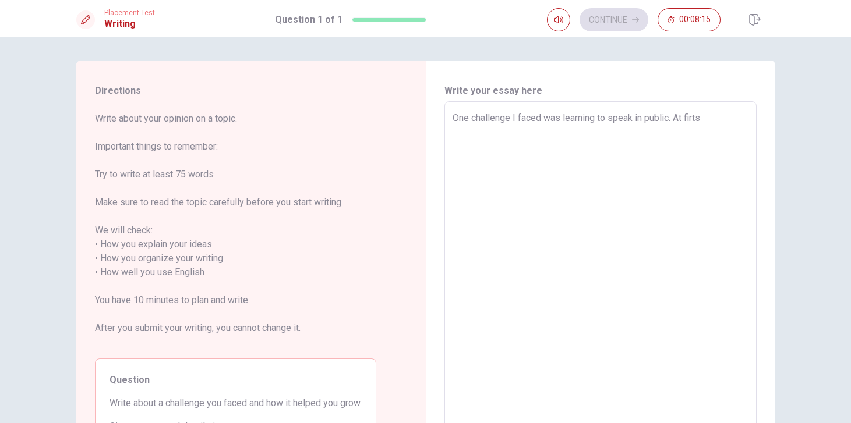
type textarea "x"
type textarea "One challenge I faced was learning to speak in public. At firts,"
type textarea "x"
type textarea "One challenge I faced was learning to speak in public. At firts,"
type textarea "x"
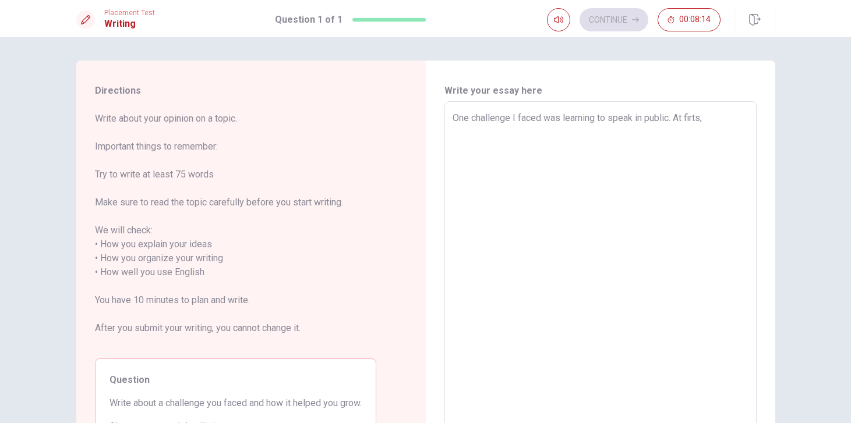
type textarea "One challenge I faced was learning to speak in public. At firts, I"
type textarea "x"
type textarea "One challenge I faced was learning to speak in public. At firts, I"
type textarea "x"
type textarea "One challenge I faced was learning to speak in public. At firts, I w"
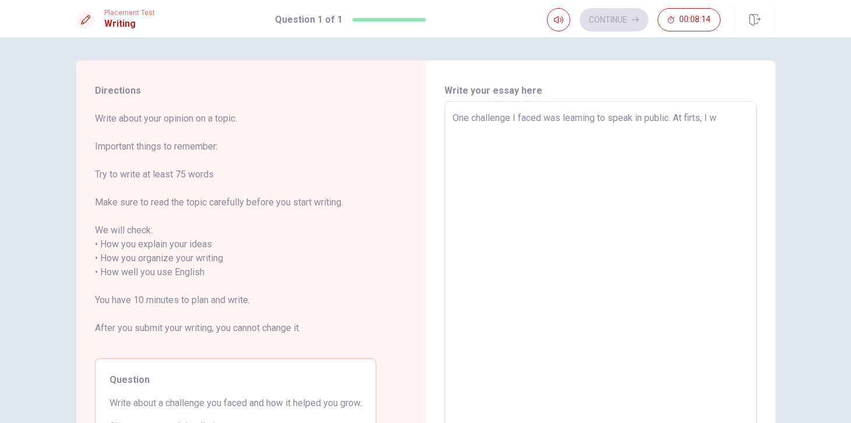
type textarea "x"
type textarea "One challenge I faced was learning to speak in public. At firts, I wa"
type textarea "x"
type textarea "One challenge I faced was learning to speak in public. At firts, I was"
type textarea "x"
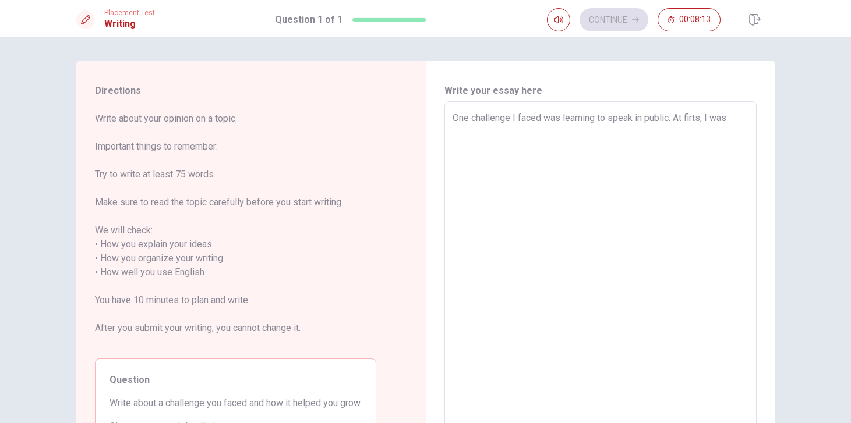
type textarea "One challenge I faced was learning to speak in public. At firts, I was"
type textarea "x"
type textarea "One challenge I faced was learning to speak in public. At firts, I was v"
type textarea "x"
type textarea "One challenge I faced was learning to speak in public. At firts, I was ve"
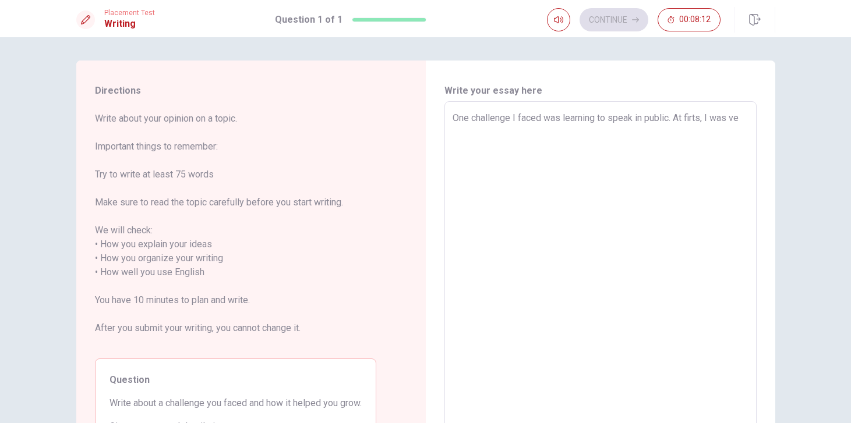
type textarea "x"
type textarea "One challenge I faced was learning to speak in public. At firts, I was ver"
type textarea "x"
type textarea "One challenge I faced was learning to speak in public. At firts, I was very"
type textarea "x"
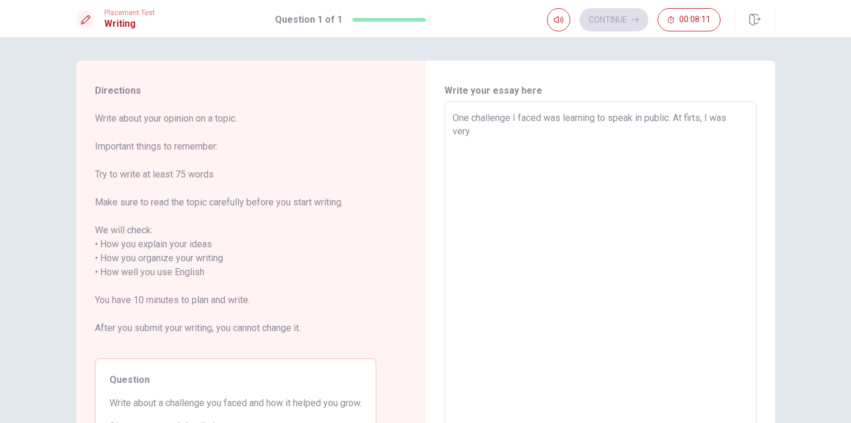
type textarea "One challenge I faced was learning to speak in public. At firts, I was very"
type textarea "x"
type textarea "One challenge I faced was learning to speak in public. At firts, I was very n"
type textarea "x"
type textarea "One challenge I faced was learning to speak in public. At firts, I was very ne"
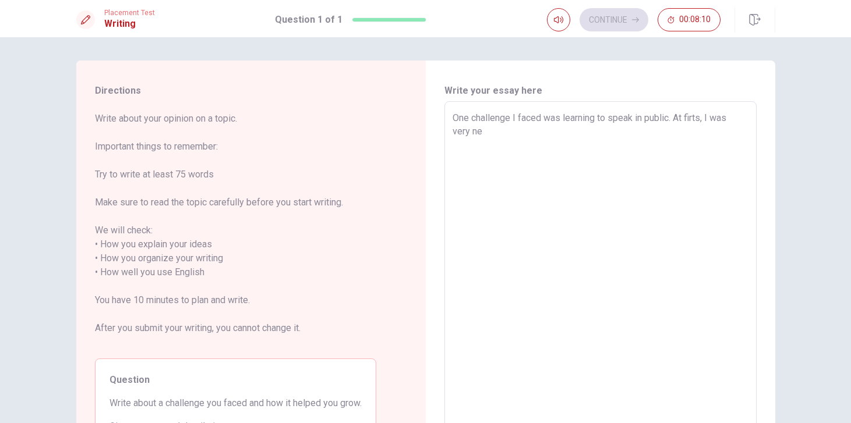
type textarea "x"
type textarea "One challenge I faced was learning to speak in public. At firts, I was very ner"
type textarea "x"
type textarea "One challenge I faced was learning to speak in public. At firts, I was very nerv"
type textarea "x"
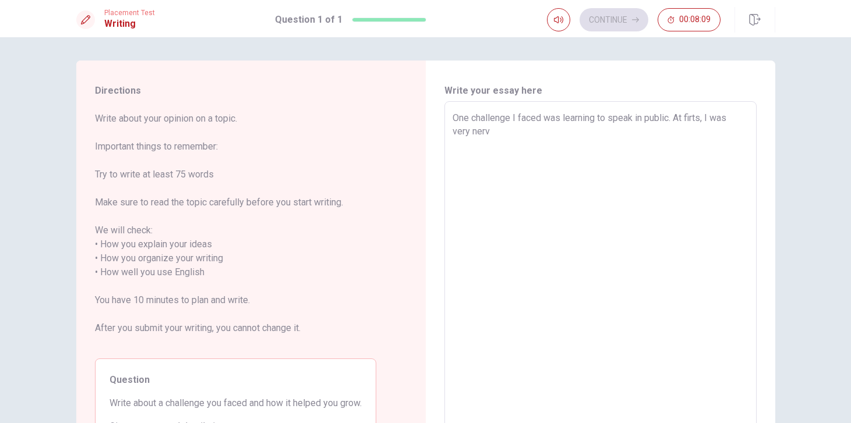
type textarea "One challenge I faced was learning to speak in public. At firts, I was very ner…"
type textarea "x"
type textarea "One challenge I faced was learning to speak in public. At firts, I was very ner…"
type textarea "x"
type textarea "One challenge I faced was learning to speak in public. At firts, I was very ner…"
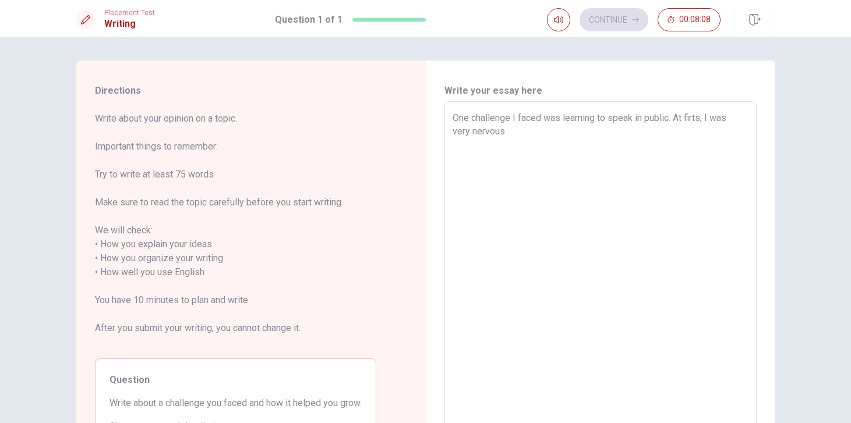
type textarea "x"
type textarea "One challenge I faced was learning to speak in public. At firts, I was very ner…"
type textarea "x"
type textarea "One challenge I faced was learning to speak in public. At firts, I was very ner…"
type textarea "x"
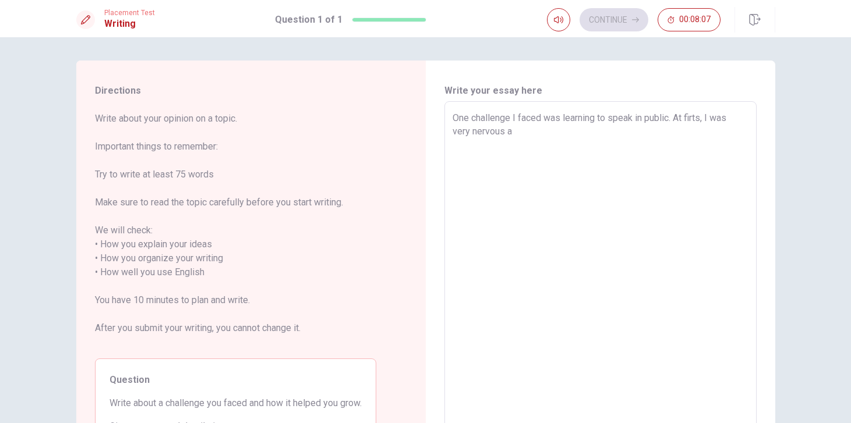
type textarea "One challenge I faced was learning to speak in public. At firts, I was very ner…"
type textarea "x"
type textarea "One challenge I faced was learning to speak in public. At firts, I was very ner…"
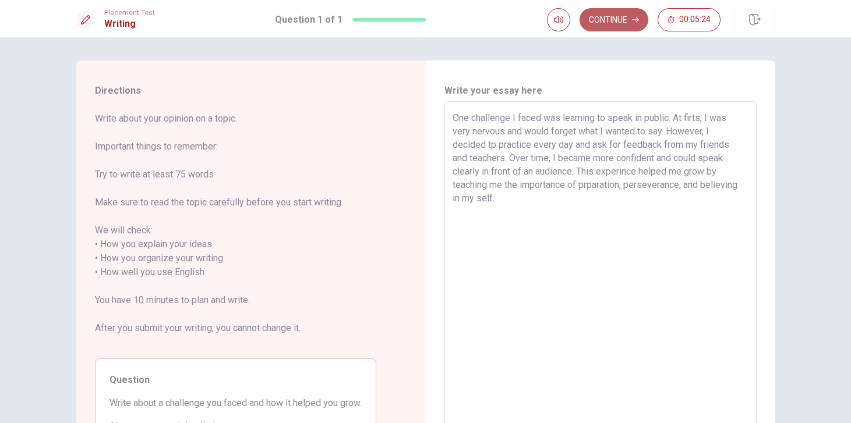
click at [617, 24] on button "Continue" at bounding box center [613, 19] width 69 height 23
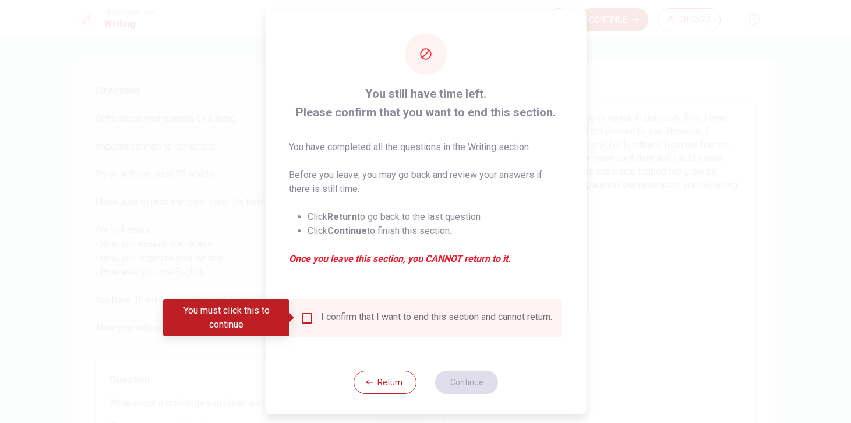
click at [306, 314] on input "You must click this to continue" at bounding box center [306, 318] width 14 height 14
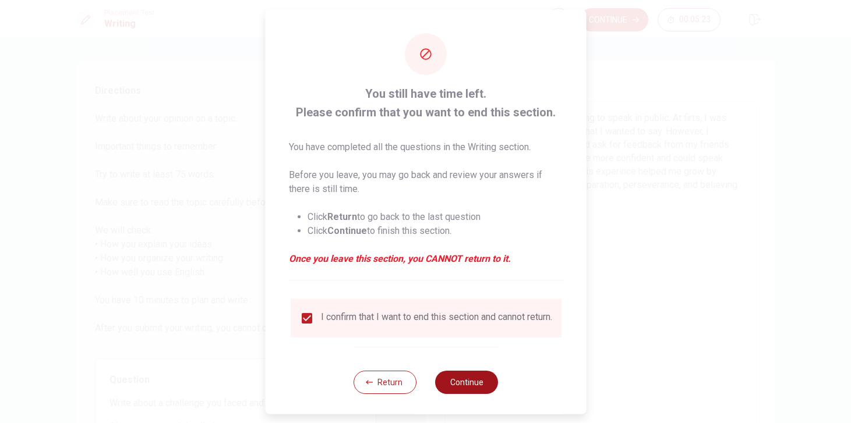
click at [469, 385] on button "Continue" at bounding box center [466, 381] width 63 height 23
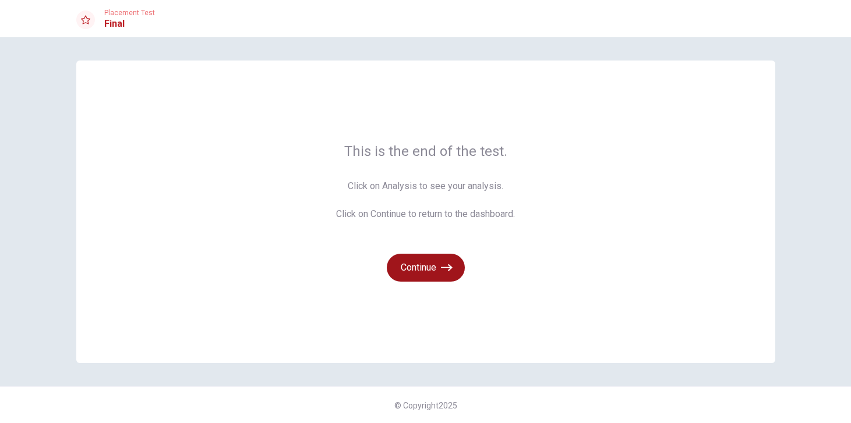
click at [430, 265] on button "Continue" at bounding box center [426, 268] width 78 height 28
